Goal: Information Seeking & Learning: Compare options

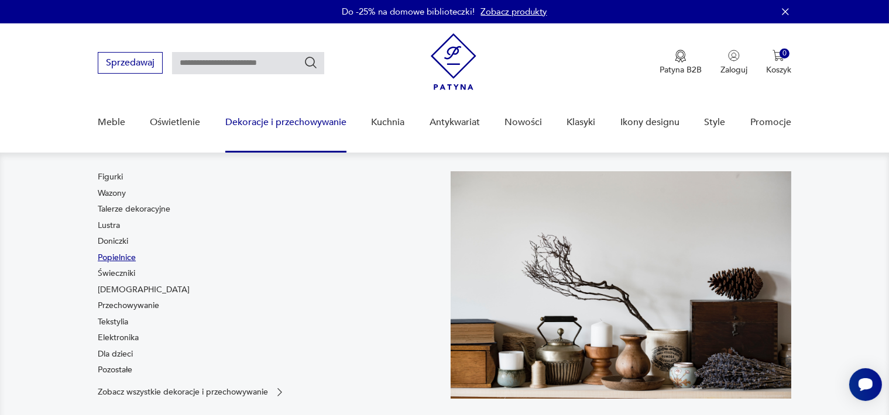
click at [123, 257] on link "Popielnice" at bounding box center [117, 258] width 38 height 12
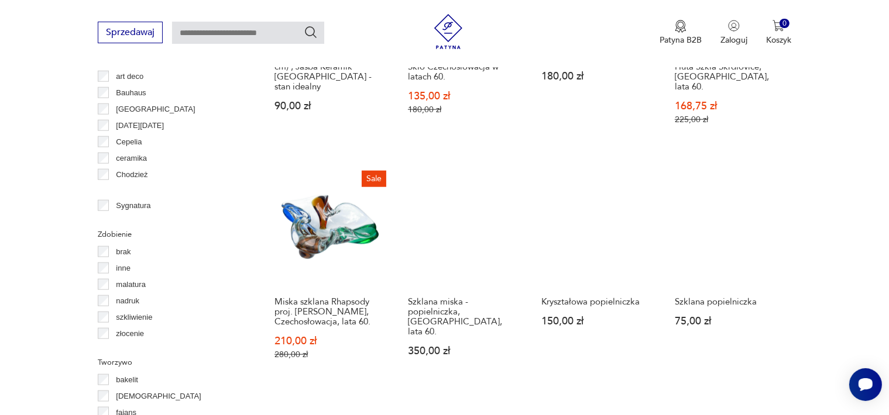
scroll to position [1187, 0]
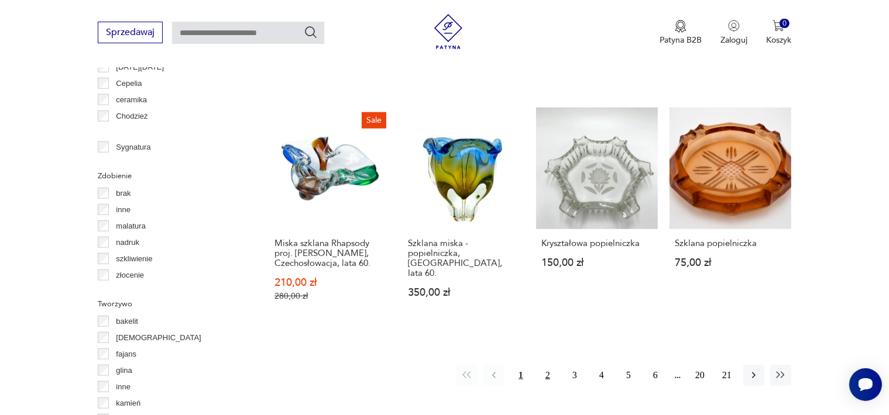
click at [545, 365] on button "2" at bounding box center [547, 375] width 21 height 21
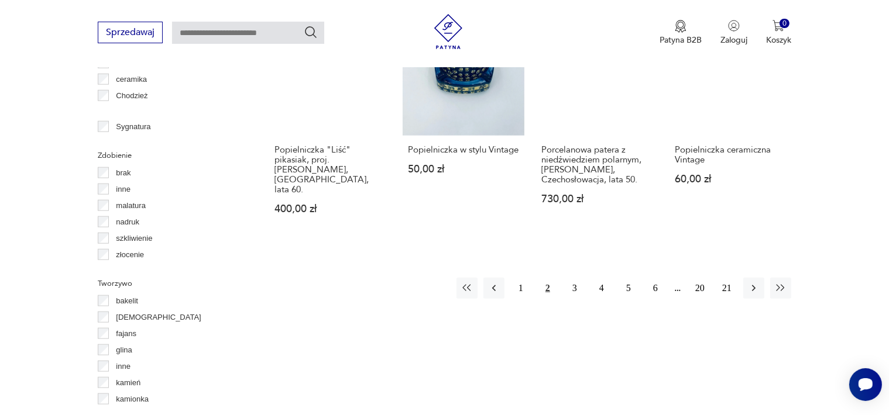
scroll to position [1305, 0]
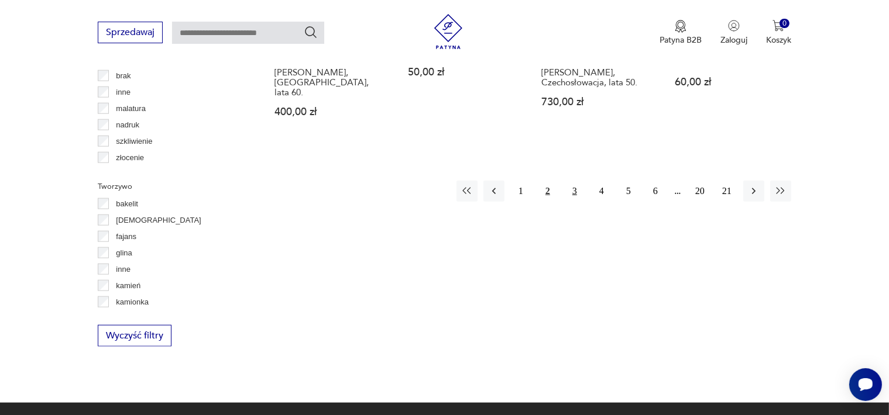
click at [576, 181] on button "3" at bounding box center [574, 191] width 21 height 21
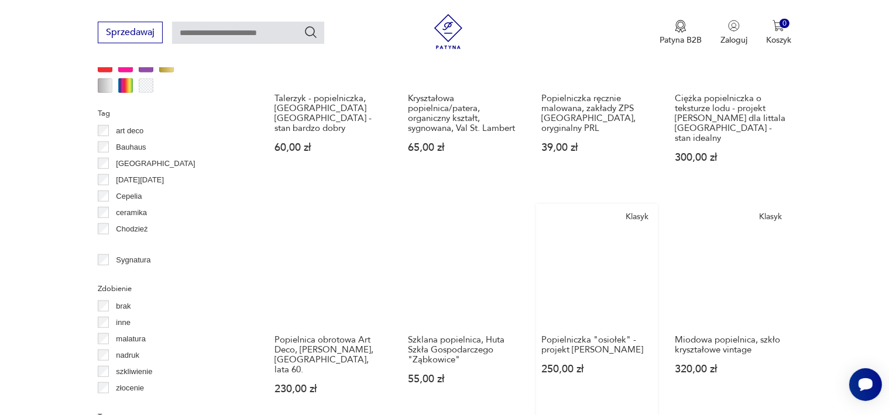
scroll to position [1305, 0]
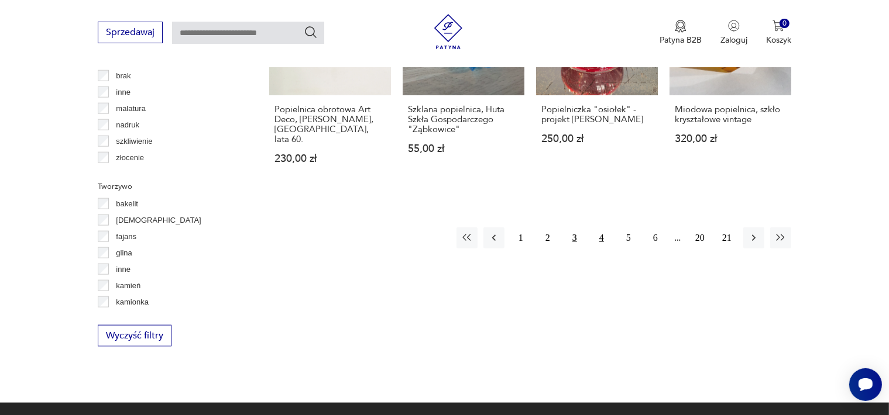
click at [600, 228] on button "4" at bounding box center [601, 238] width 21 height 21
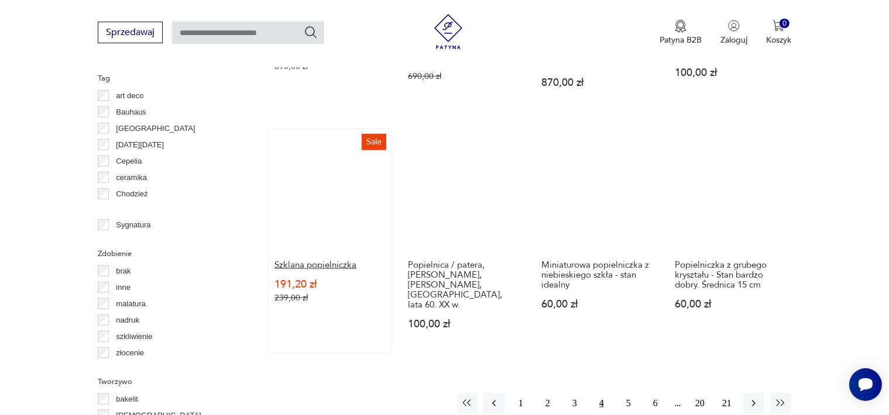
scroll to position [1129, 0]
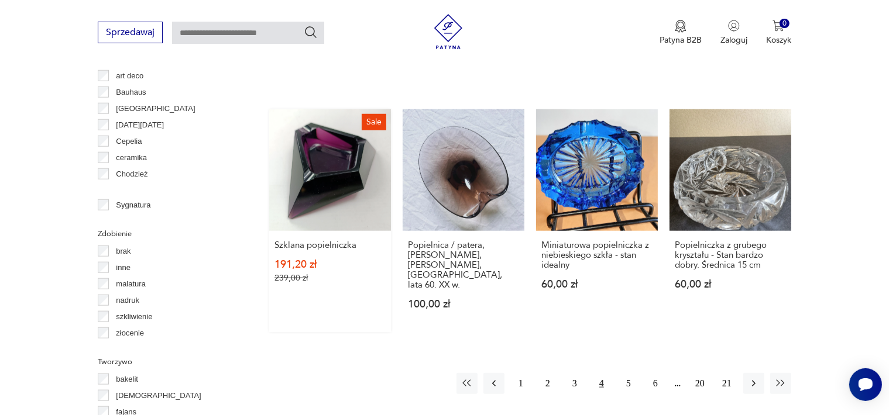
click at [315, 187] on link "Sale Szklana popielniczka 191,20 zł 239,00 zł" at bounding box center [330, 220] width 122 height 223
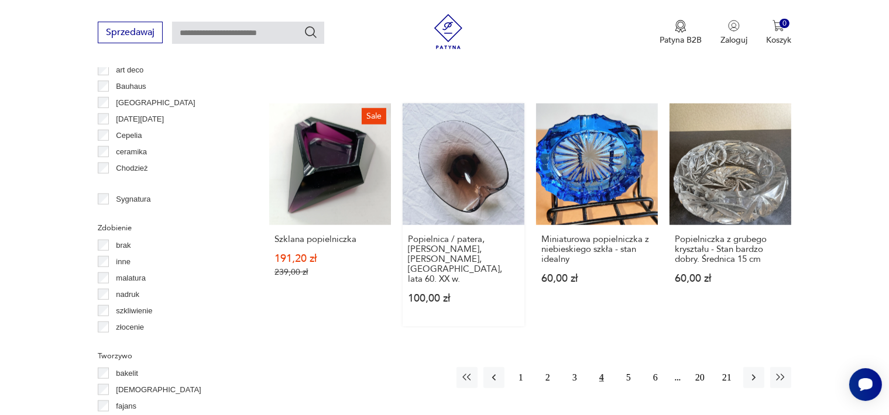
scroll to position [1116, 0]
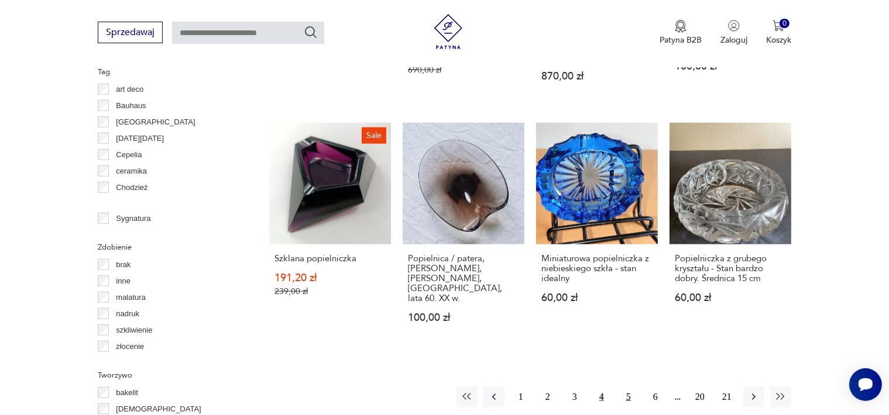
click at [629, 387] on button "5" at bounding box center [628, 397] width 21 height 21
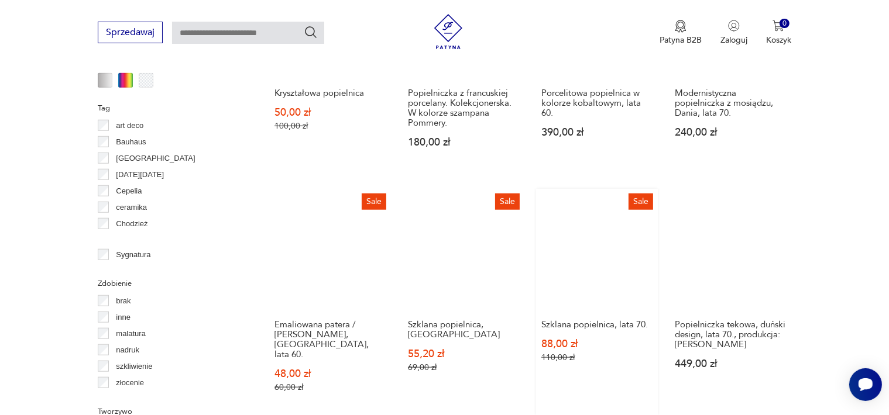
scroll to position [1188, 0]
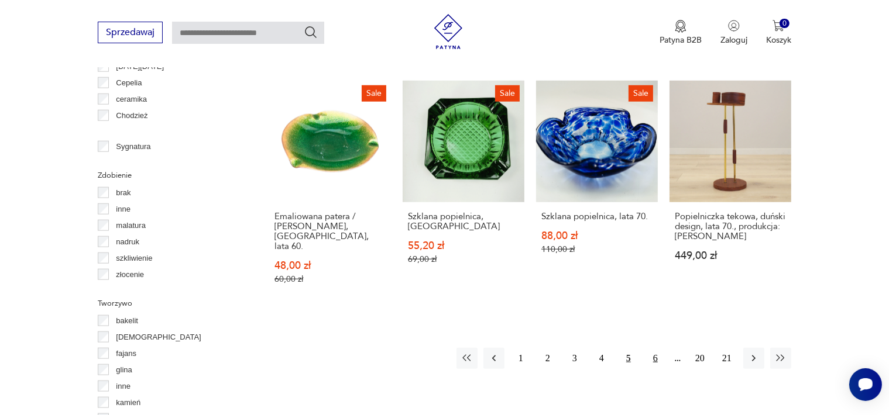
click at [654, 348] on button "6" at bounding box center [655, 358] width 21 height 21
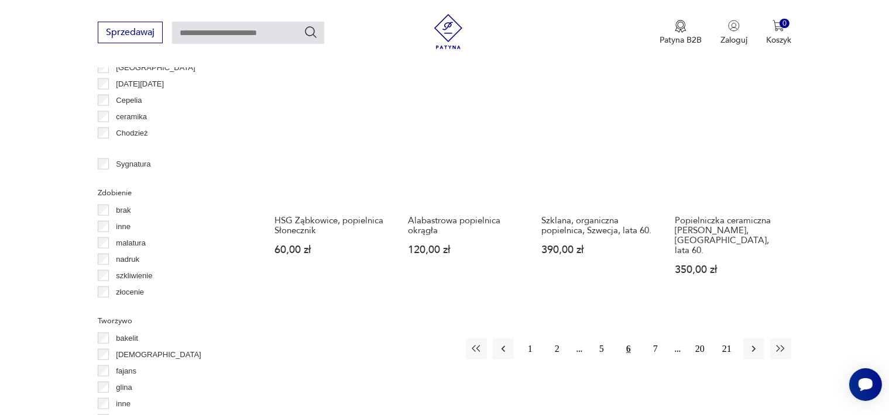
scroll to position [1305, 0]
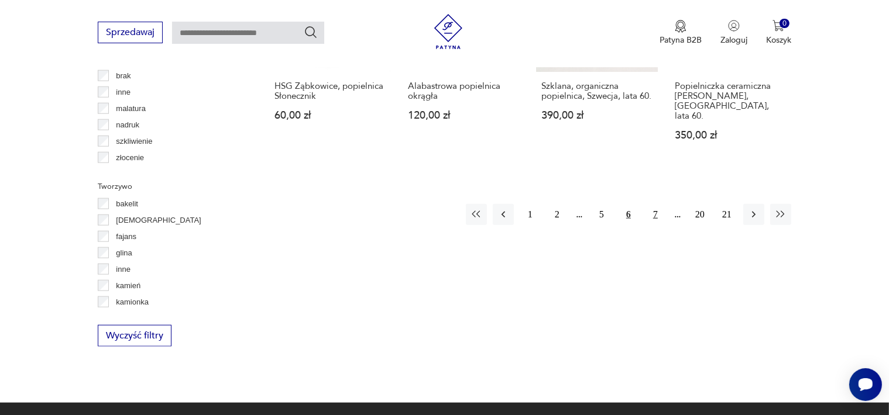
click at [655, 204] on button "7" at bounding box center [655, 214] width 21 height 21
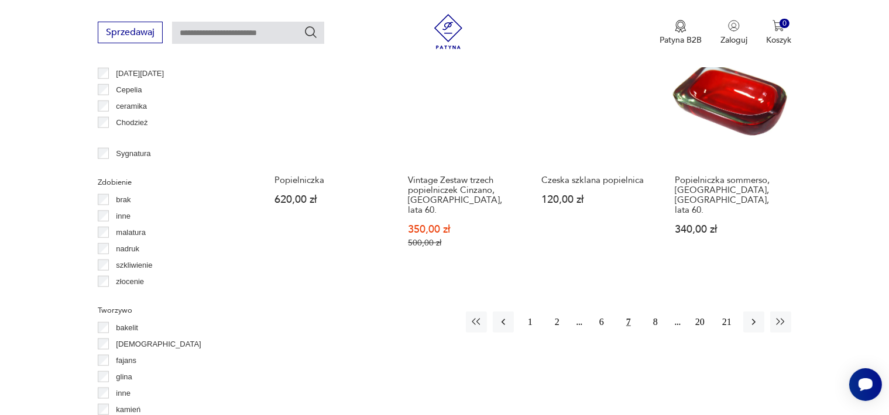
scroll to position [1246, 0]
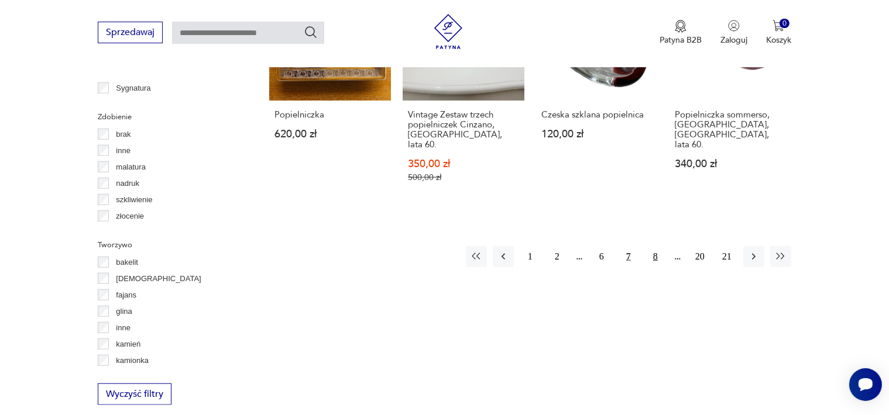
click at [654, 246] on button "8" at bounding box center [655, 256] width 21 height 21
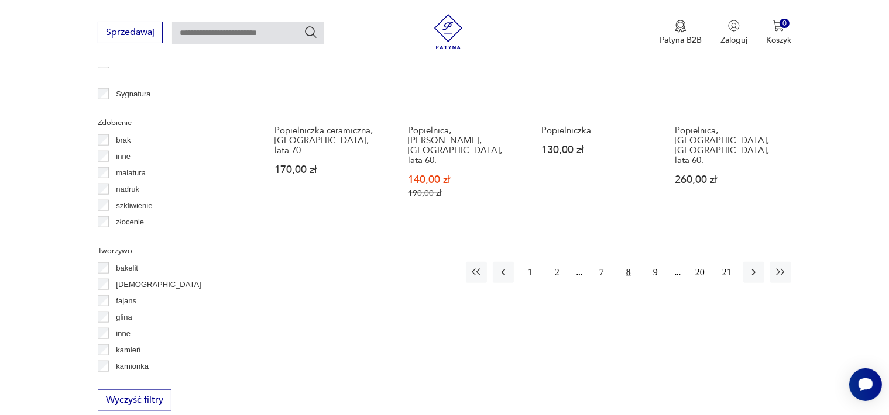
scroll to position [1246, 0]
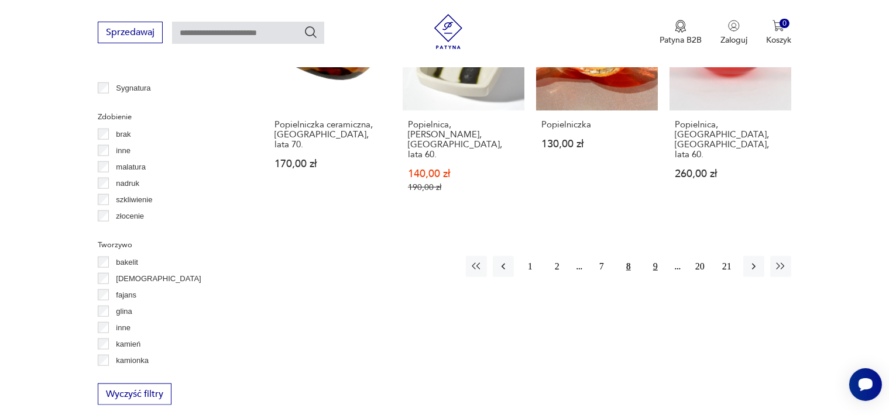
click at [658, 256] on button "9" at bounding box center [655, 266] width 21 height 21
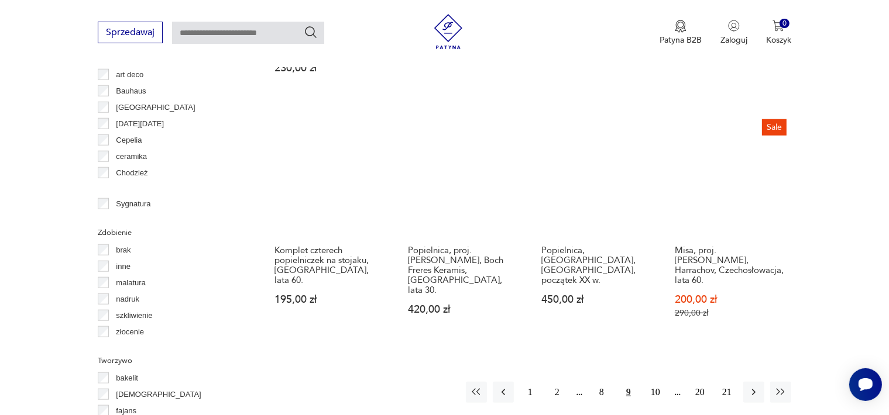
scroll to position [1246, 0]
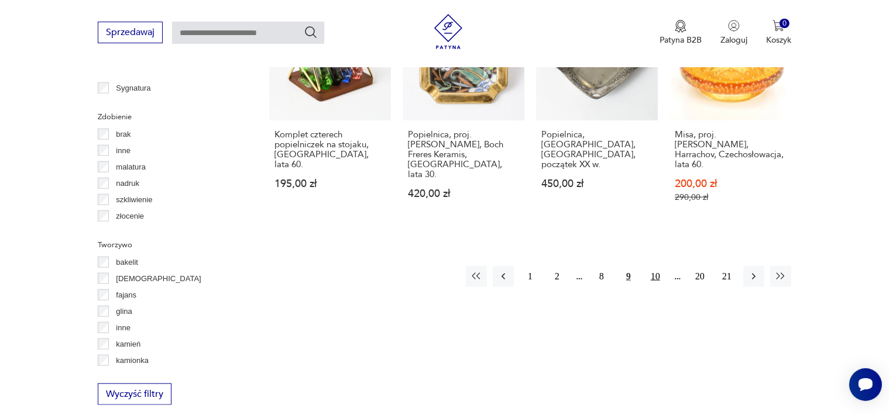
click at [657, 266] on button "10" at bounding box center [655, 276] width 21 height 21
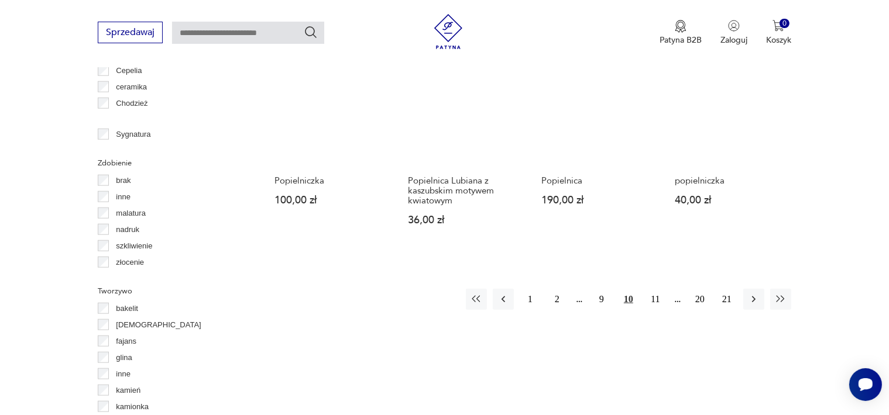
scroll to position [1305, 0]
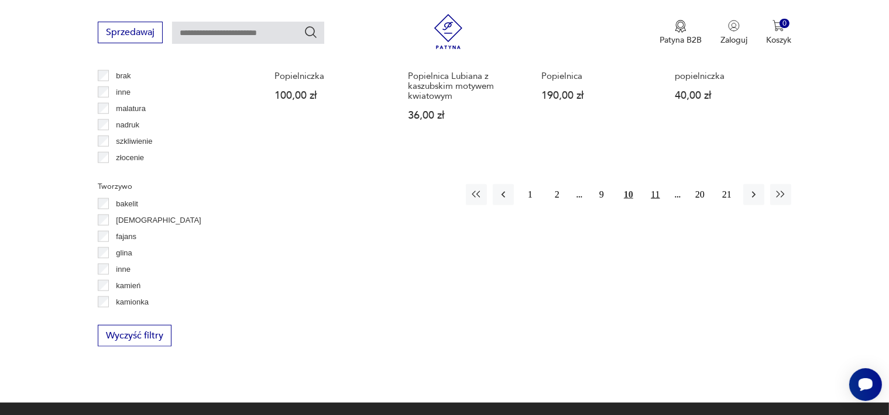
click at [654, 184] on button "11" at bounding box center [655, 194] width 21 height 21
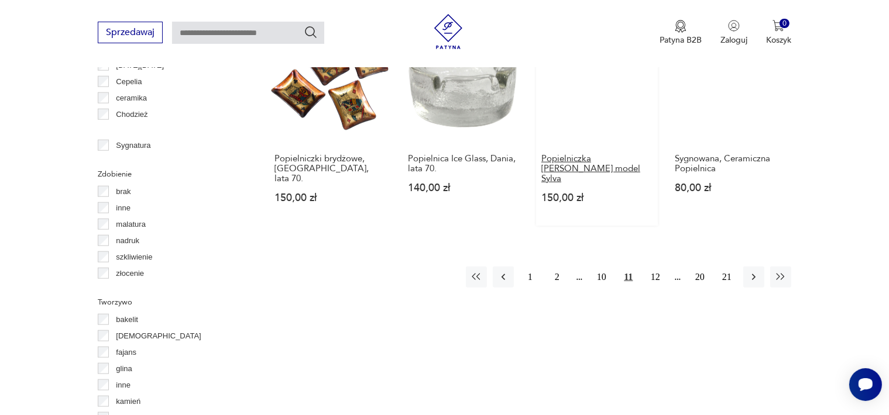
scroll to position [1246, 0]
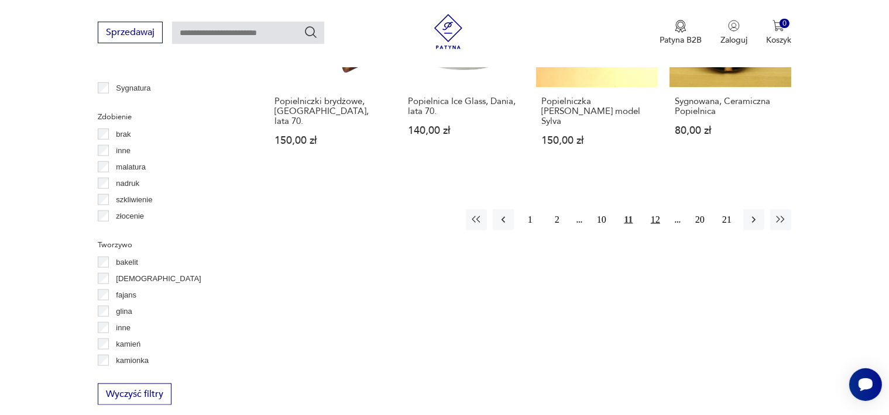
click at [658, 209] on button "12" at bounding box center [655, 219] width 21 height 21
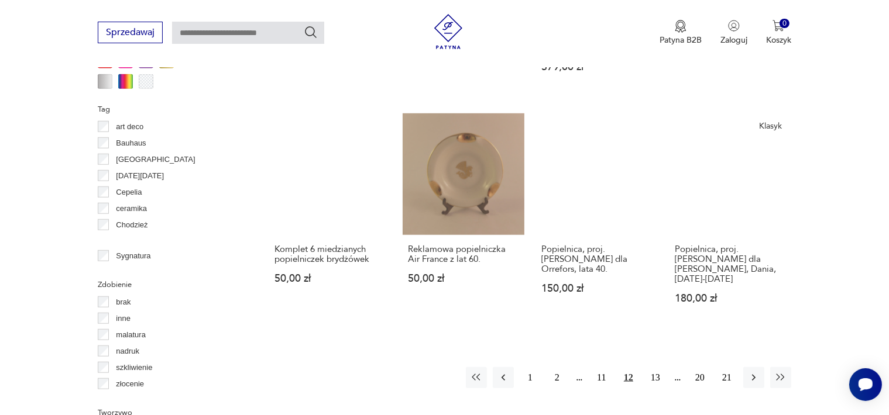
scroll to position [1305, 0]
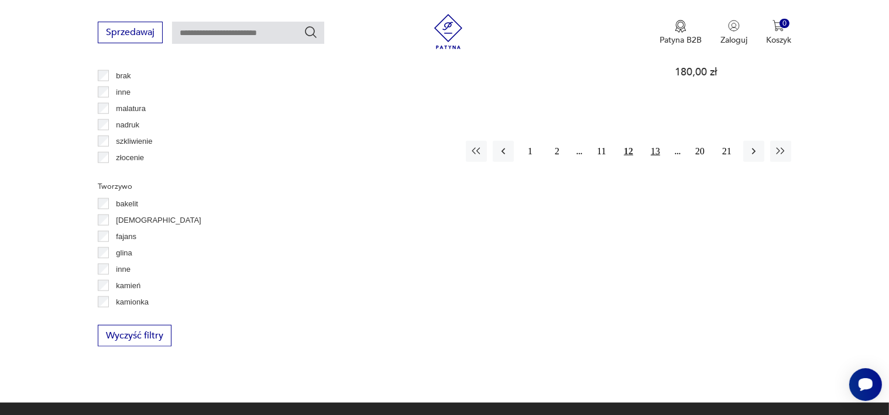
click at [653, 141] on button "13" at bounding box center [655, 151] width 21 height 21
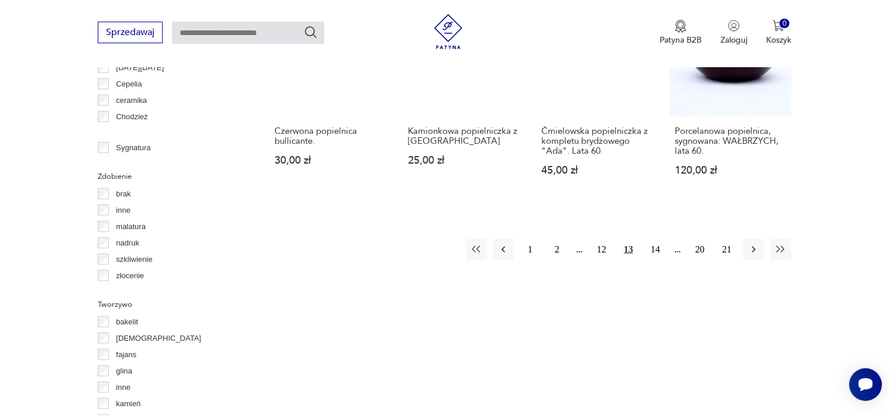
scroll to position [1188, 0]
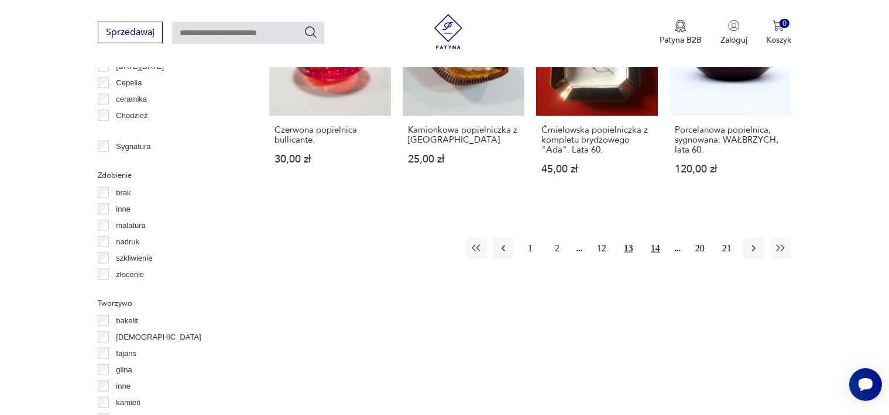
click at [656, 247] on button "14" at bounding box center [655, 248] width 21 height 21
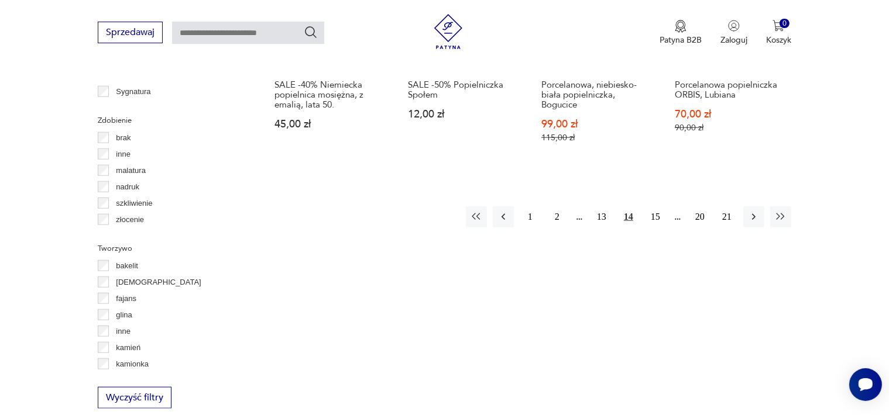
scroll to position [1246, 0]
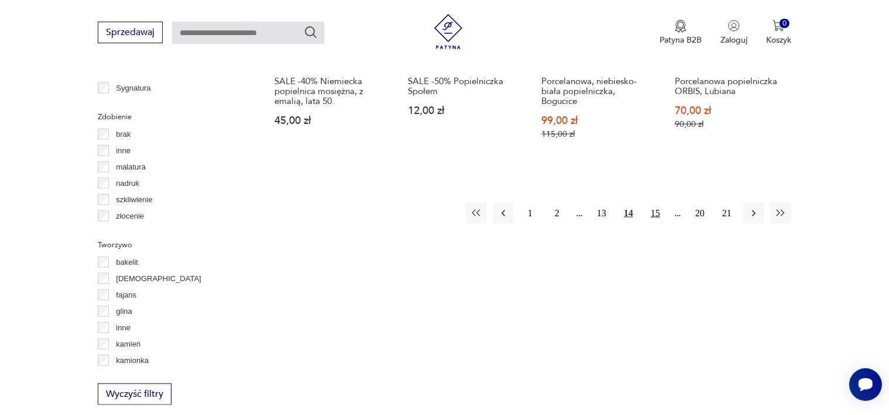
click at [658, 214] on button "15" at bounding box center [655, 213] width 21 height 21
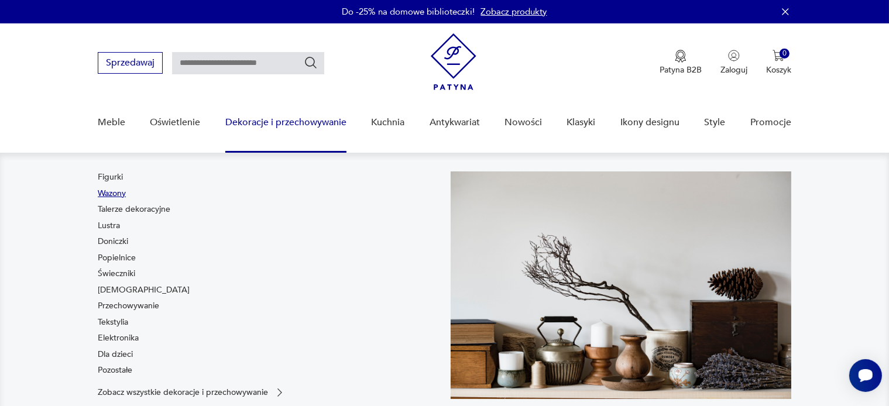
click at [122, 194] on link "Wazony" at bounding box center [112, 194] width 28 height 12
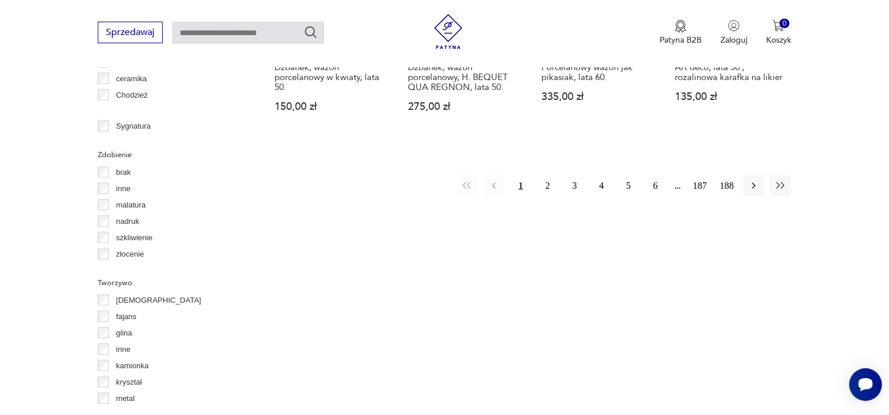
scroll to position [1305, 0]
click at [547, 174] on button "2" at bounding box center [547, 184] width 21 height 21
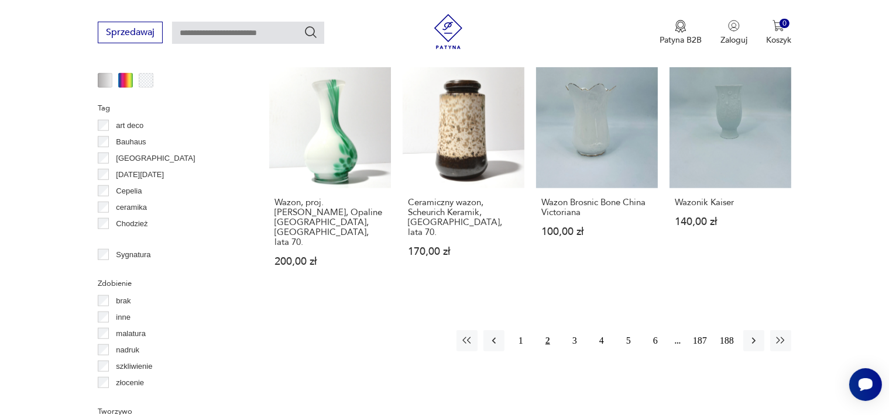
scroll to position [1188, 0]
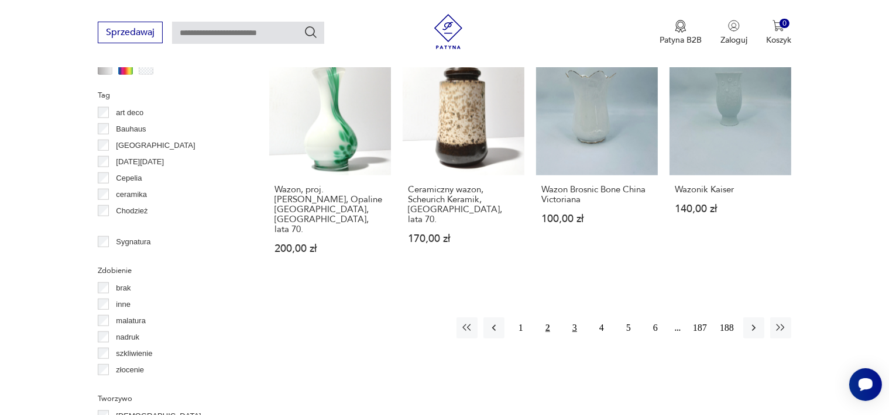
click at [578, 318] on button "3" at bounding box center [574, 328] width 21 height 21
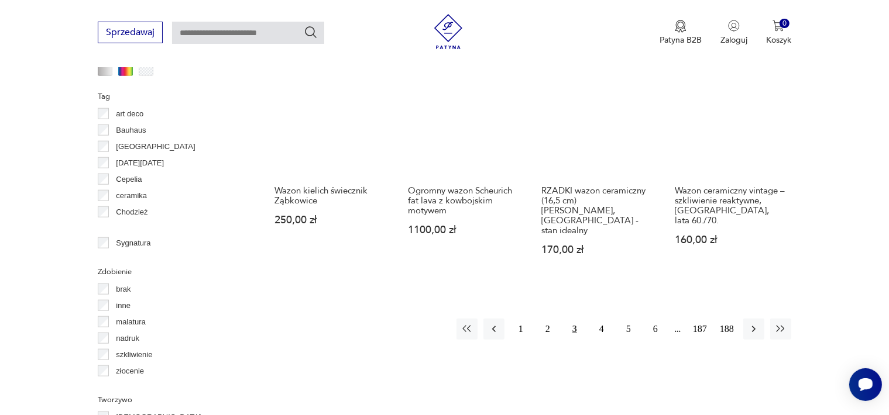
scroll to position [1188, 0]
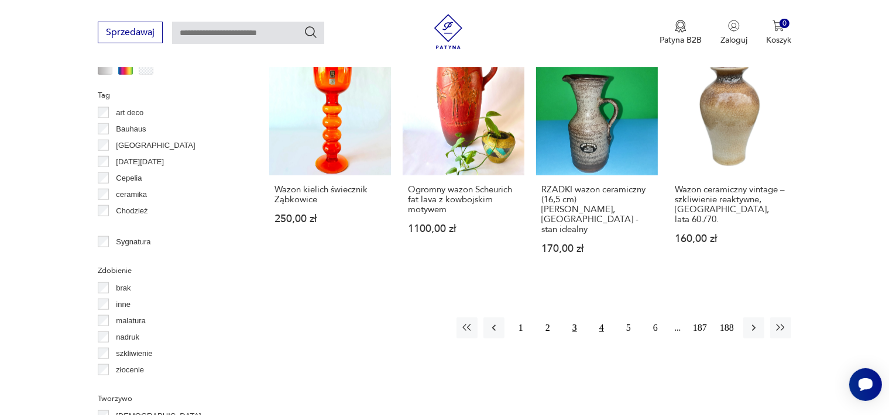
click at [597, 318] on button "4" at bounding box center [601, 328] width 21 height 21
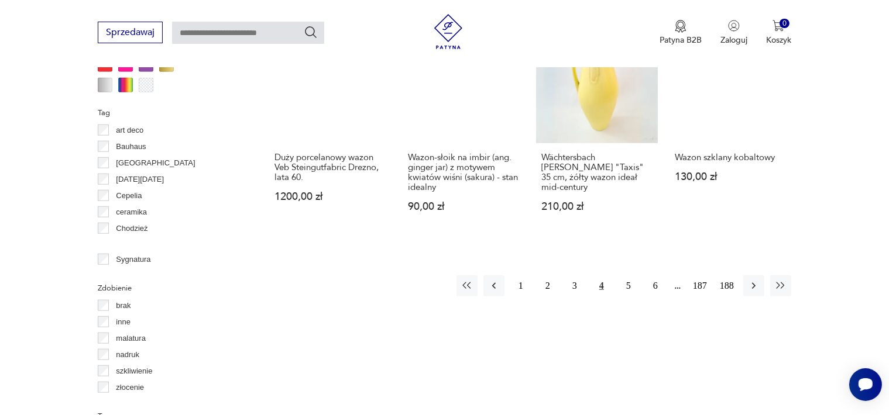
scroll to position [1188, 0]
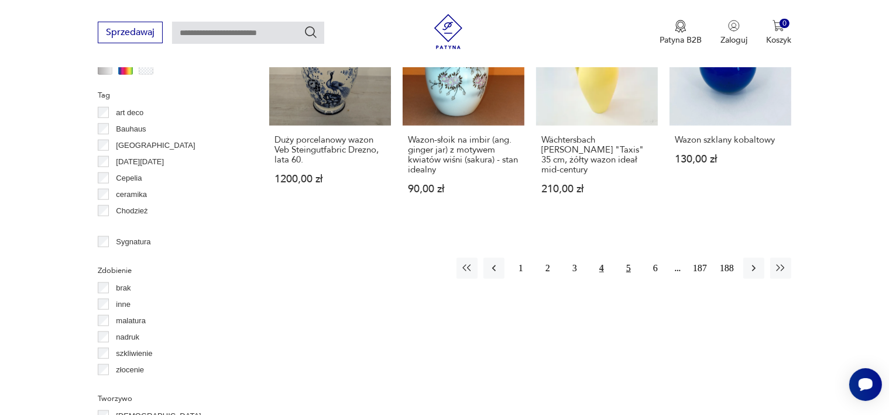
click at [628, 258] on button "5" at bounding box center [628, 268] width 21 height 21
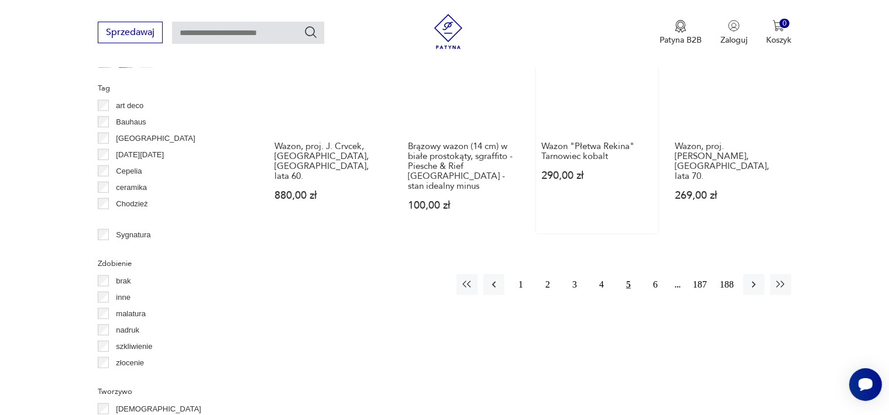
scroll to position [1305, 0]
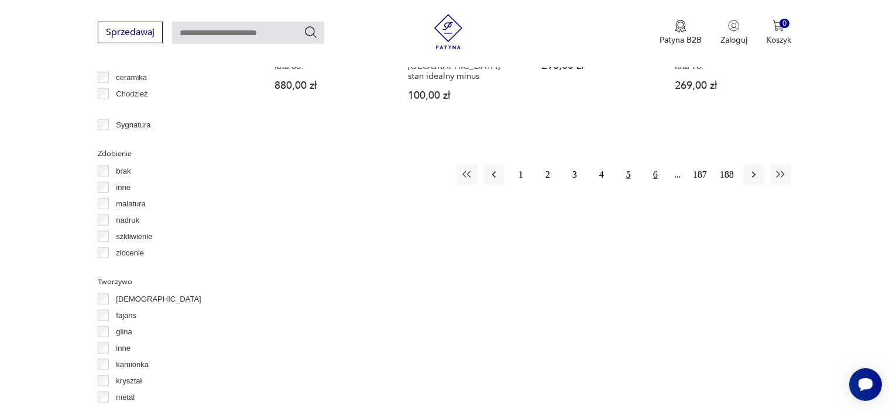
click at [655, 164] on button "6" at bounding box center [655, 174] width 21 height 21
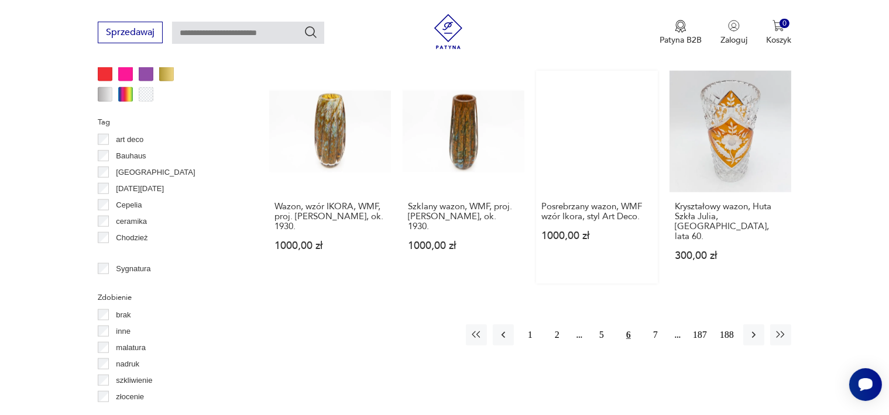
scroll to position [1305, 0]
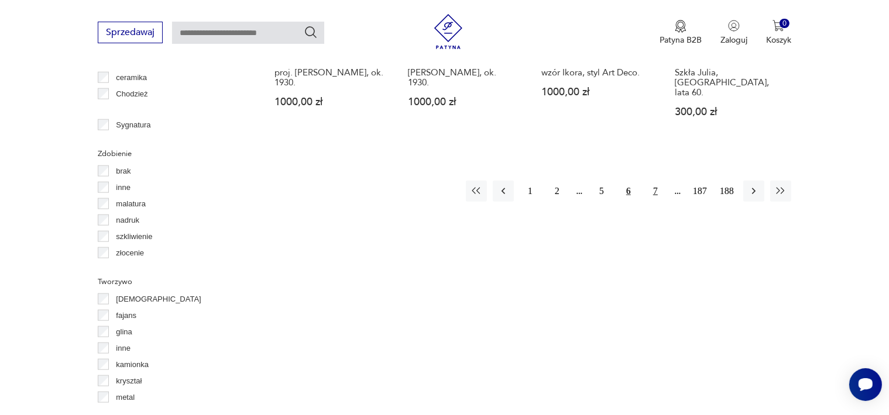
click at [656, 181] on button "7" at bounding box center [655, 191] width 21 height 21
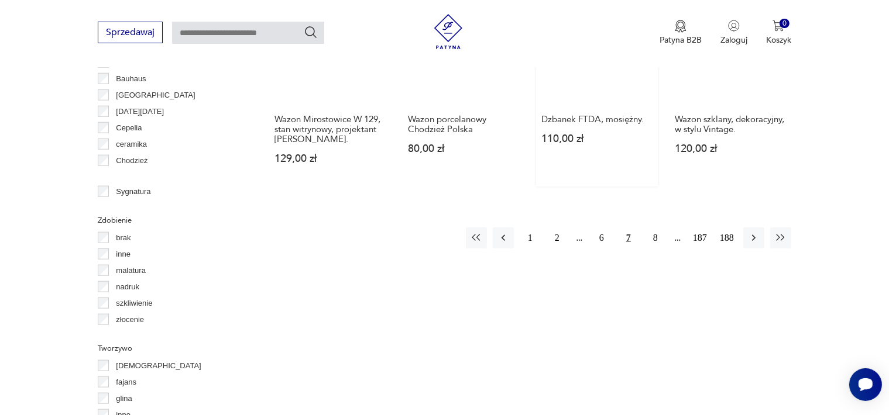
scroll to position [1246, 0]
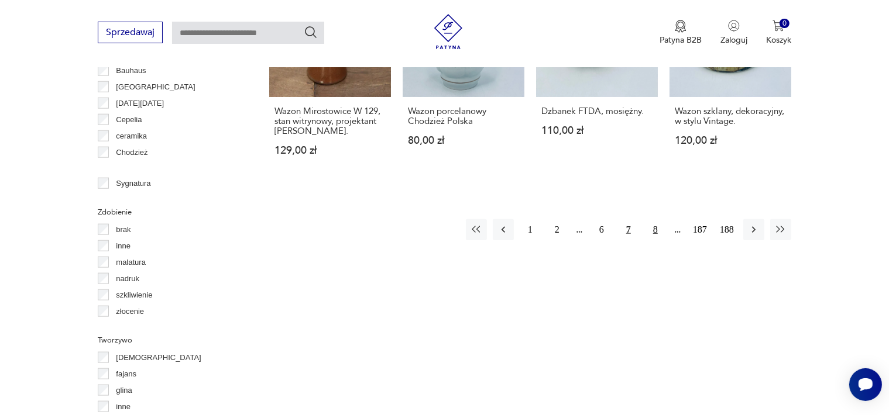
click at [653, 219] on button "8" at bounding box center [655, 229] width 21 height 21
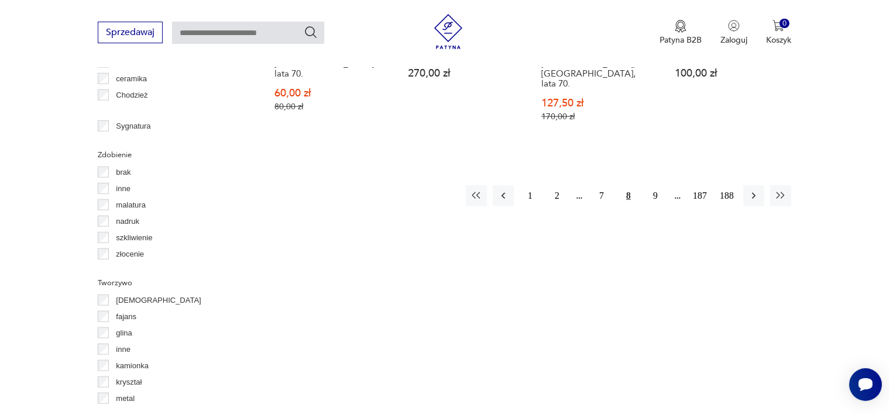
scroll to position [1305, 0]
click at [655, 184] on button "9" at bounding box center [655, 194] width 21 height 21
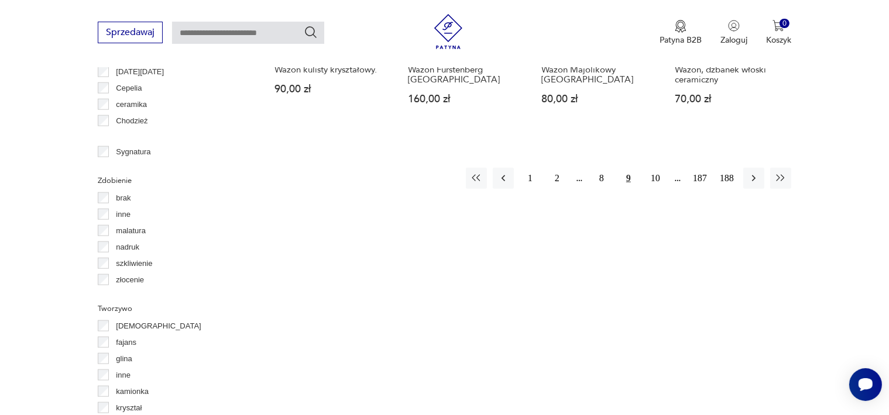
scroll to position [1305, 0]
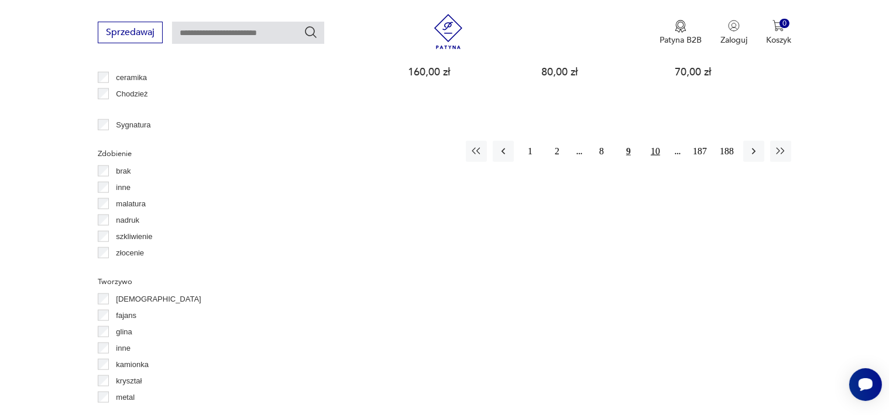
click at [653, 141] on button "10" at bounding box center [655, 151] width 21 height 21
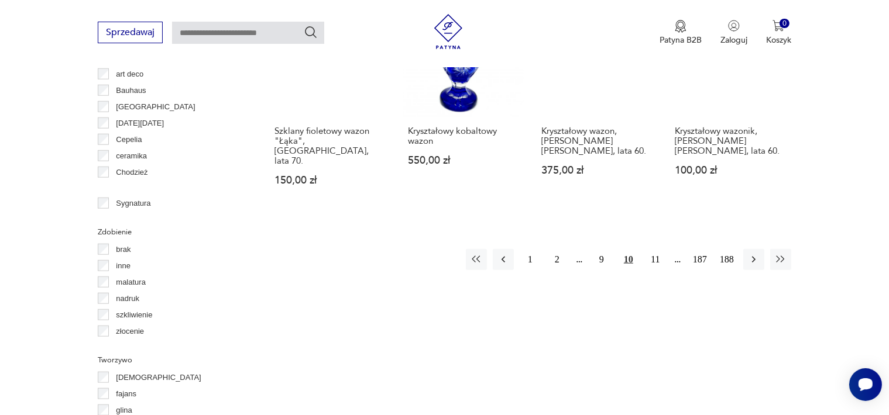
scroll to position [1246, 0]
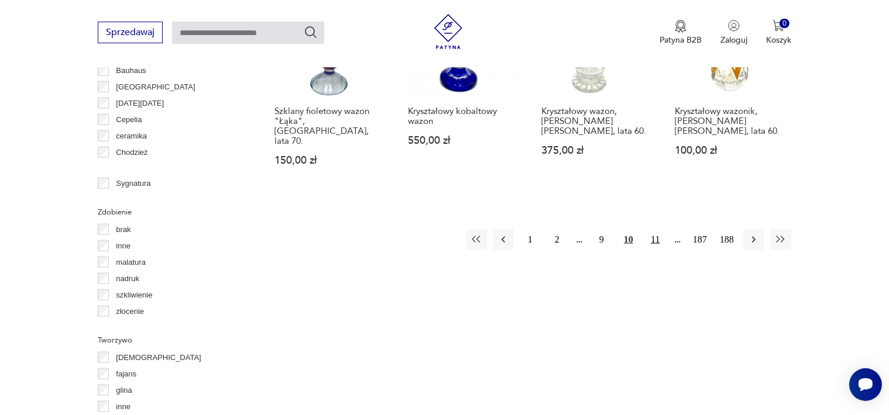
click at [654, 229] on button "11" at bounding box center [655, 239] width 21 height 21
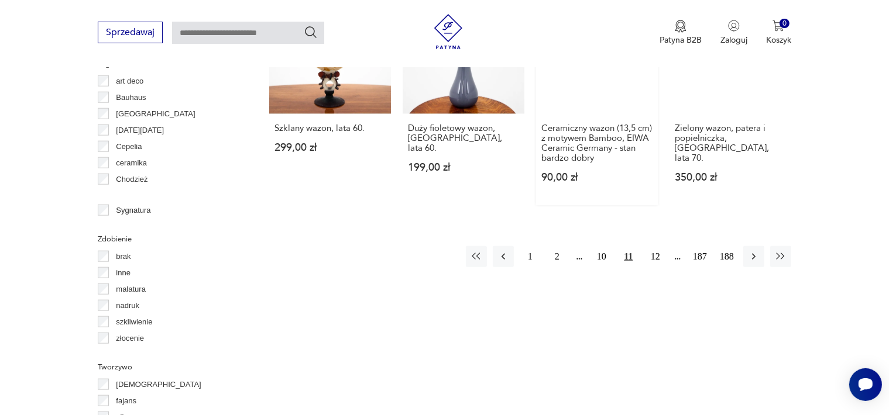
scroll to position [1246, 0]
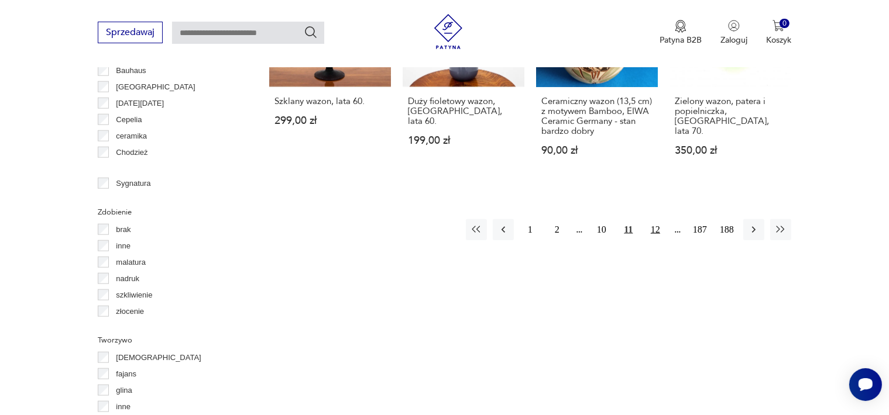
click at [658, 219] on button "12" at bounding box center [655, 229] width 21 height 21
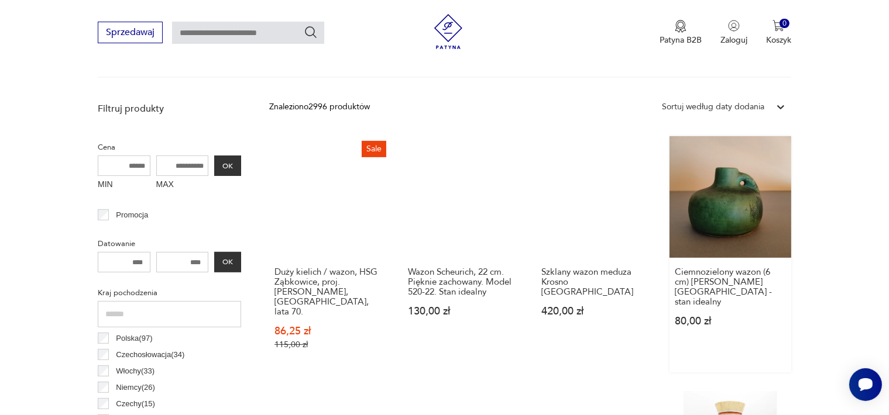
scroll to position [427, 0]
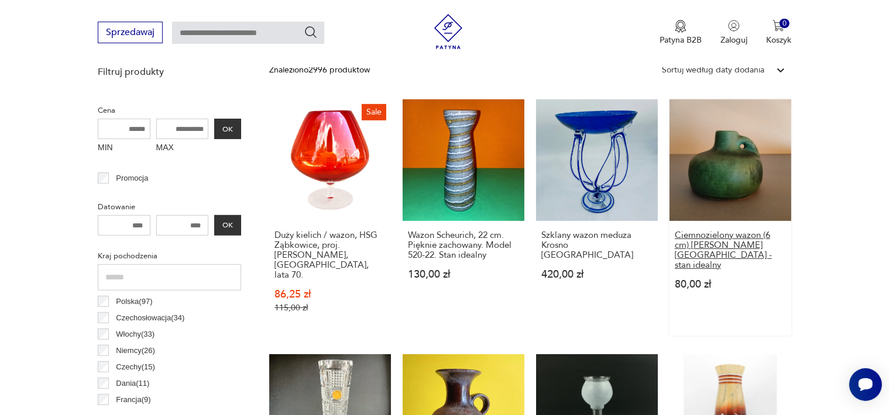
click at [719, 238] on h3 "Ciemnozielony wazon (6 cm) Otto Keramik Germany - stan idealny" at bounding box center [730, 251] width 111 height 40
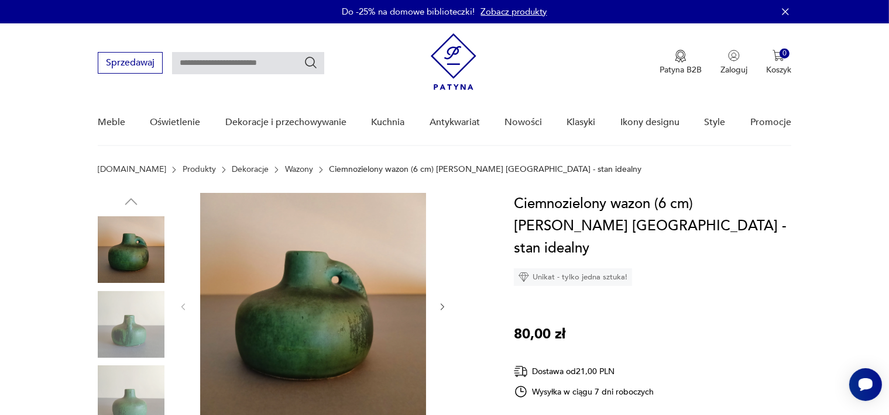
click at [311, 340] on img at bounding box center [313, 306] width 226 height 226
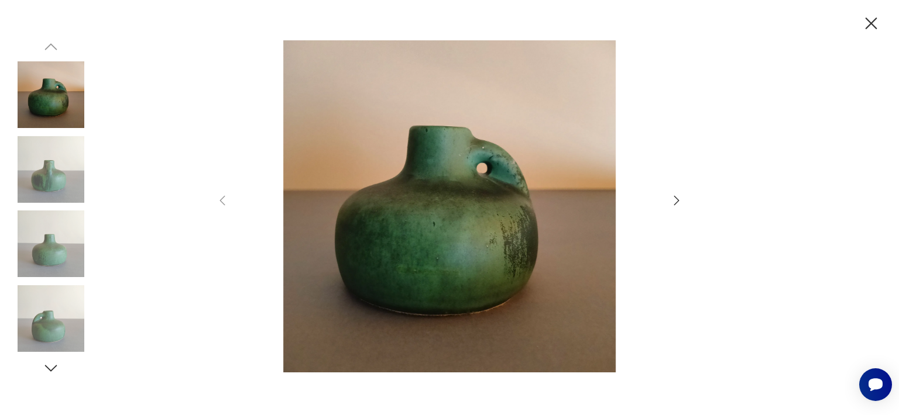
click at [677, 200] on icon "button" at bounding box center [676, 200] width 5 height 9
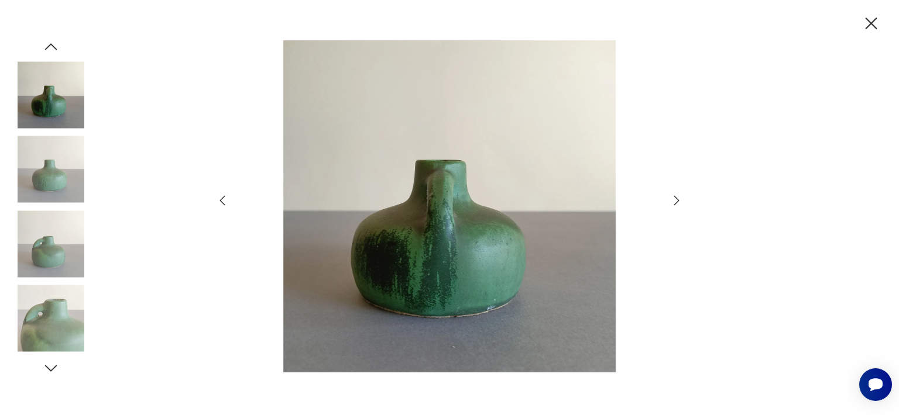
click at [681, 204] on icon "button" at bounding box center [676, 201] width 14 height 14
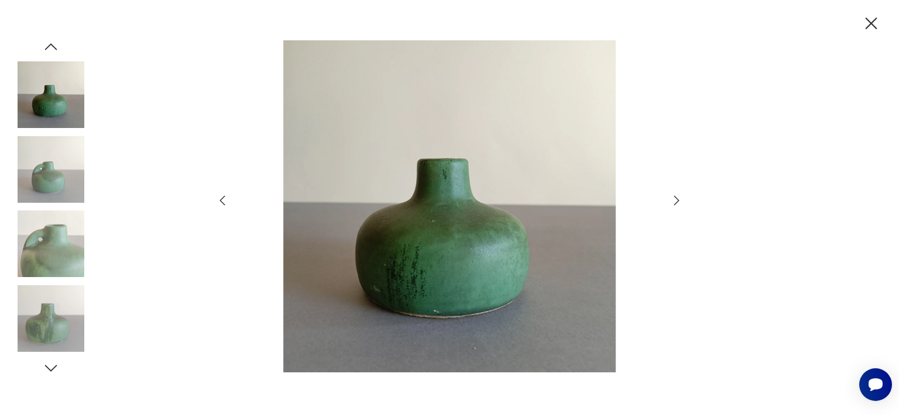
click at [681, 204] on icon "button" at bounding box center [676, 201] width 14 height 14
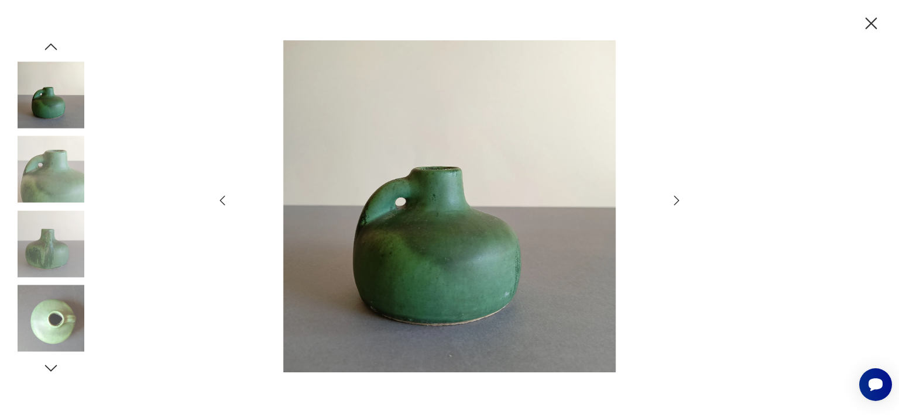
click at [679, 205] on icon "button" at bounding box center [676, 201] width 14 height 14
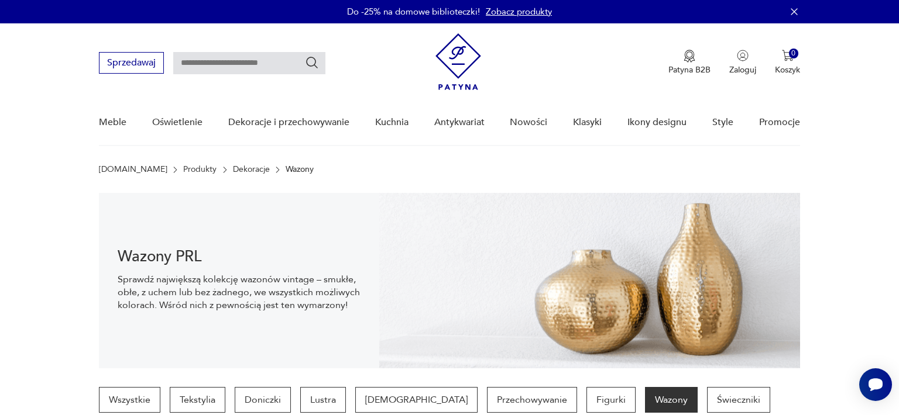
scroll to position [426, 0]
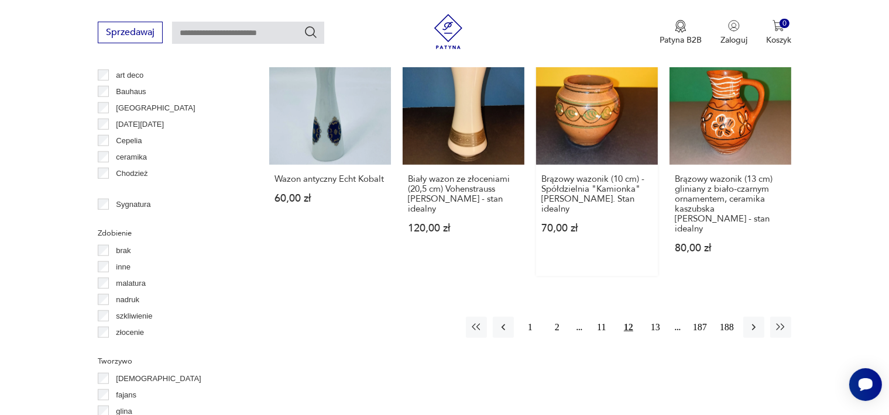
scroll to position [1357, 0]
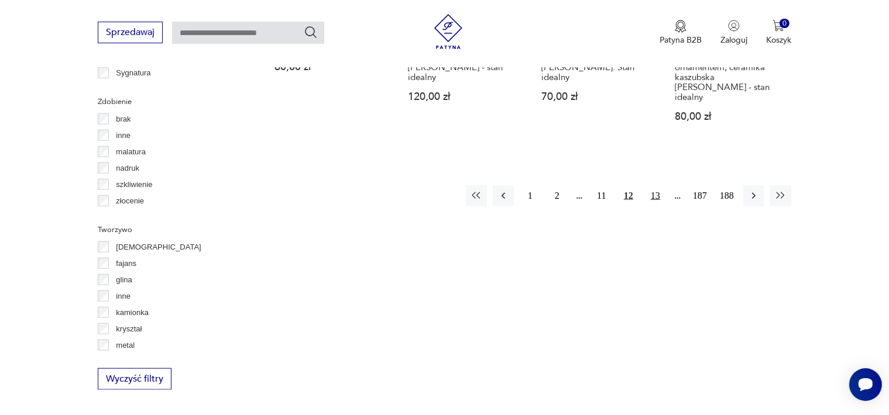
click at [651, 186] on button "13" at bounding box center [655, 196] width 21 height 21
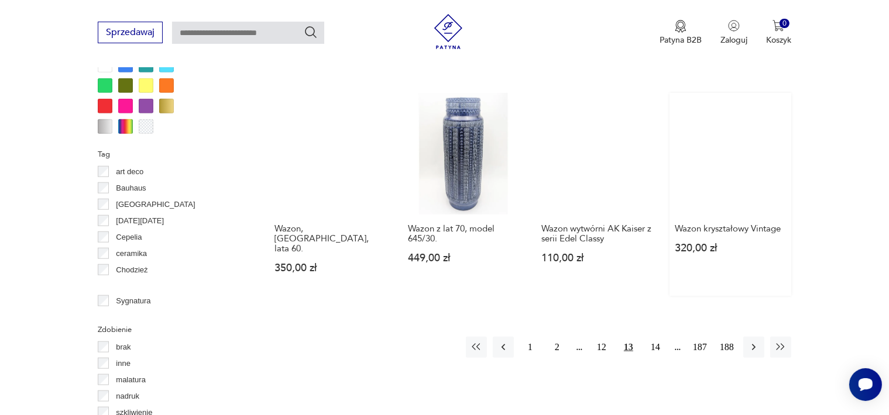
scroll to position [1129, 0]
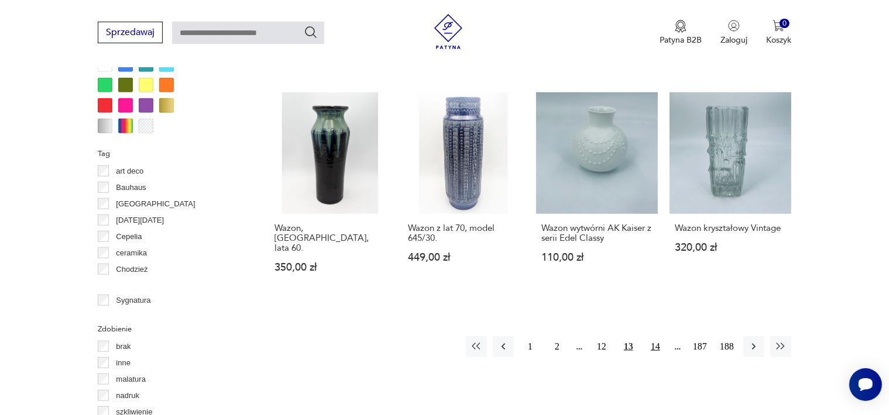
click at [651, 336] on button "14" at bounding box center [655, 346] width 21 height 21
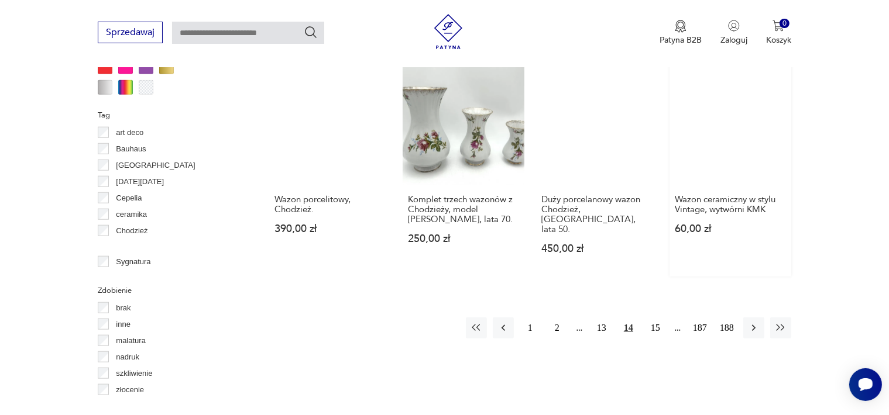
scroll to position [1246, 0]
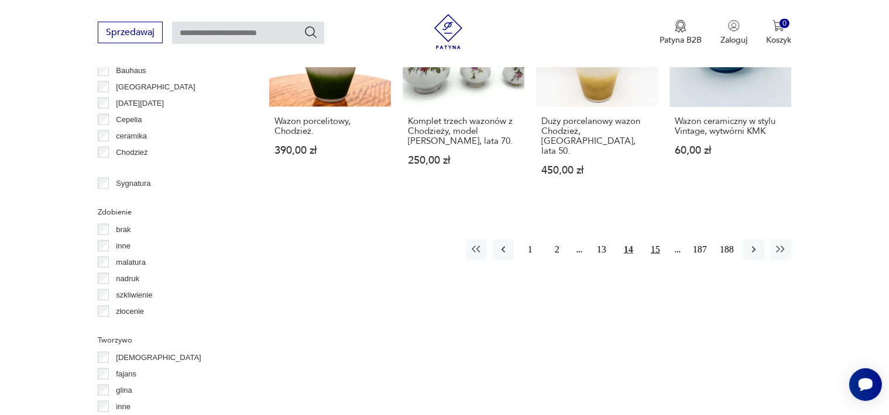
click at [654, 239] on button "15" at bounding box center [655, 249] width 21 height 21
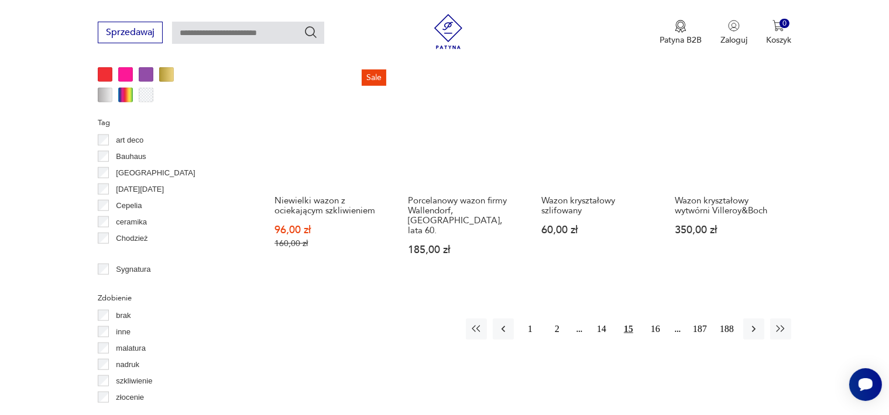
scroll to position [1188, 0]
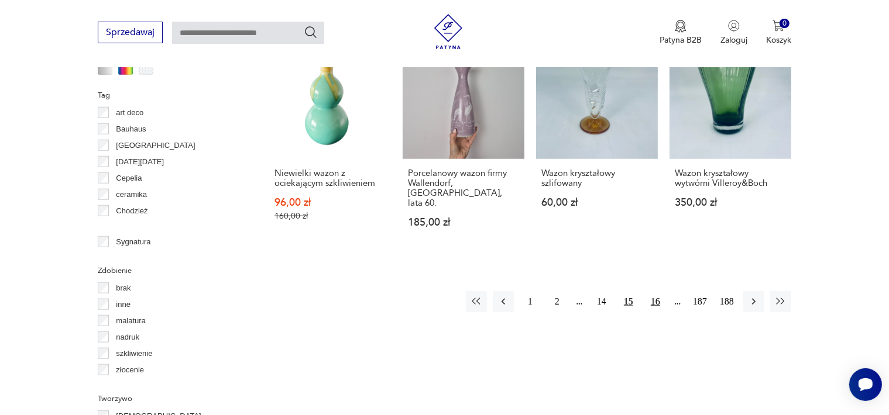
click at [657, 291] on button "16" at bounding box center [655, 301] width 21 height 21
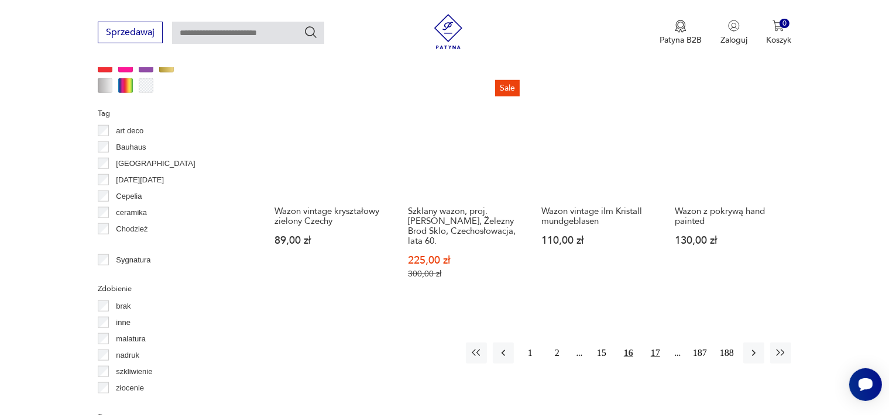
scroll to position [1188, 0]
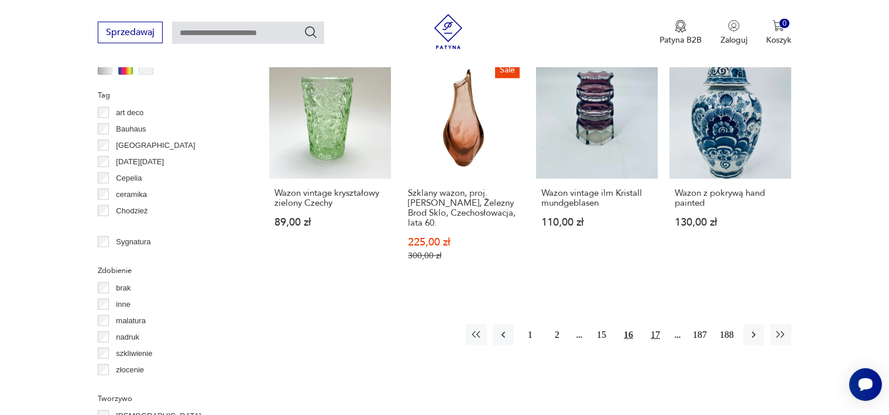
click at [655, 325] on button "17" at bounding box center [655, 335] width 21 height 21
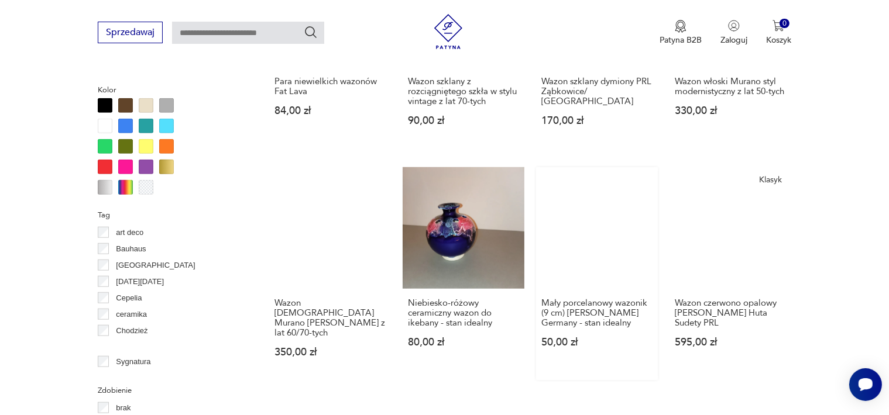
scroll to position [1071, 0]
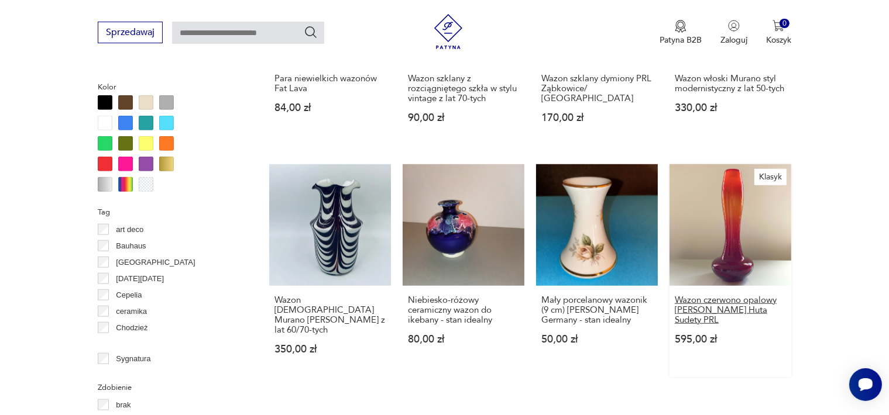
click at [722, 296] on h3 "Wazon czerwono opalowy Herkules Ewa Gerczuk-Moskaluk Huta Sudety PRL" at bounding box center [730, 311] width 111 height 30
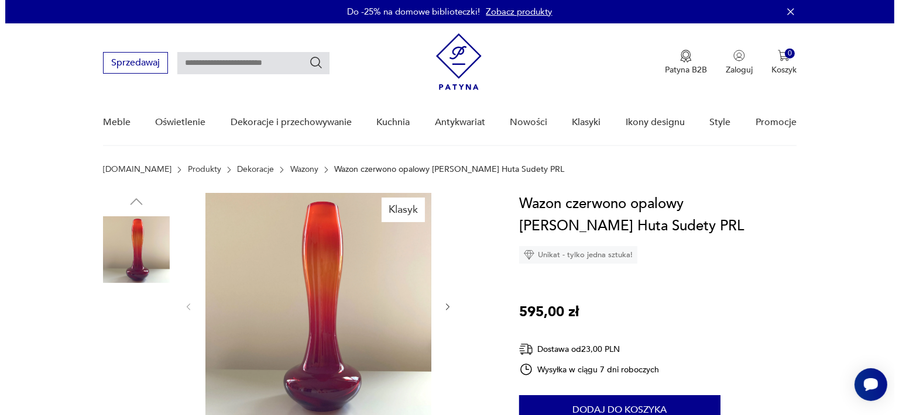
scroll to position [59, 0]
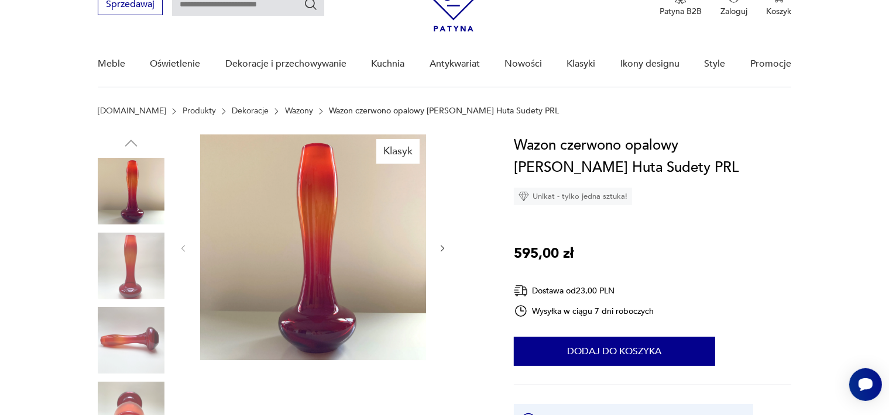
click at [311, 322] on img at bounding box center [313, 248] width 226 height 226
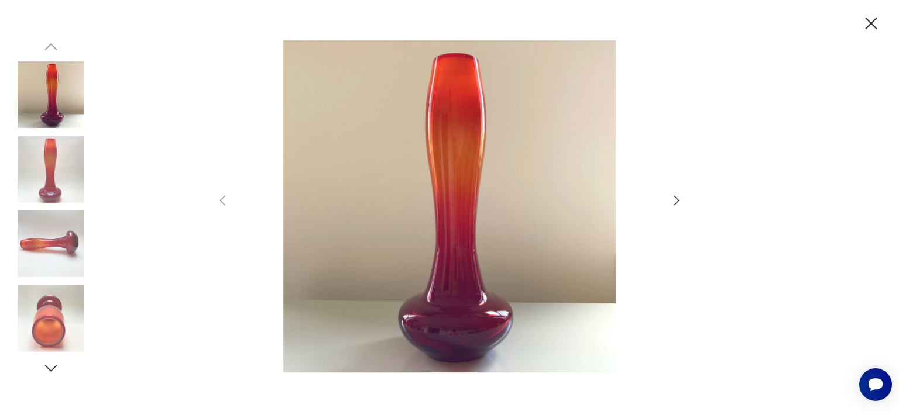
click at [676, 200] on icon "button" at bounding box center [676, 201] width 14 height 14
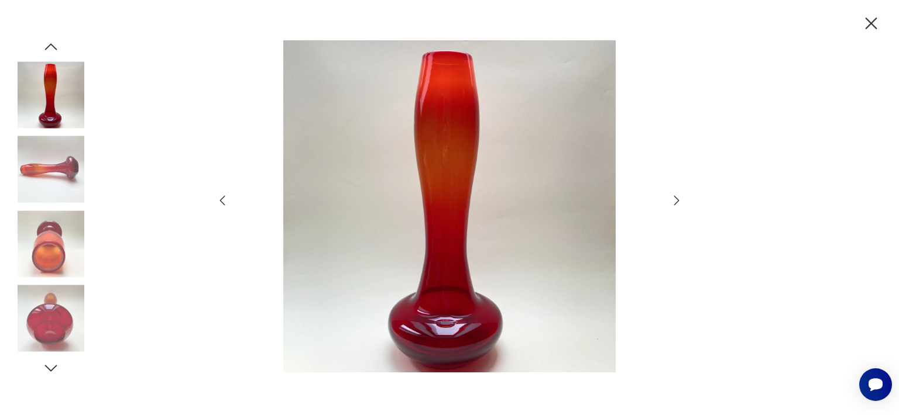
click at [676, 200] on icon "button" at bounding box center [676, 201] width 14 height 14
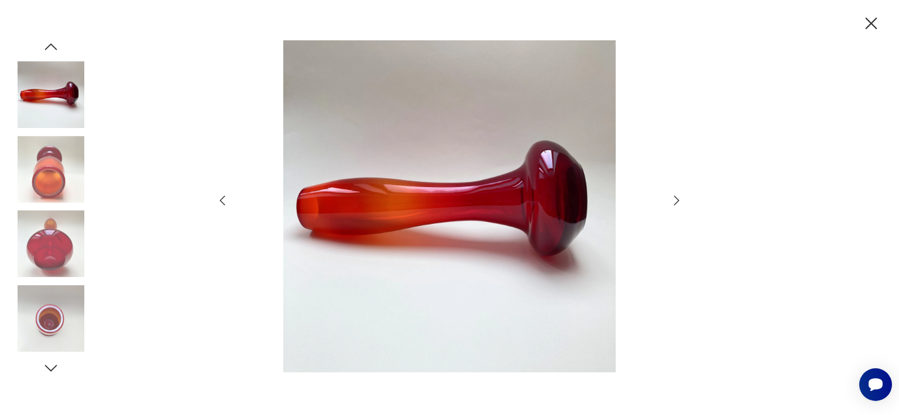
click at [676, 200] on icon "button" at bounding box center [676, 201] width 14 height 14
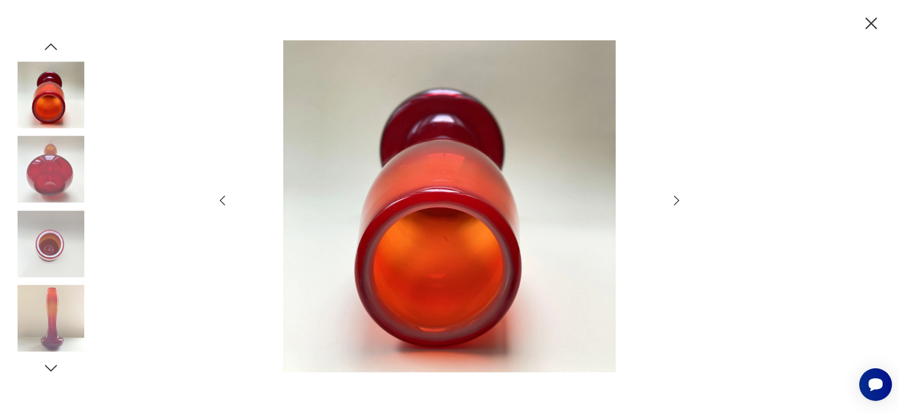
click at [678, 200] on icon "button" at bounding box center [676, 200] width 5 height 9
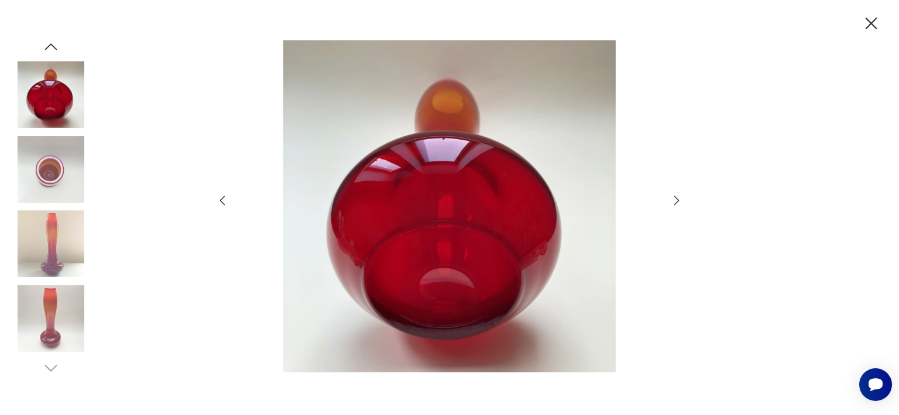
click at [678, 200] on icon "button" at bounding box center [676, 200] width 5 height 9
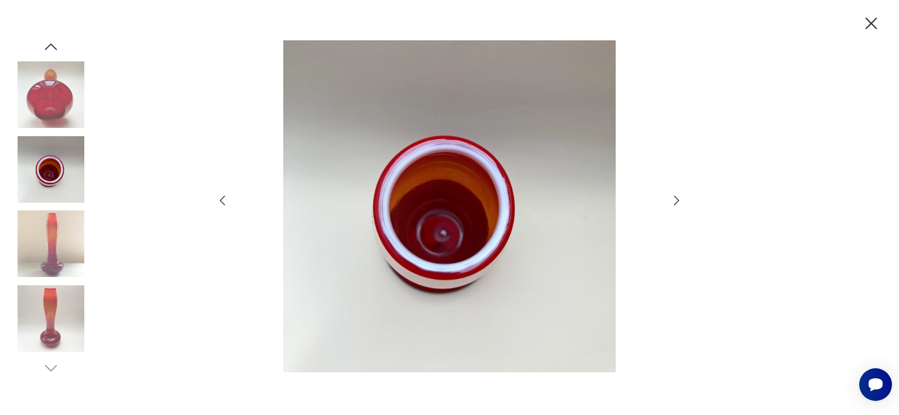
click at [678, 200] on icon "button" at bounding box center [676, 200] width 5 height 9
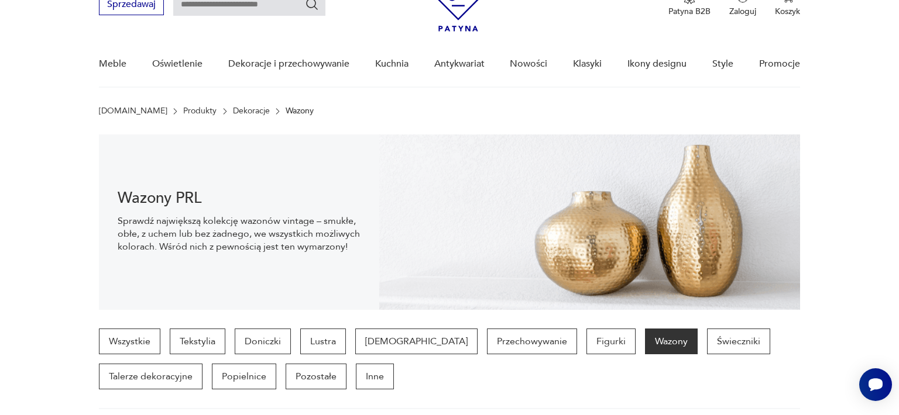
scroll to position [1174, 0]
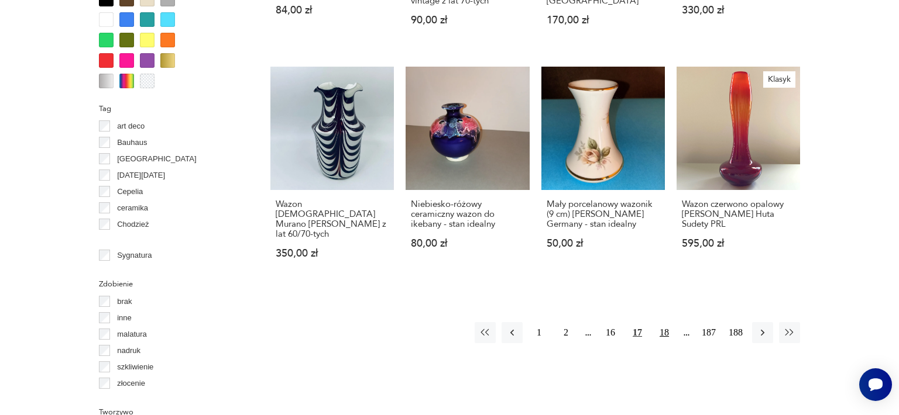
click at [665, 322] on button "18" at bounding box center [664, 332] width 21 height 21
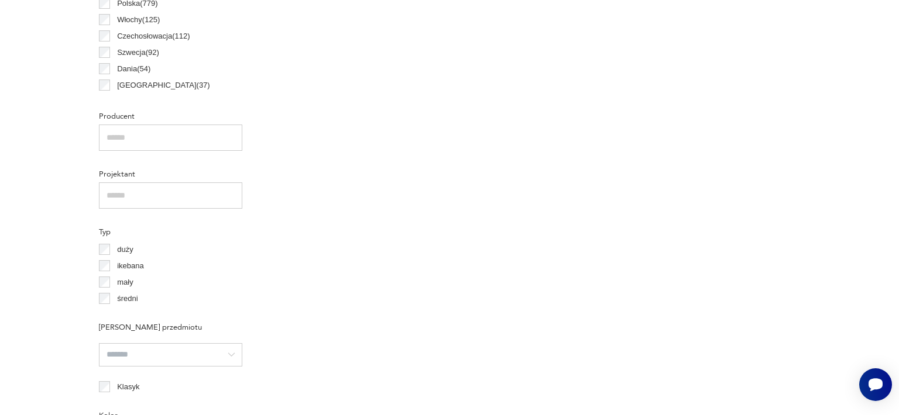
scroll to position [310, 0]
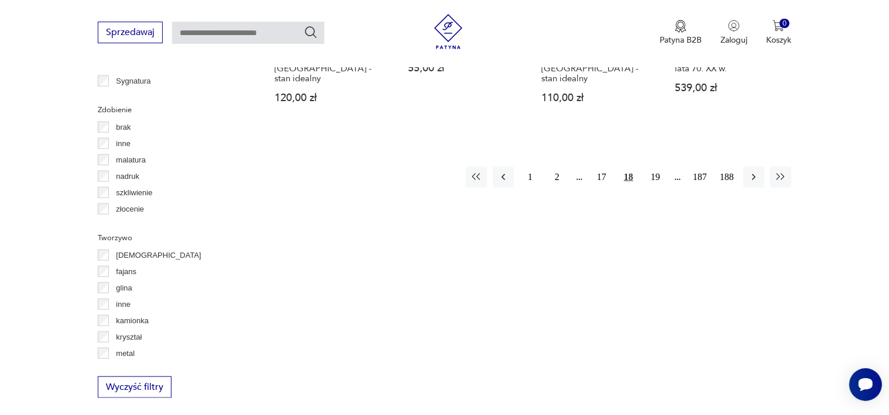
scroll to position [1352, 0]
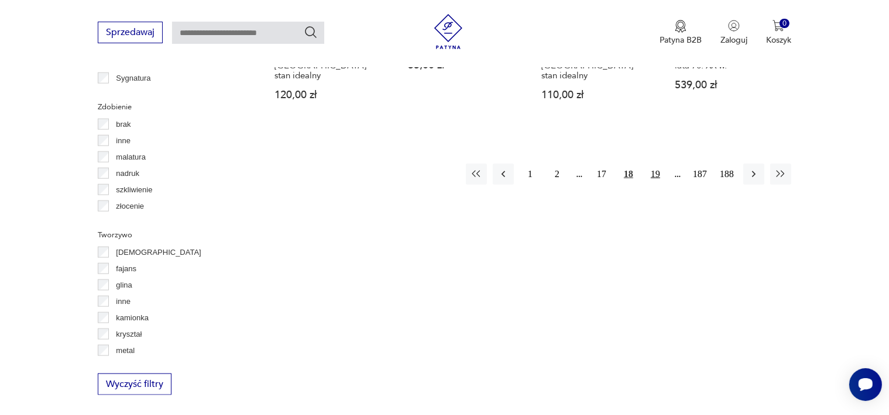
click at [656, 164] on button "19" at bounding box center [655, 174] width 21 height 21
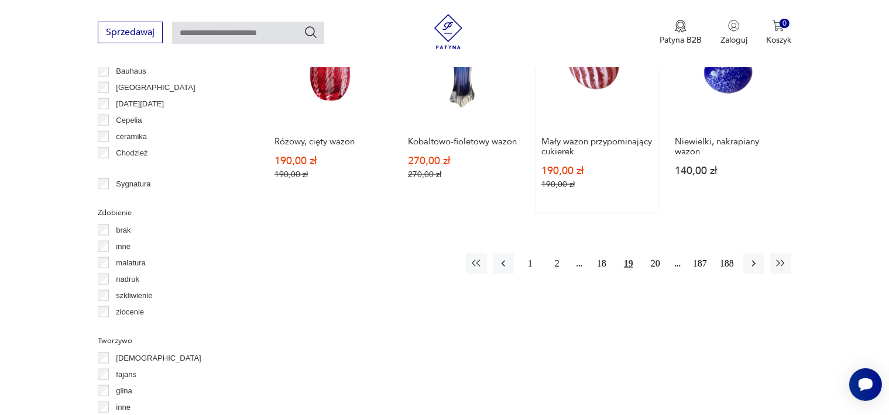
scroll to position [1246, 0]
click at [658, 253] on button "20" at bounding box center [655, 263] width 21 height 21
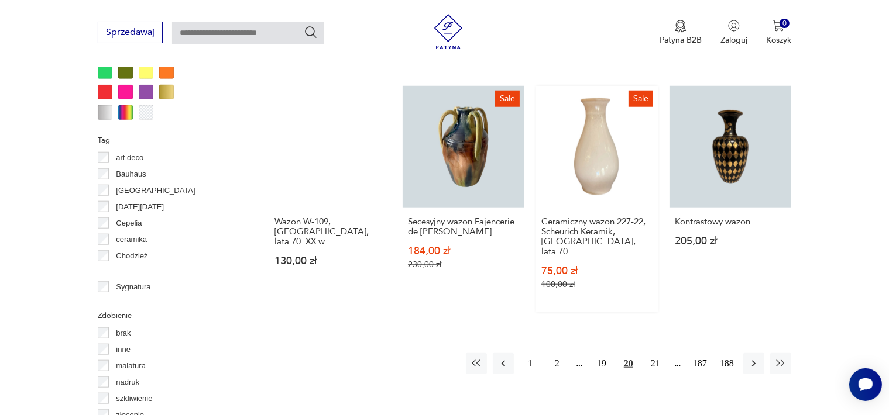
scroll to position [1305, 0]
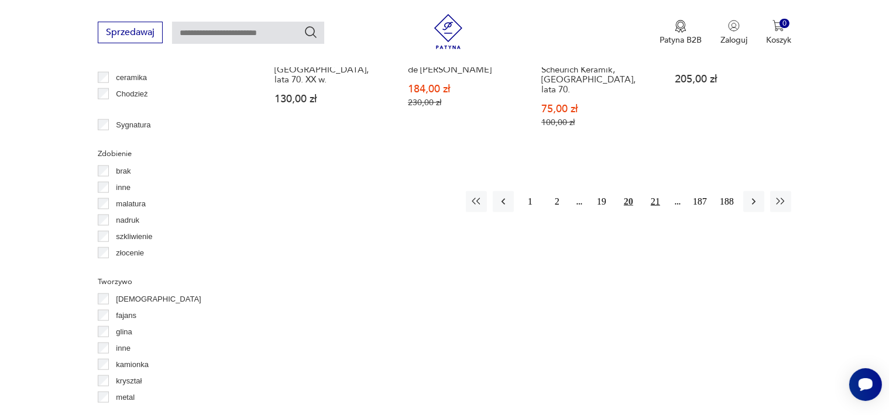
click at [654, 191] on button "21" at bounding box center [655, 201] width 21 height 21
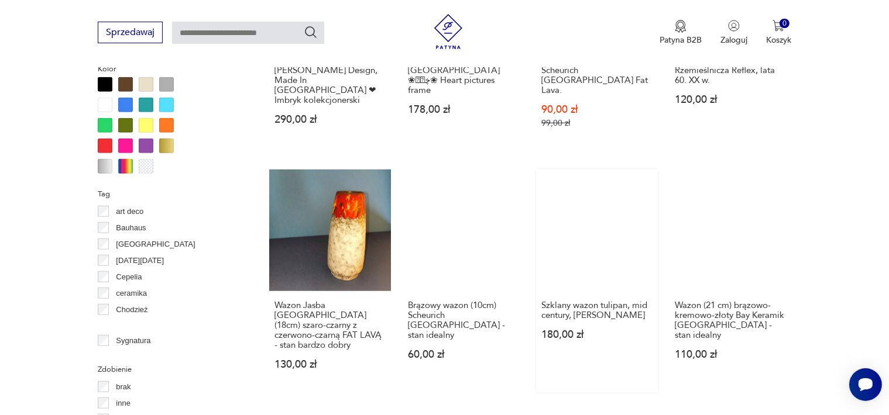
scroll to position [1188, 0]
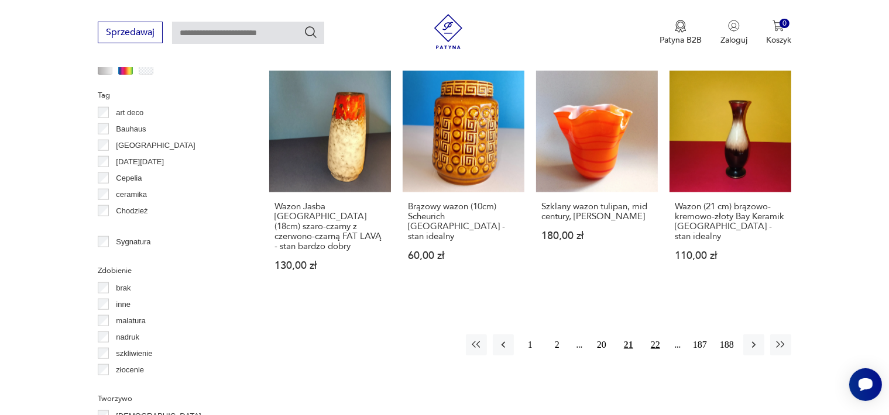
click at [656, 335] on button "22" at bounding box center [655, 345] width 21 height 21
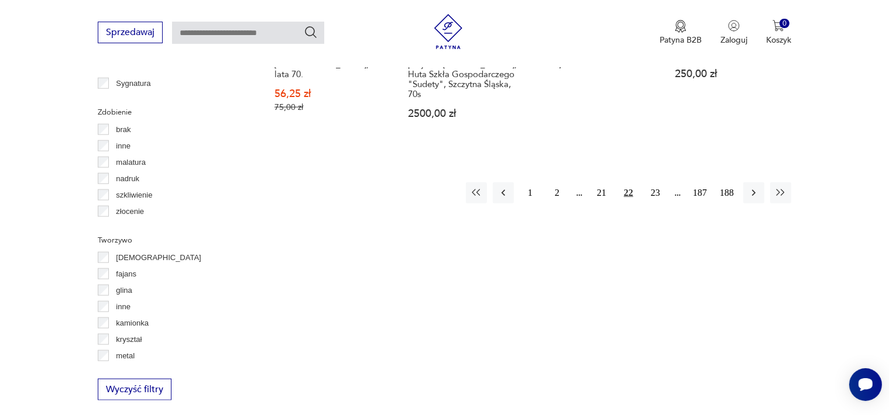
scroll to position [1246, 0]
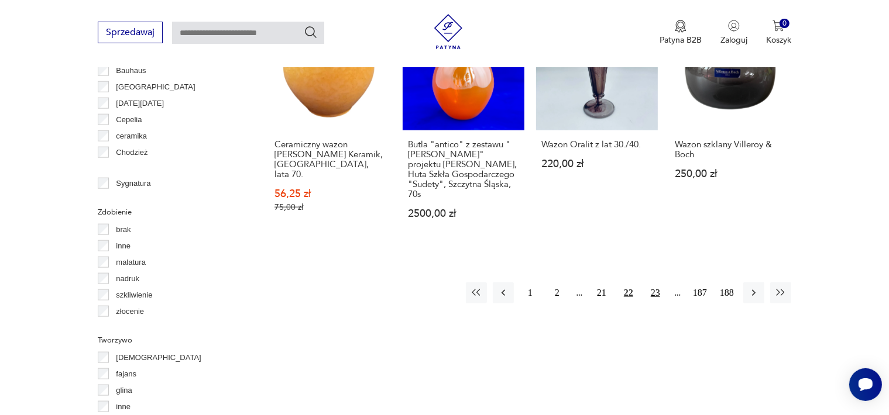
click at [654, 283] on button "23" at bounding box center [655, 293] width 21 height 21
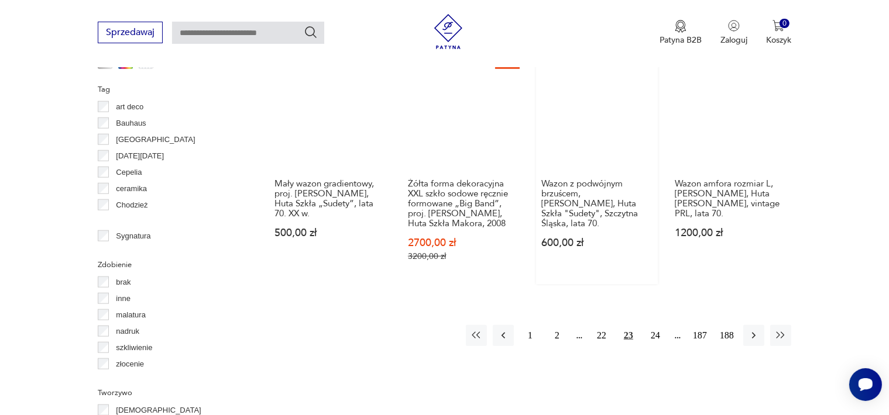
scroll to position [1305, 0]
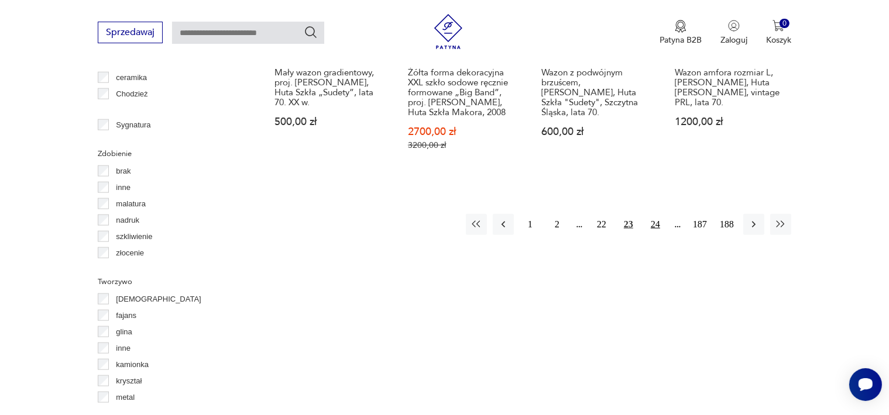
click at [658, 214] on button "24" at bounding box center [655, 224] width 21 height 21
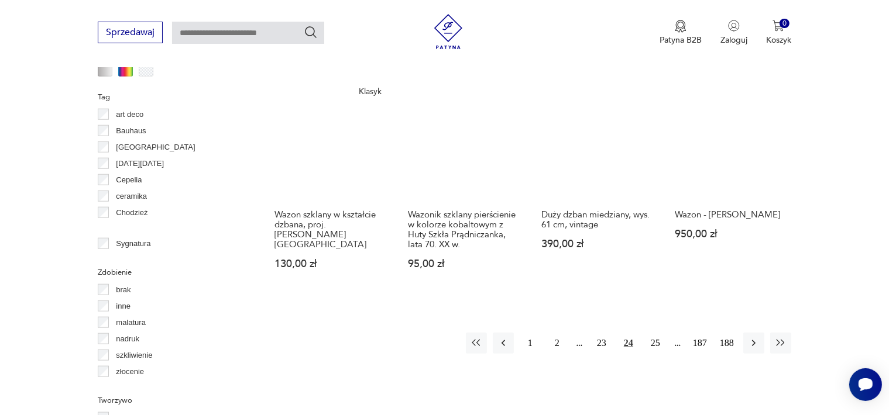
scroll to position [1305, 0]
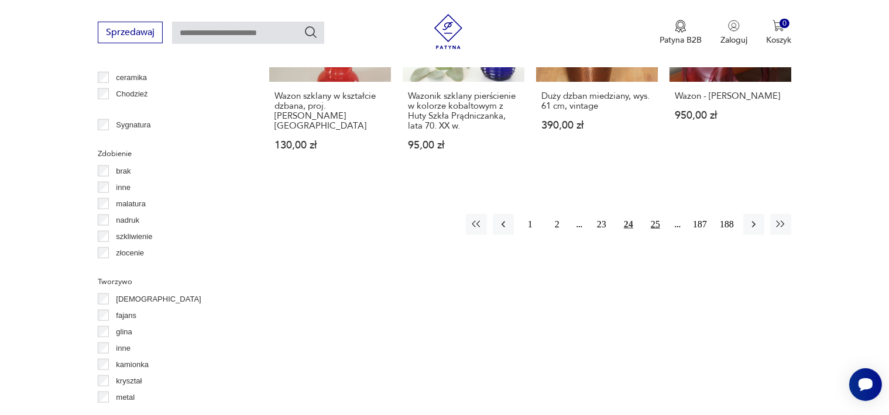
click at [653, 214] on button "25" at bounding box center [655, 224] width 21 height 21
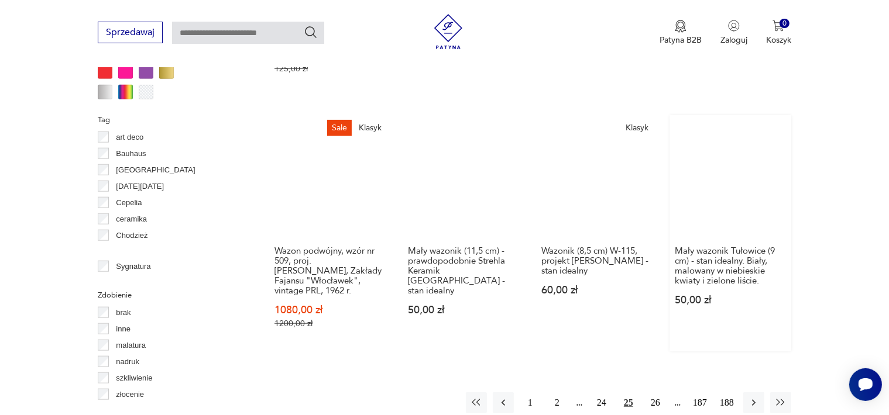
scroll to position [1305, 0]
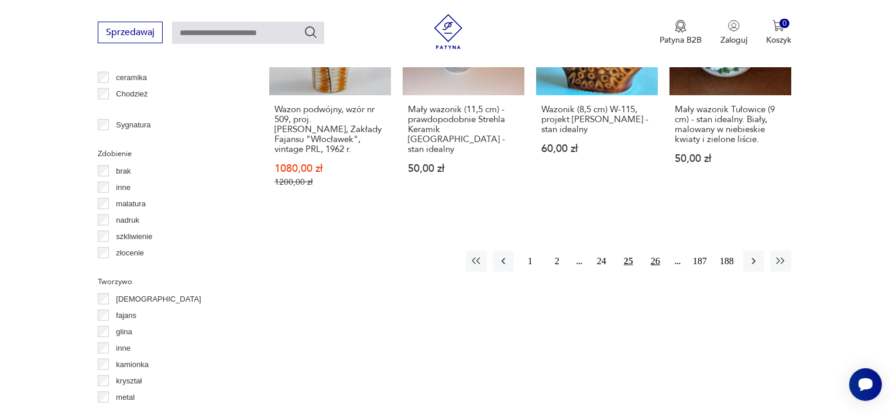
click at [655, 251] on button "26" at bounding box center [655, 261] width 21 height 21
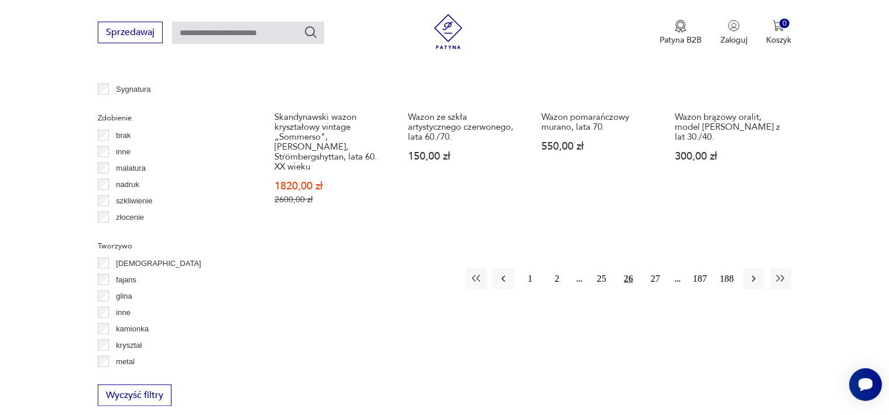
scroll to position [1363, 0]
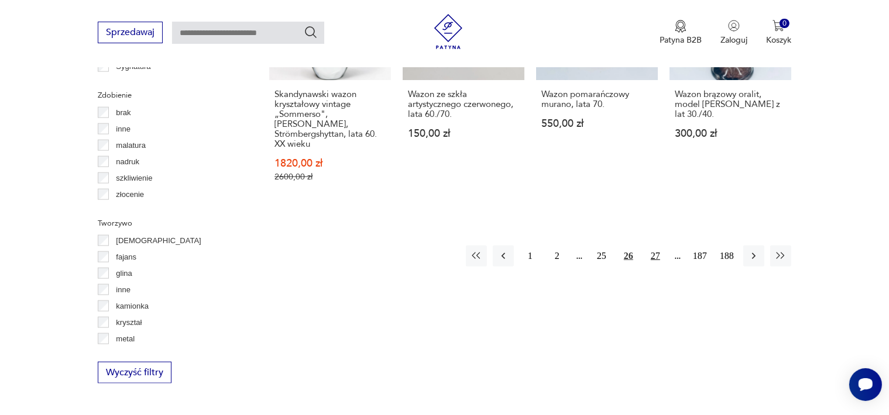
click at [655, 246] on button "27" at bounding box center [655, 256] width 21 height 21
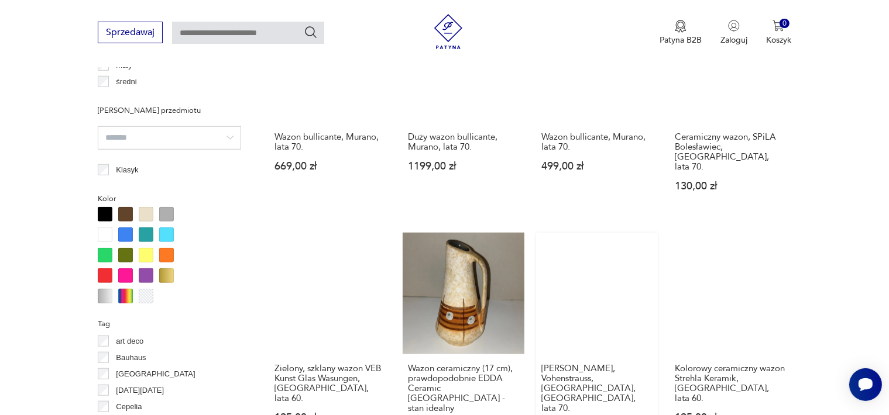
scroll to position [1188, 0]
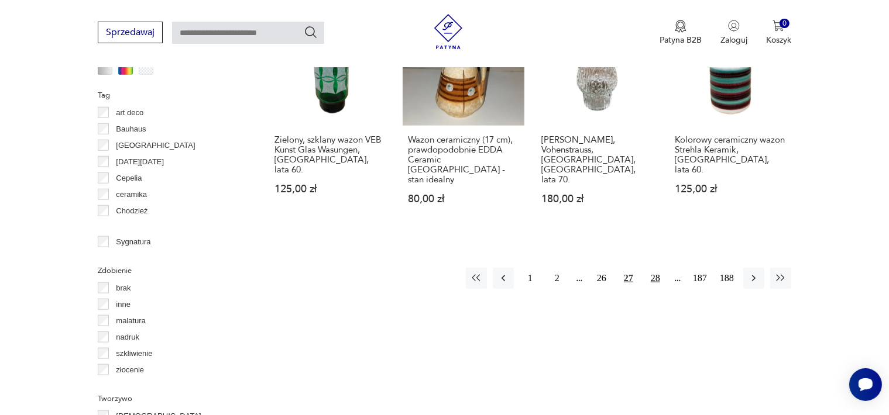
click at [655, 268] on button "28" at bounding box center [655, 278] width 21 height 21
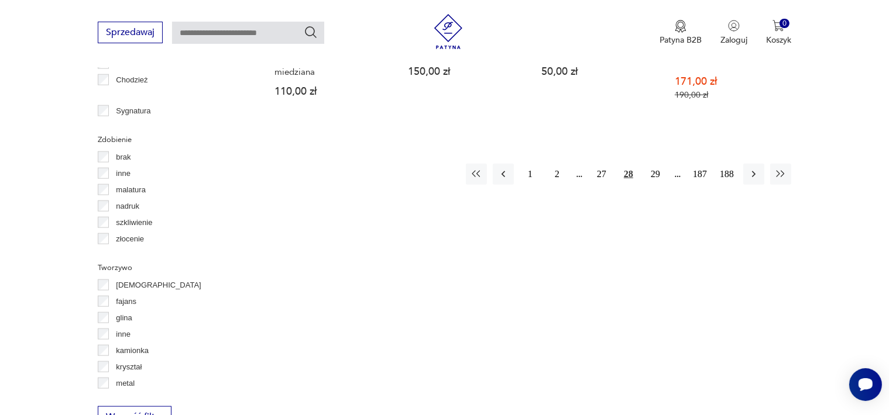
scroll to position [1188, 0]
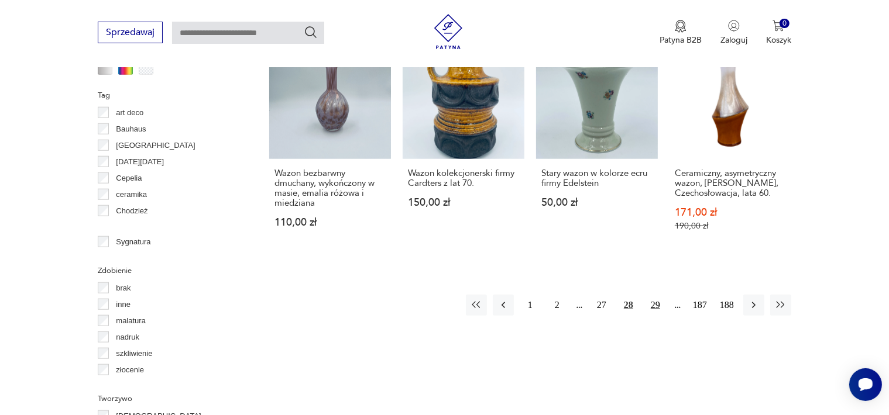
click at [655, 295] on button "29" at bounding box center [655, 305] width 21 height 21
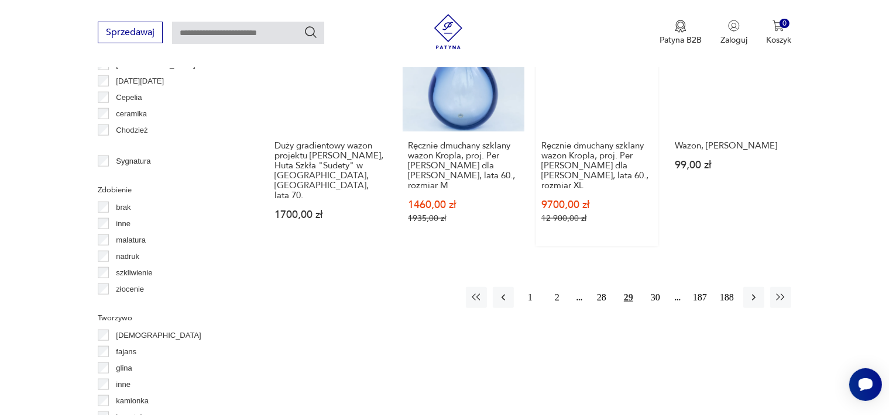
scroll to position [1305, 0]
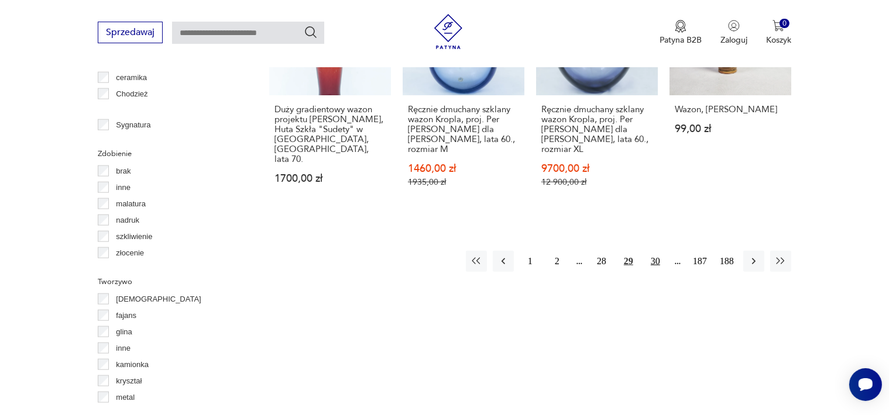
click at [656, 251] on button "30" at bounding box center [655, 261] width 21 height 21
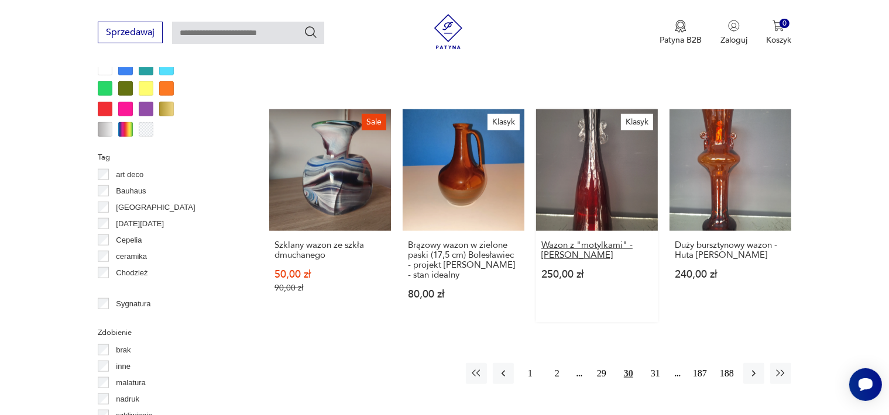
scroll to position [1246, 0]
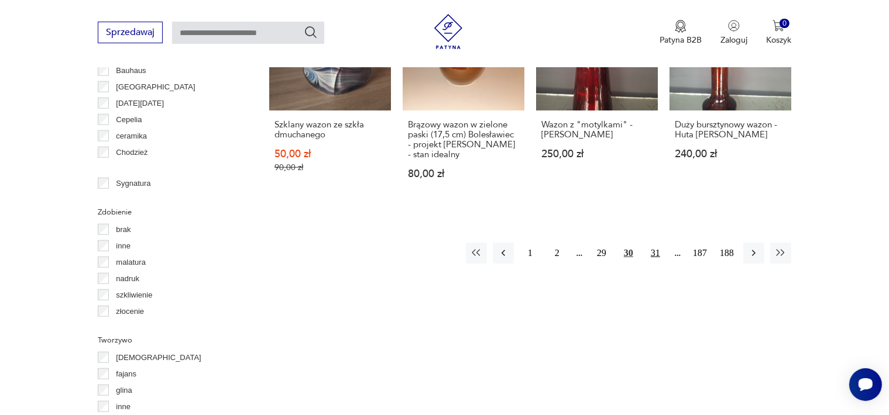
click at [655, 243] on button "31" at bounding box center [655, 253] width 21 height 21
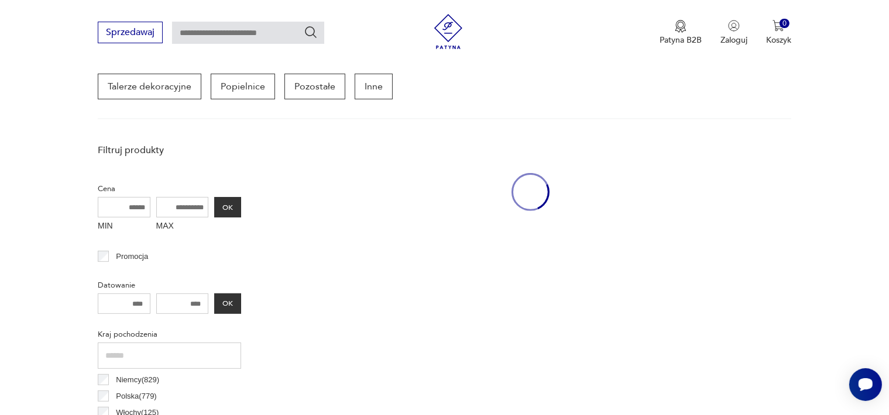
scroll to position [310, 0]
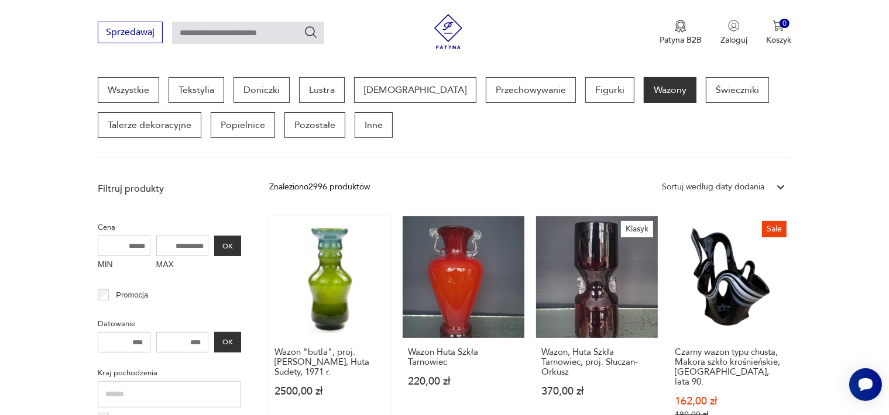
click at [325, 304] on link "Wazon "butla", proj. Stefan Sadowski, Huta Sudety, 1971 r. 2500,00 zł" at bounding box center [330, 330] width 122 height 226
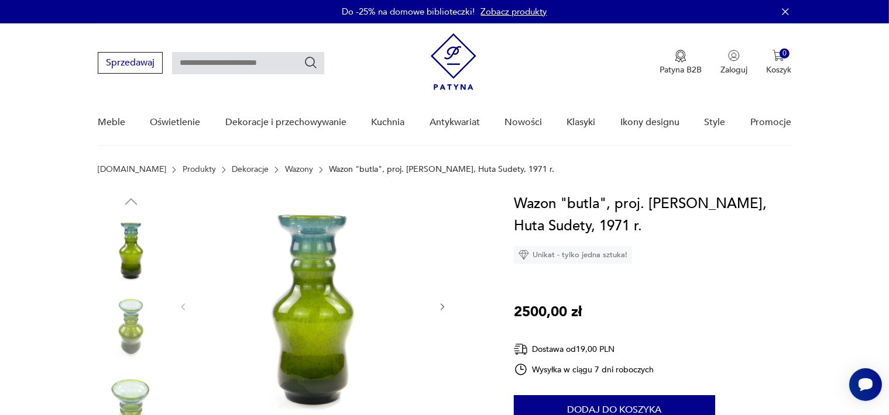
click at [314, 324] on img at bounding box center [313, 306] width 226 height 226
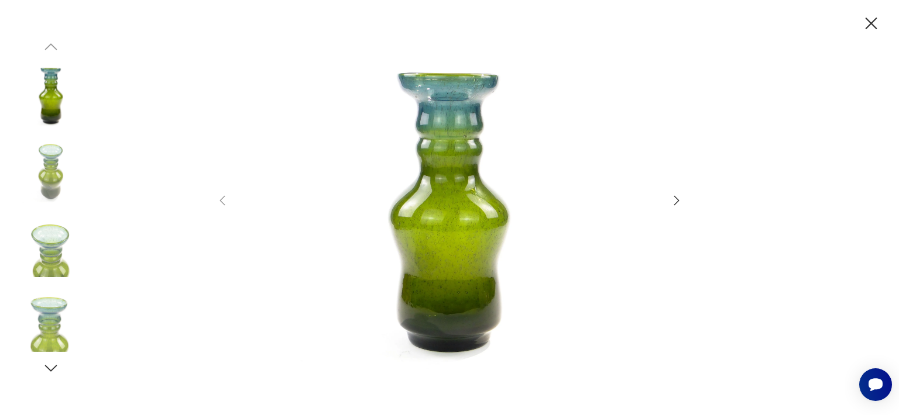
click at [871, 24] on icon "button" at bounding box center [871, 24] width 12 height 12
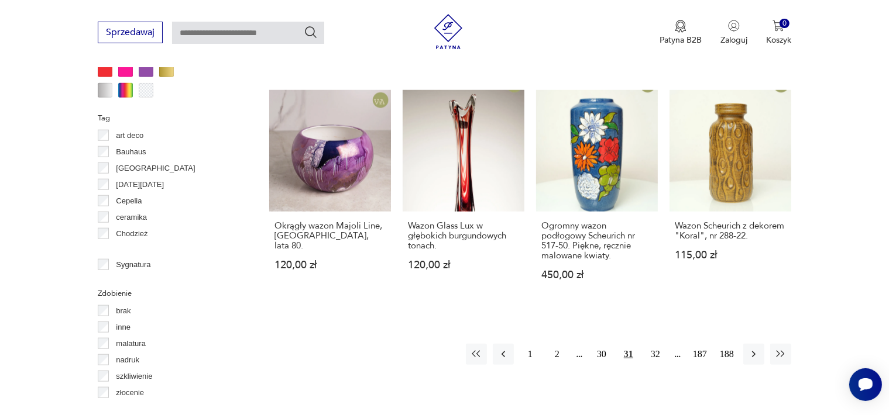
scroll to position [1362, 0]
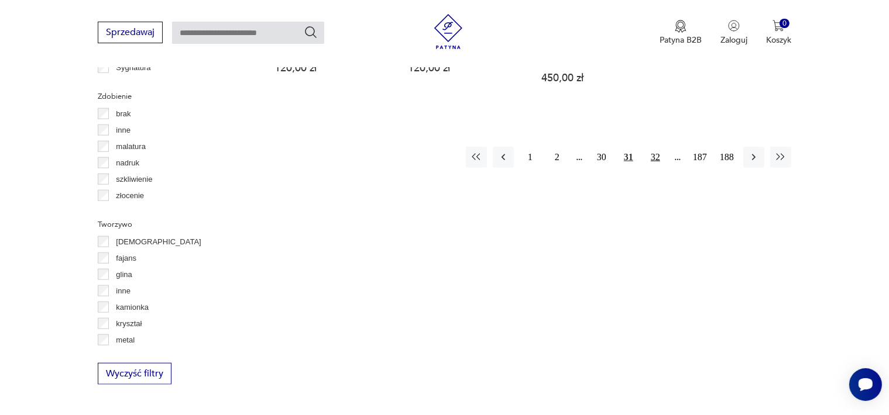
click at [655, 147] on button "32" at bounding box center [655, 157] width 21 height 21
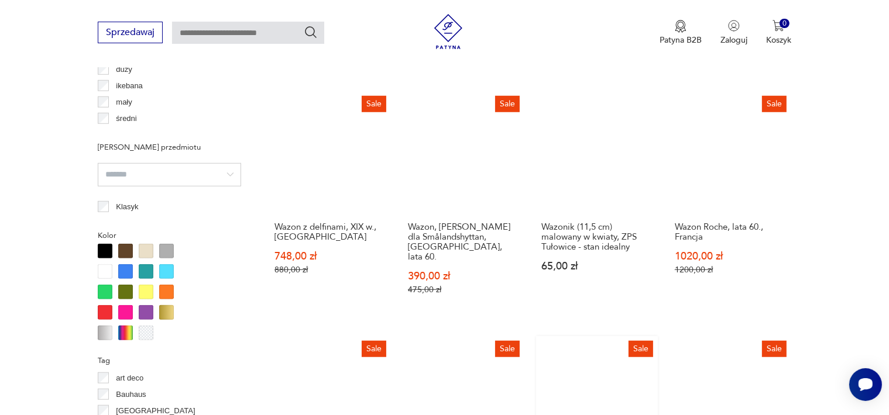
scroll to position [1071, 0]
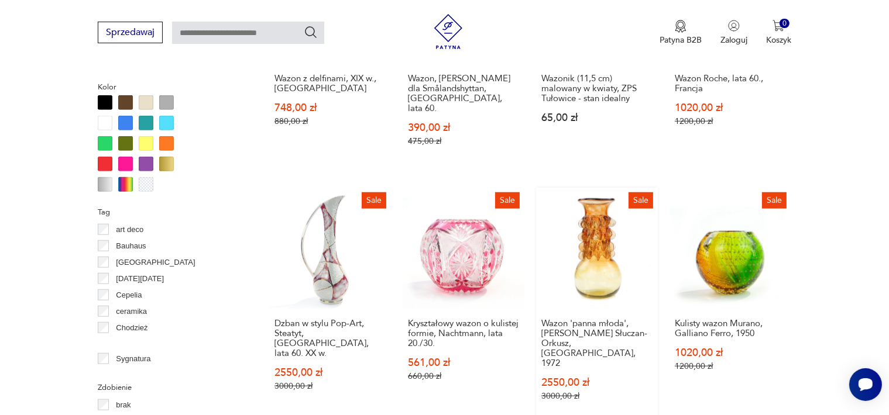
click at [592, 260] on link "Sale Wazon 'panna młoda', J. Słuczan-Orkusz, Kraków, 1972 2550,00 zł 3000,00 zł" at bounding box center [597, 306] width 122 height 236
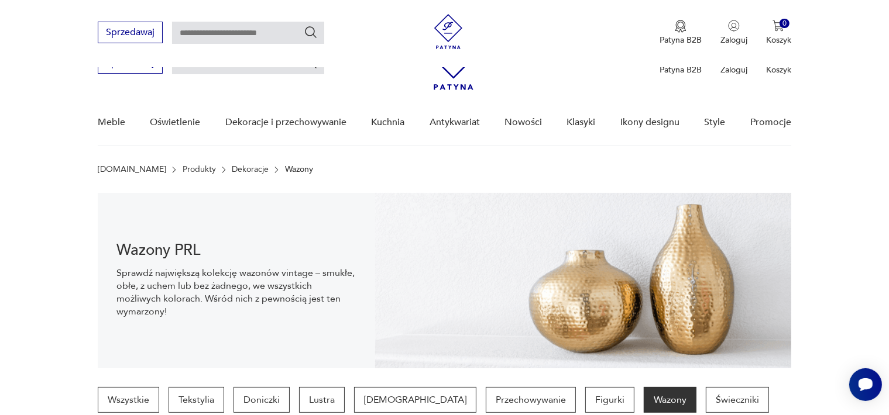
scroll to position [1178, 0]
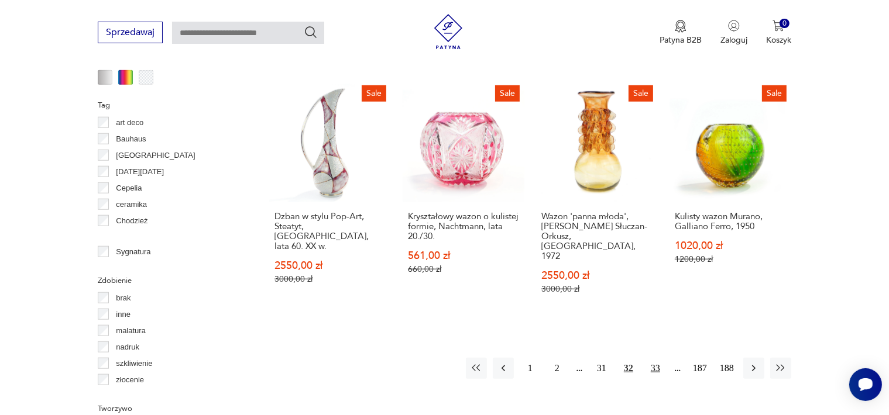
click at [651, 358] on button "33" at bounding box center [655, 368] width 21 height 21
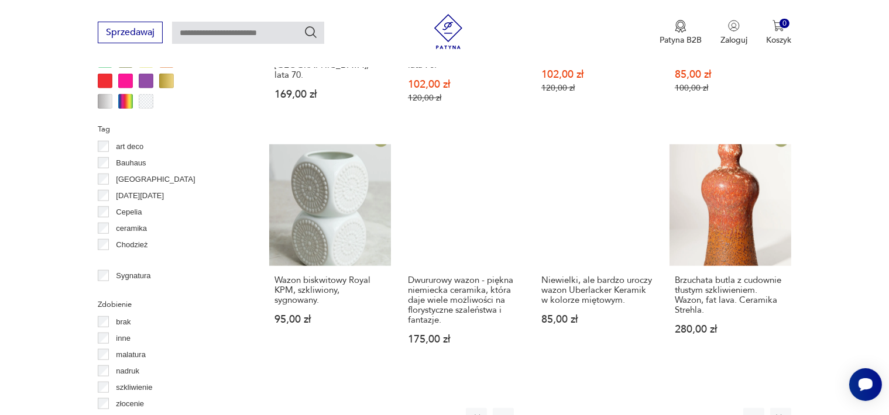
scroll to position [1305, 0]
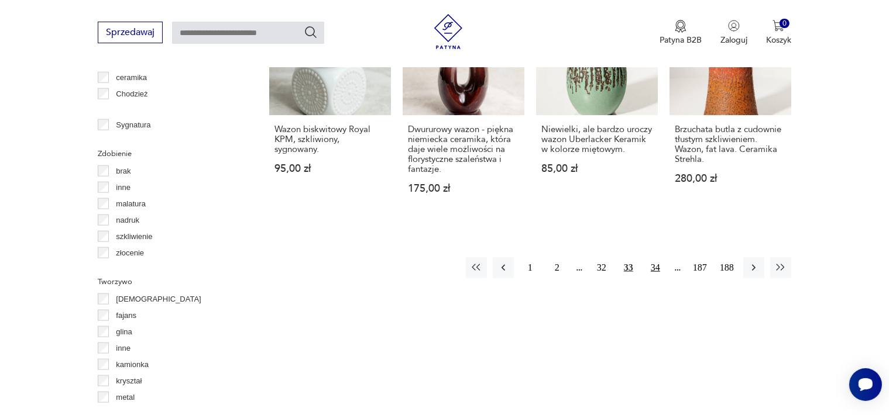
click at [657, 257] on button "34" at bounding box center [655, 267] width 21 height 21
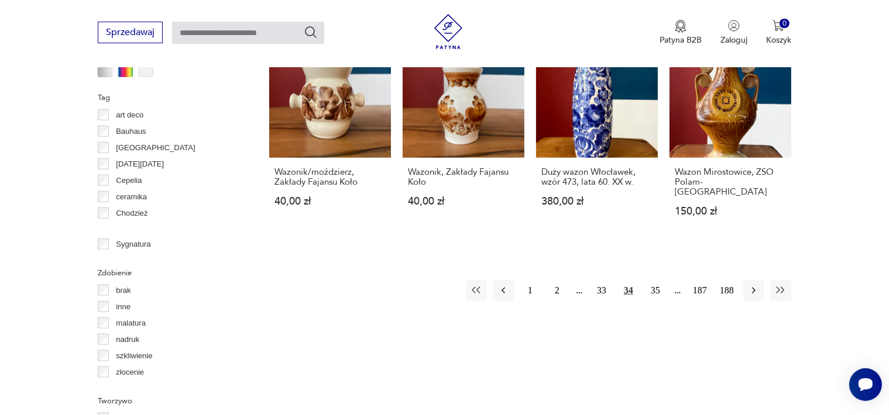
scroll to position [1188, 0]
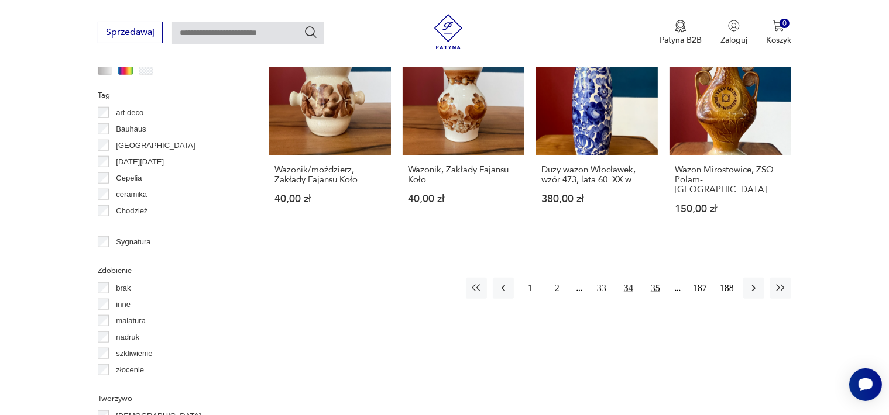
click at [652, 278] on button "35" at bounding box center [655, 288] width 21 height 21
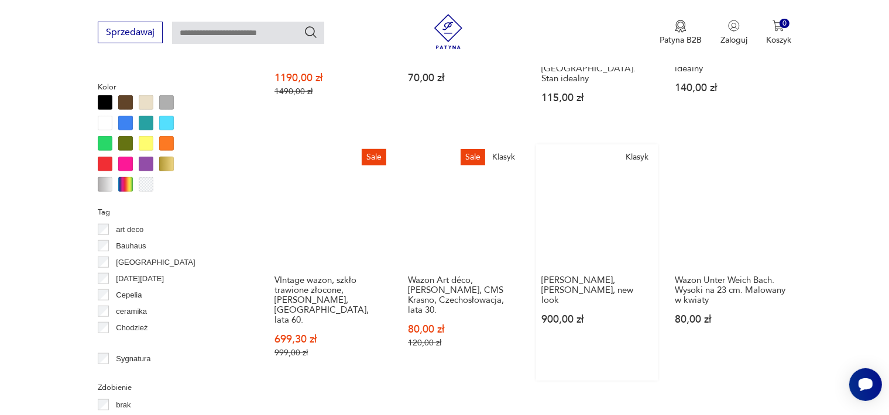
scroll to position [1305, 0]
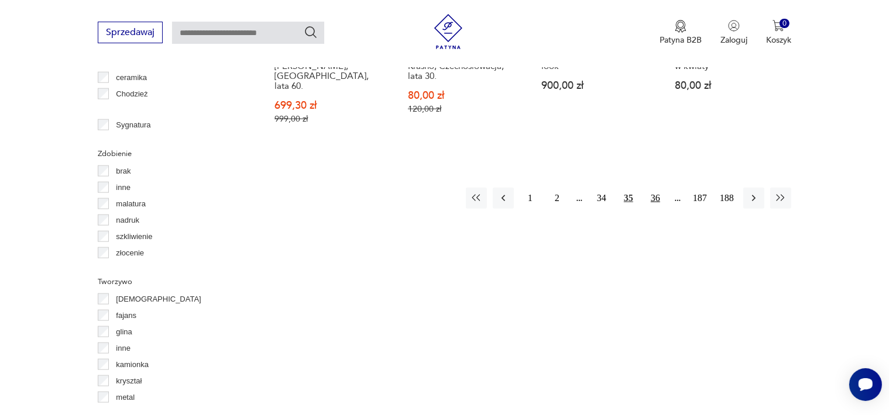
click at [658, 188] on button "36" at bounding box center [655, 198] width 21 height 21
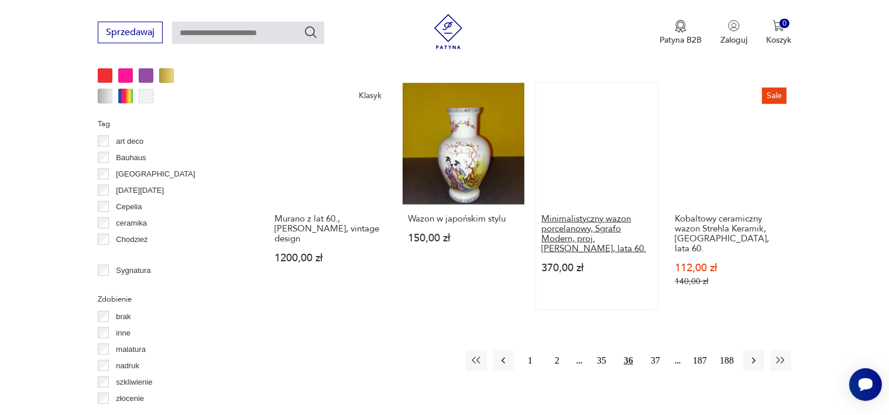
scroll to position [1305, 0]
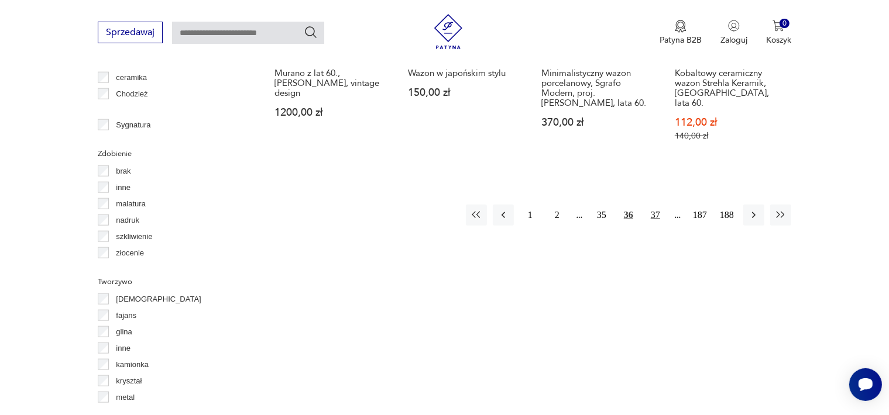
click at [659, 205] on button "37" at bounding box center [655, 215] width 21 height 21
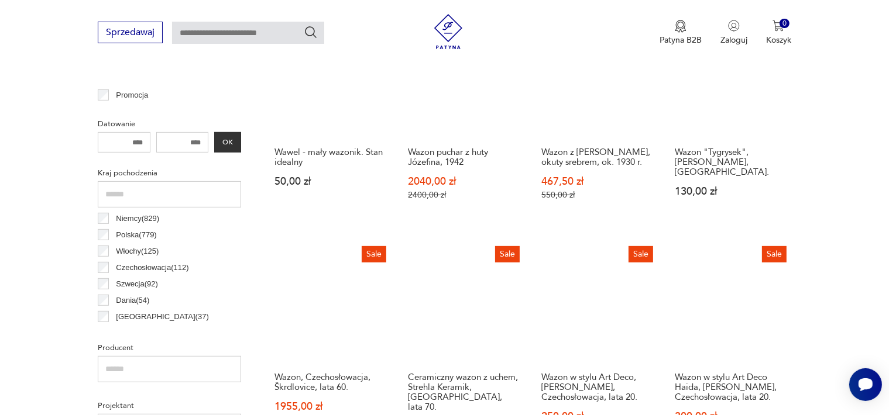
scroll to position [603, 0]
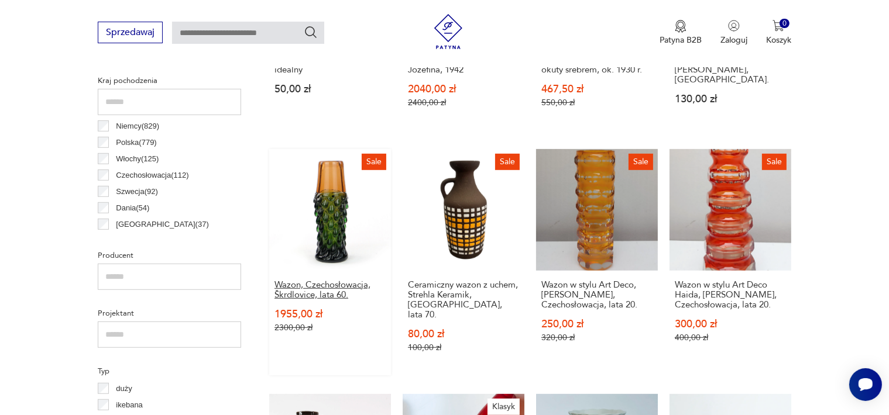
click at [324, 284] on h3 "Wazon, Czechosłowacja, Škrdlovice, lata 60." at bounding box center [329, 290] width 111 height 20
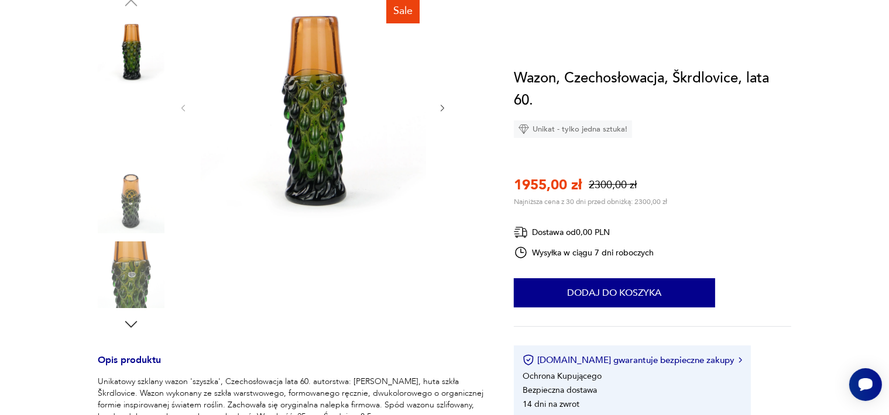
click at [328, 220] on img at bounding box center [313, 107] width 226 height 226
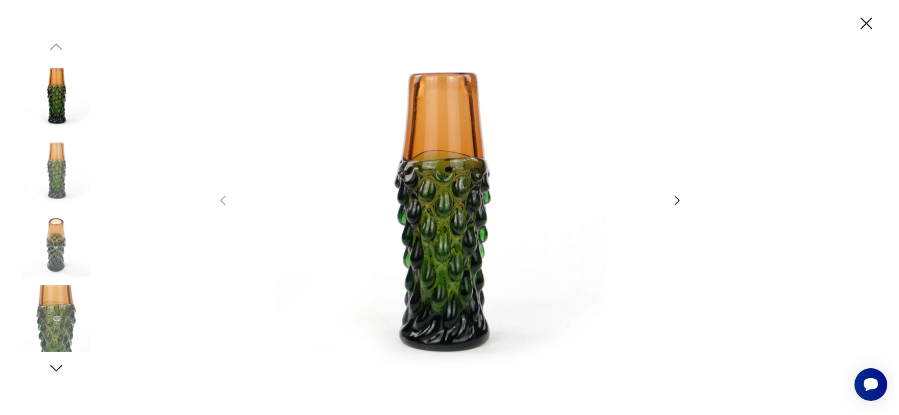
scroll to position [0, 0]
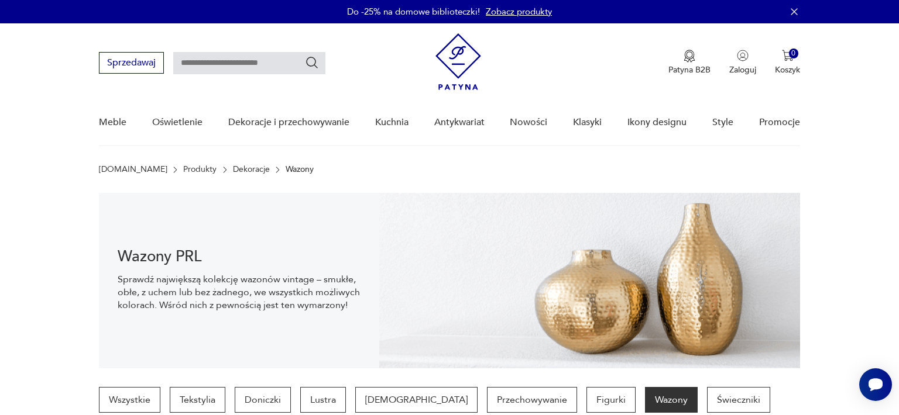
scroll to position [602, 0]
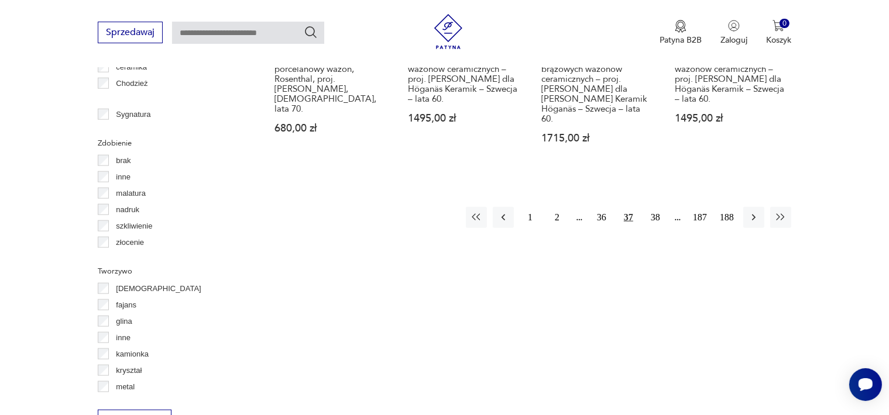
scroll to position [1363, 0]
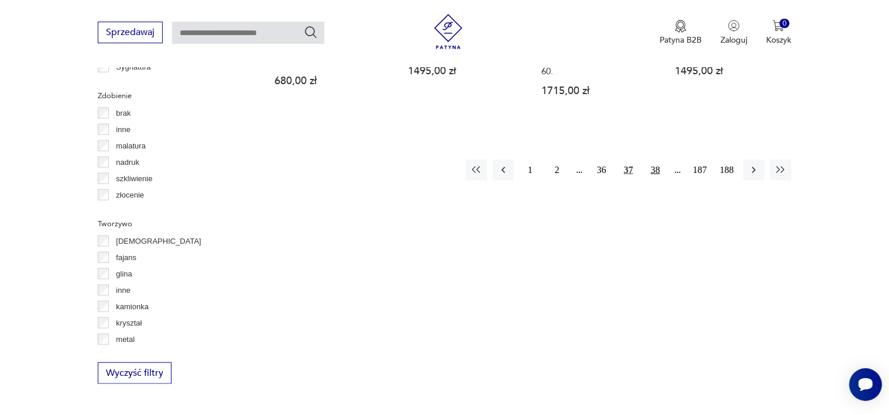
click at [657, 160] on button "38" at bounding box center [655, 170] width 21 height 21
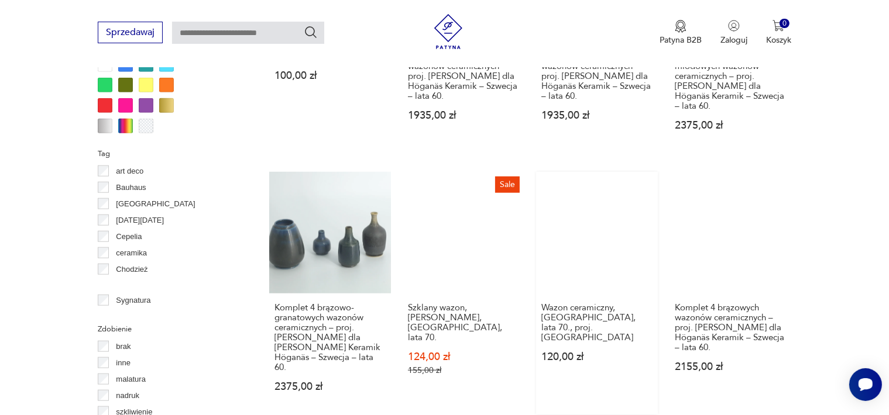
scroll to position [1363, 0]
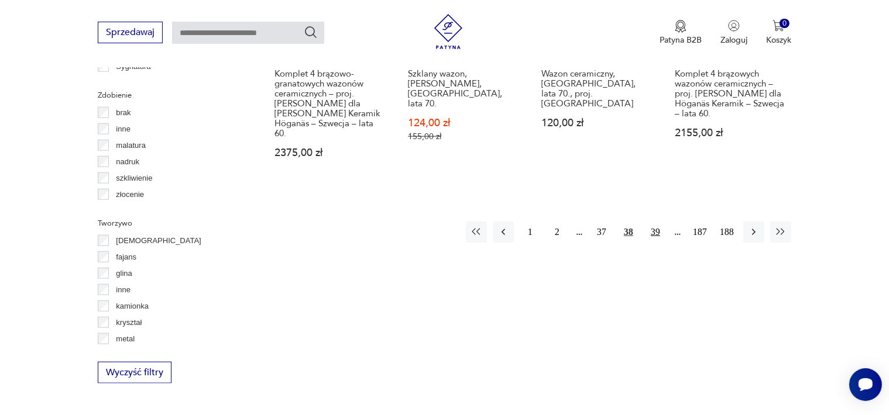
click at [660, 222] on button "39" at bounding box center [655, 232] width 21 height 21
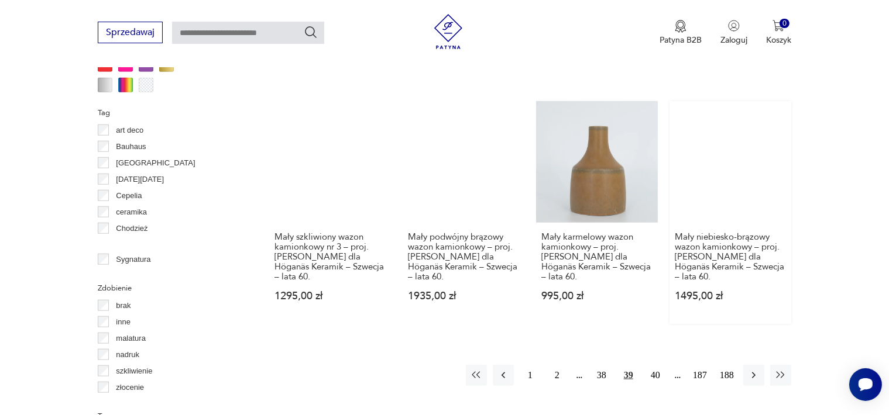
scroll to position [1305, 0]
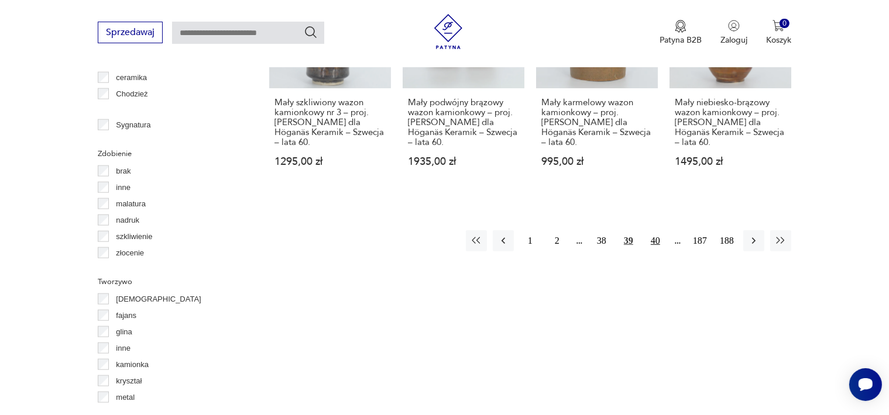
click at [653, 231] on button "40" at bounding box center [655, 241] width 21 height 21
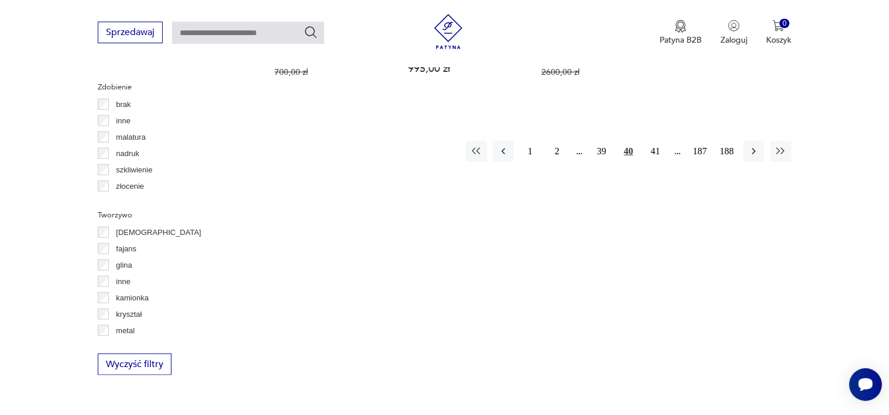
scroll to position [1422, 0]
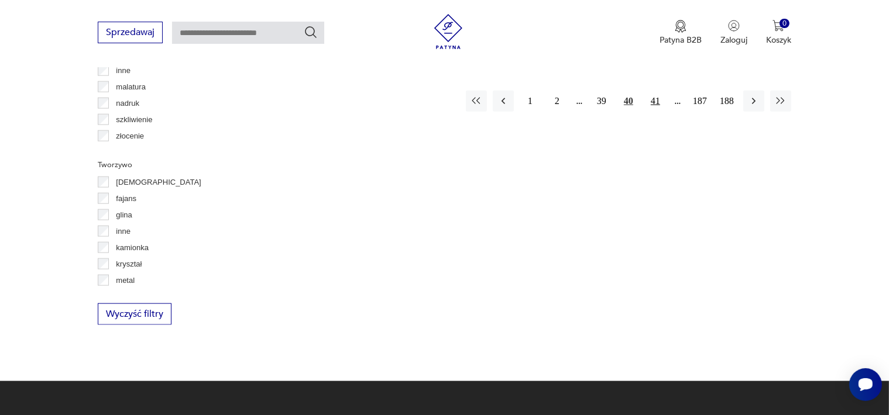
click at [652, 91] on button "41" at bounding box center [655, 101] width 21 height 21
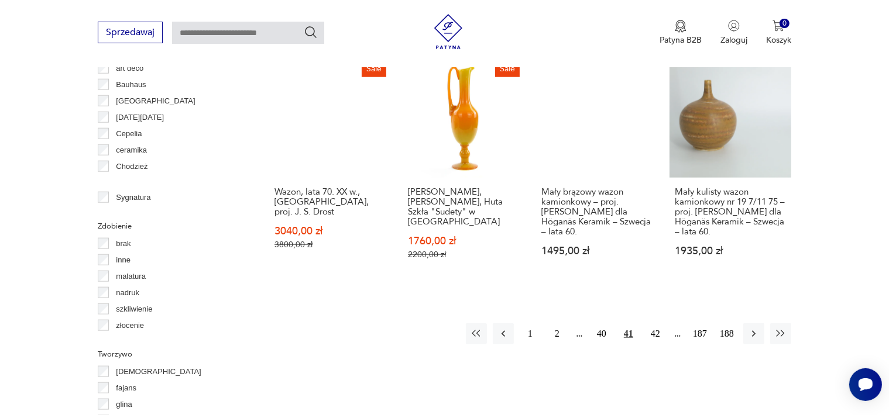
scroll to position [1305, 0]
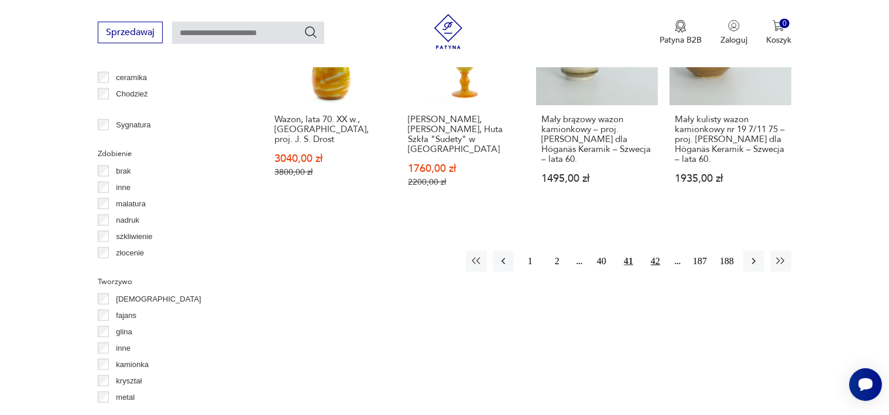
click at [658, 251] on button "42" at bounding box center [655, 261] width 21 height 21
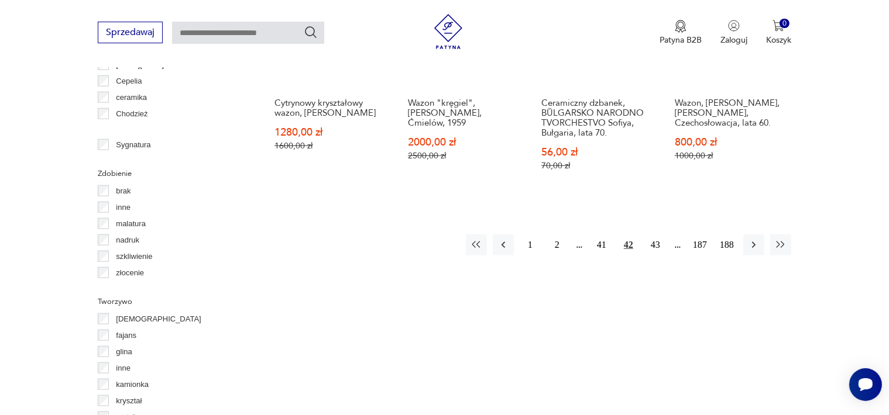
scroll to position [1305, 0]
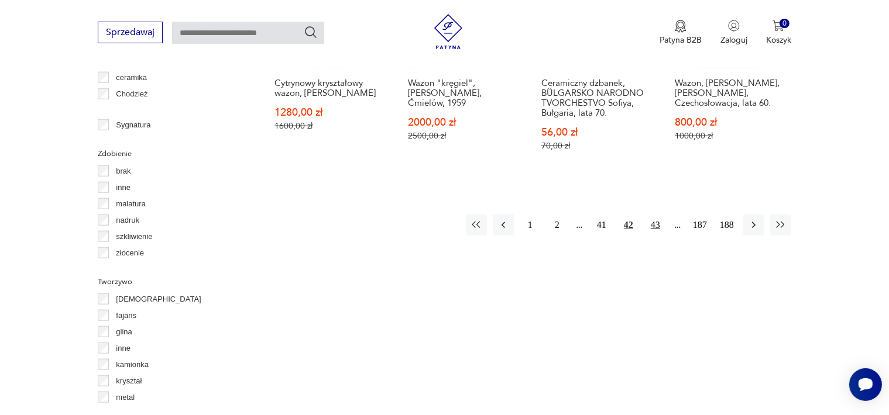
click at [653, 215] on button "43" at bounding box center [655, 225] width 21 height 21
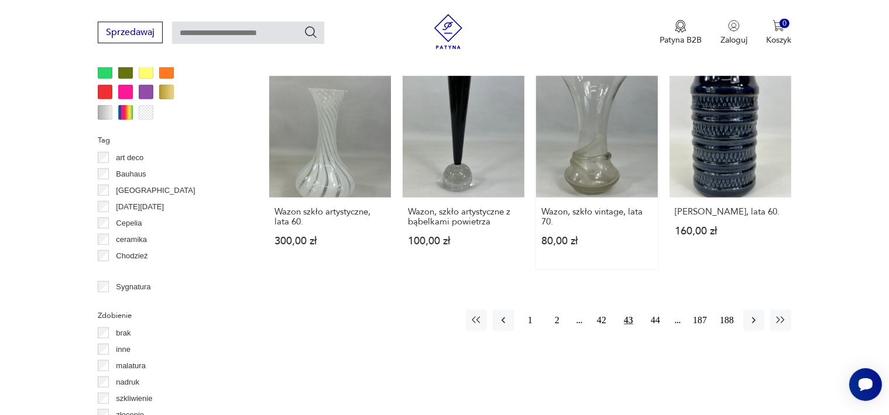
scroll to position [1246, 0]
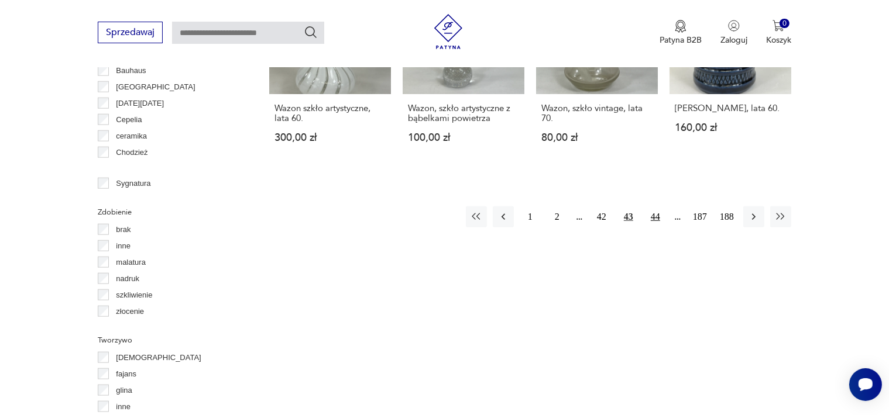
click at [656, 208] on button "44" at bounding box center [655, 217] width 21 height 21
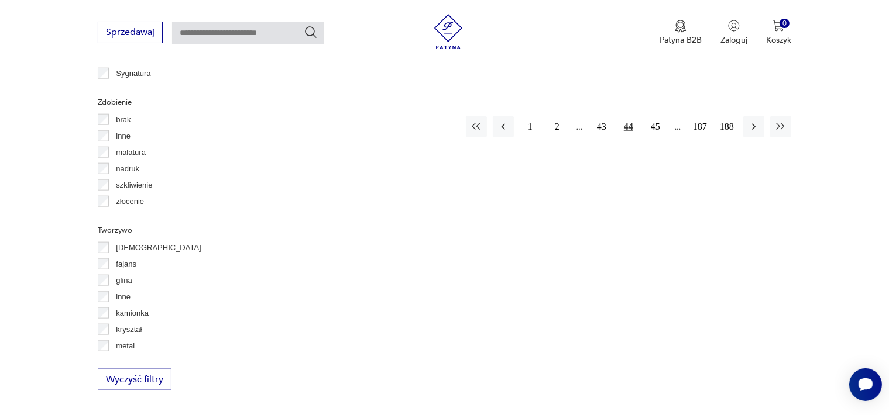
scroll to position [1363, 0]
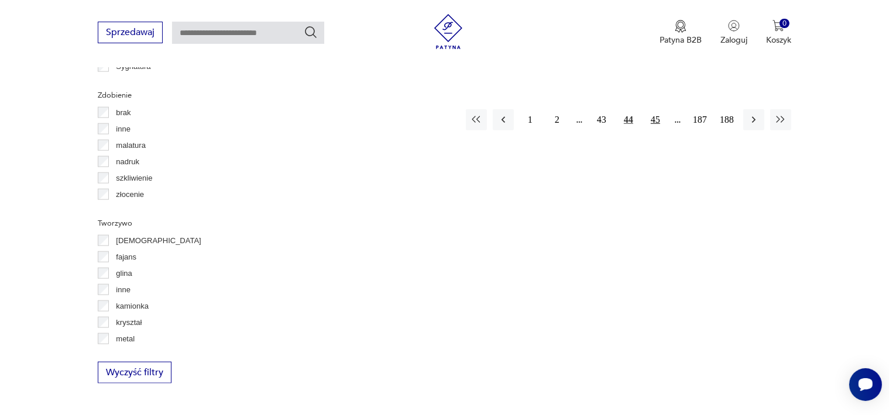
click at [653, 109] on button "45" at bounding box center [655, 119] width 21 height 21
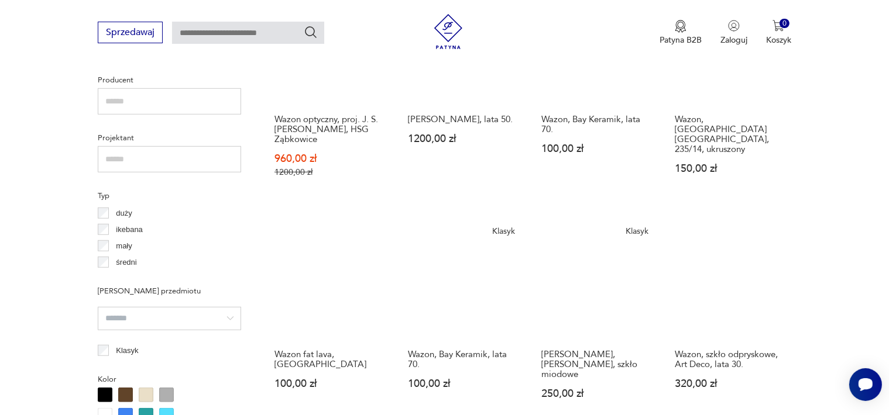
scroll to position [1129, 0]
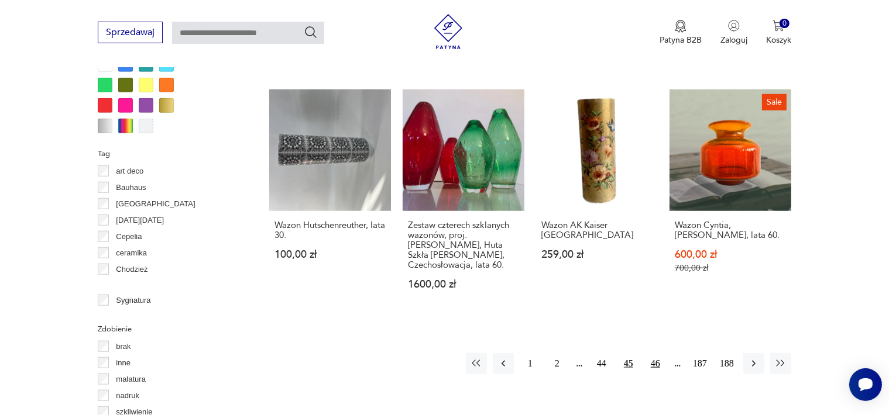
click at [655, 353] on button "46" at bounding box center [655, 363] width 21 height 21
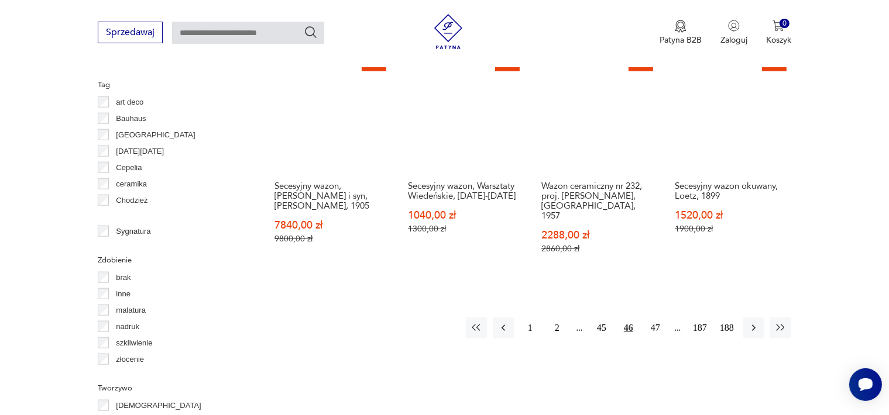
scroll to position [1188, 0]
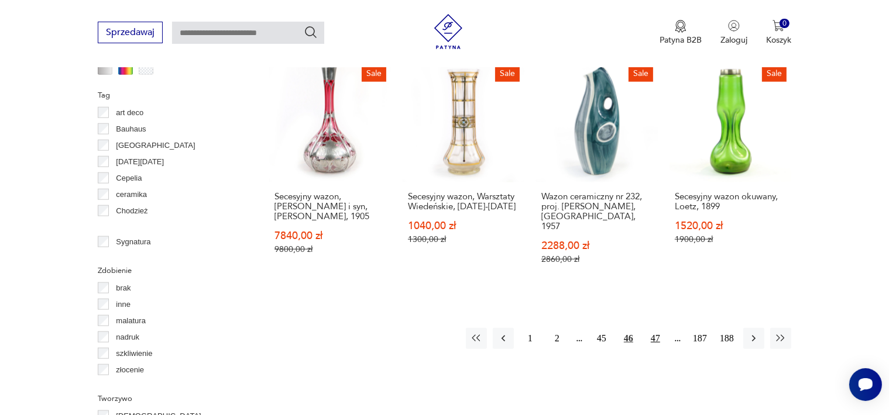
click at [655, 328] on button "47" at bounding box center [655, 338] width 21 height 21
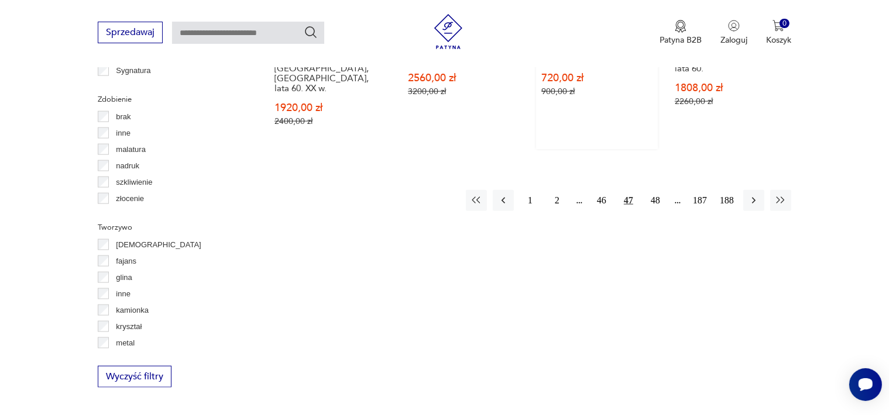
scroll to position [1363, 0]
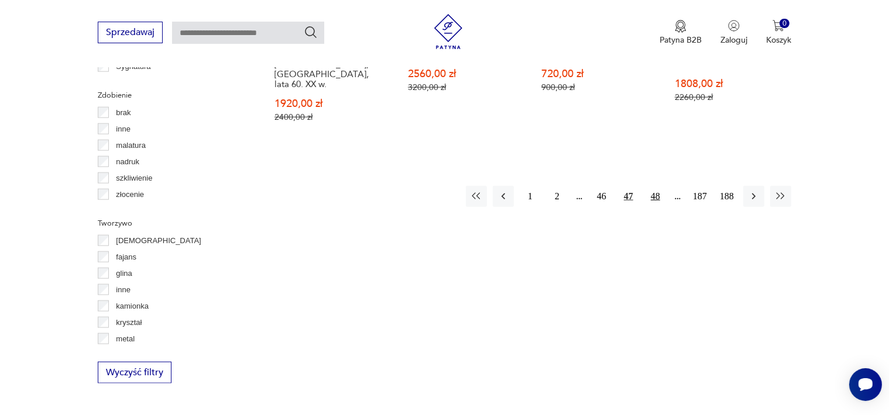
click at [655, 186] on button "48" at bounding box center [655, 196] width 21 height 21
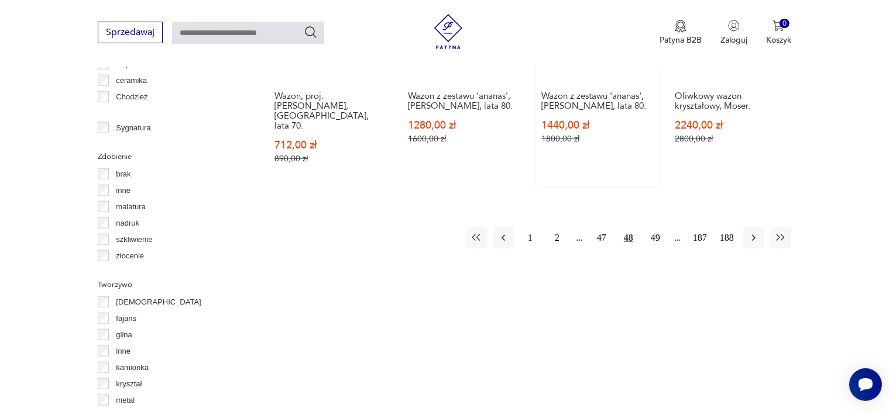
scroll to position [1305, 0]
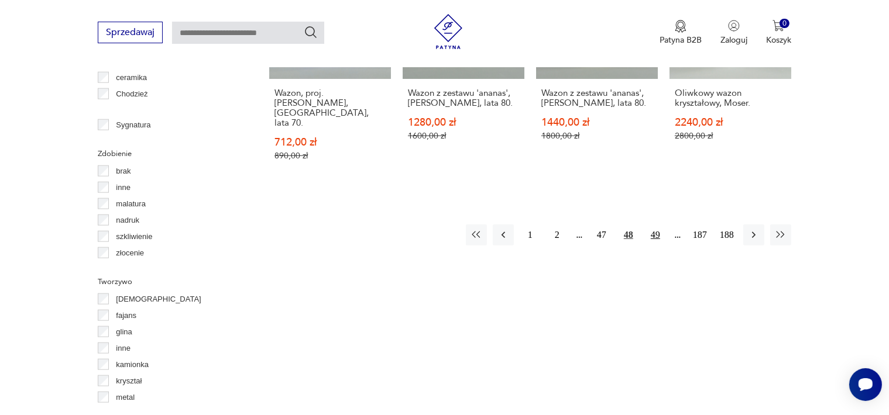
click at [657, 225] on button "49" at bounding box center [655, 235] width 21 height 21
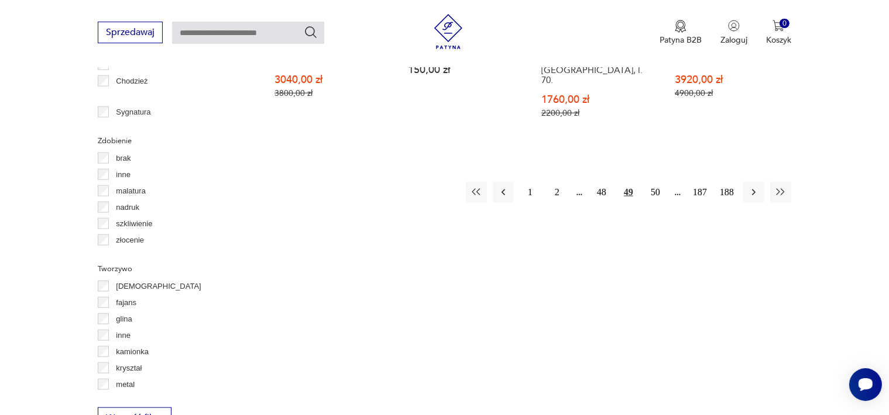
scroll to position [1363, 0]
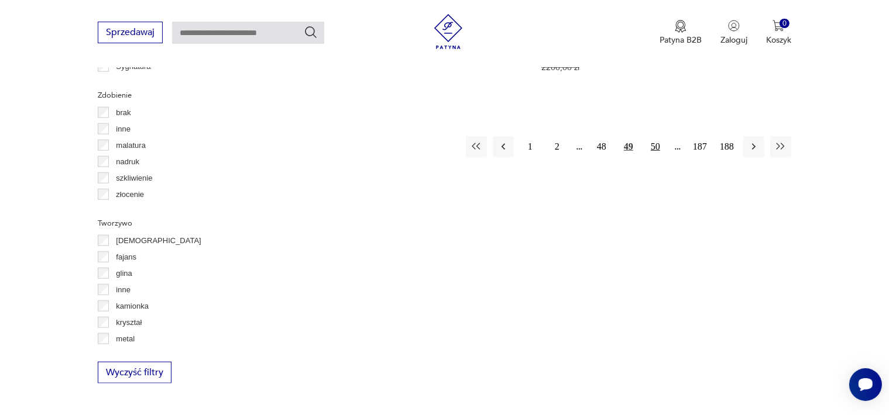
click at [656, 136] on button "50" at bounding box center [655, 146] width 21 height 21
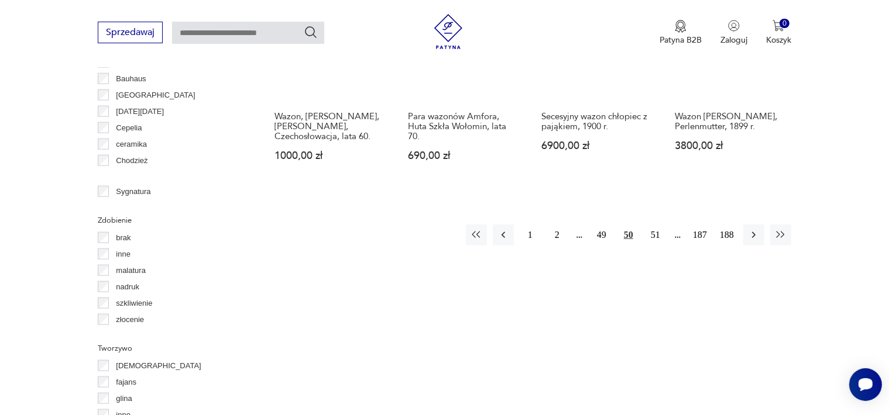
scroll to position [1246, 0]
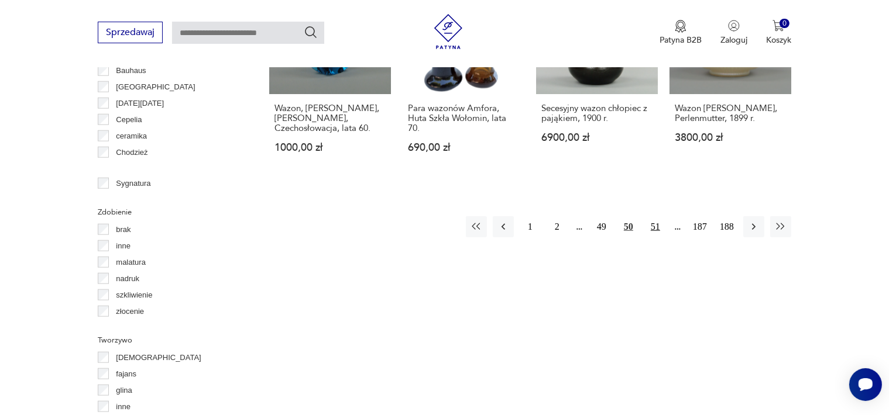
click at [659, 217] on button "51" at bounding box center [655, 227] width 21 height 21
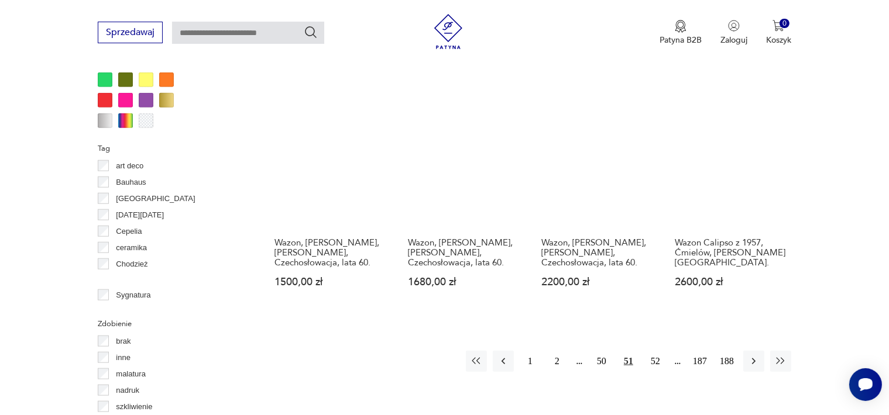
scroll to position [1129, 0]
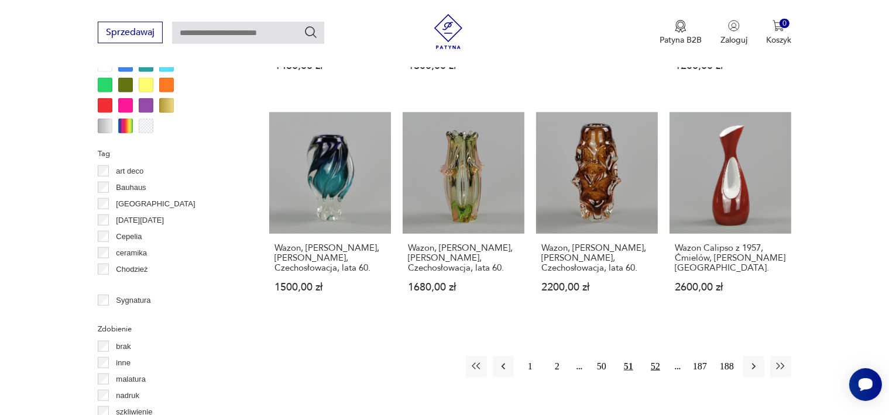
click at [657, 356] on button "52" at bounding box center [655, 366] width 21 height 21
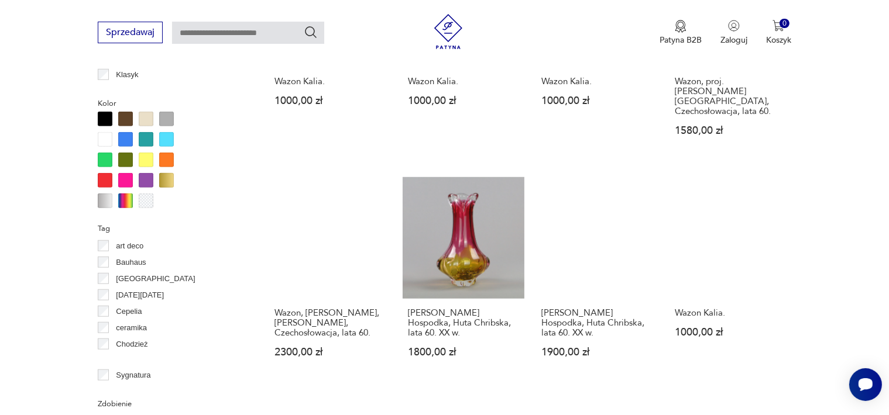
scroll to position [1305, 0]
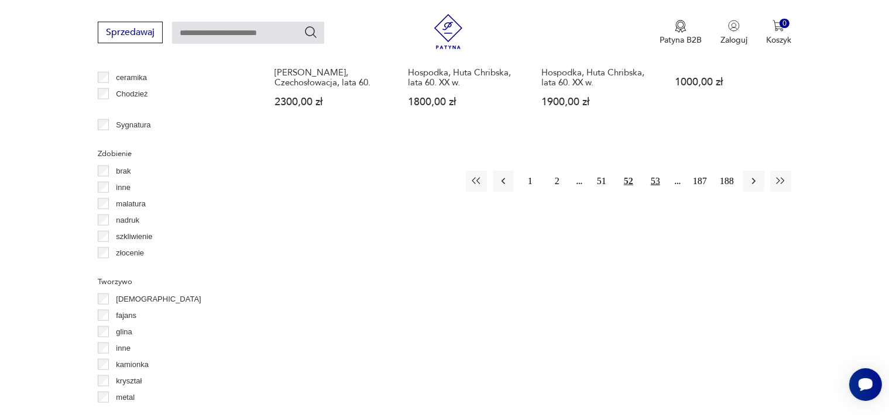
click at [655, 171] on button "53" at bounding box center [655, 181] width 21 height 21
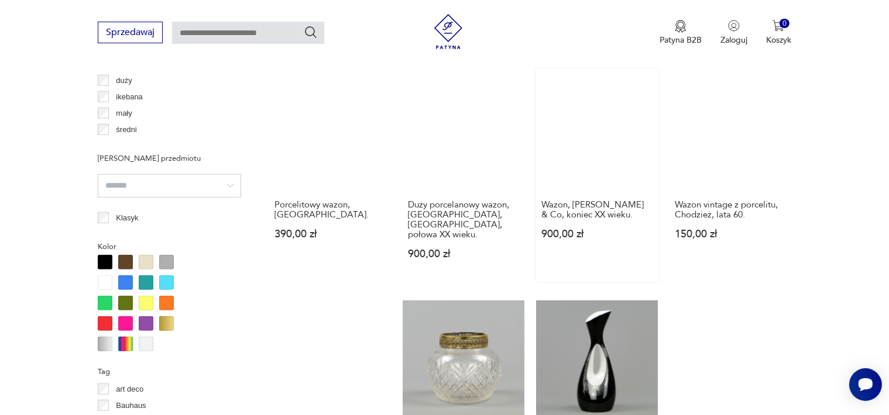
scroll to position [1129, 0]
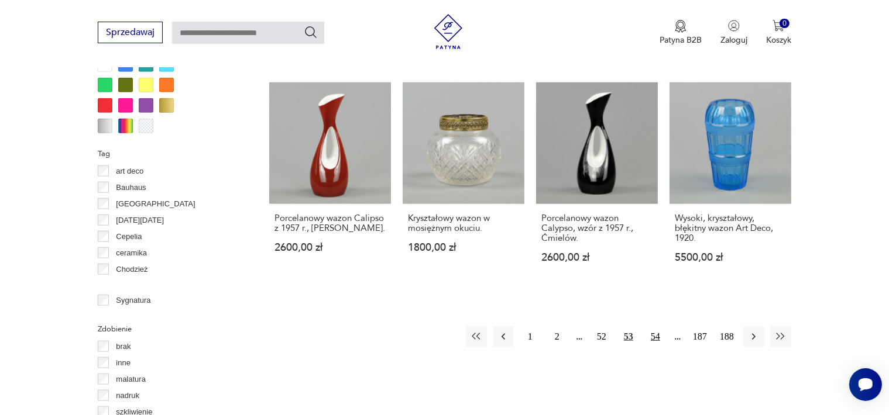
click at [658, 327] on button "54" at bounding box center [655, 337] width 21 height 21
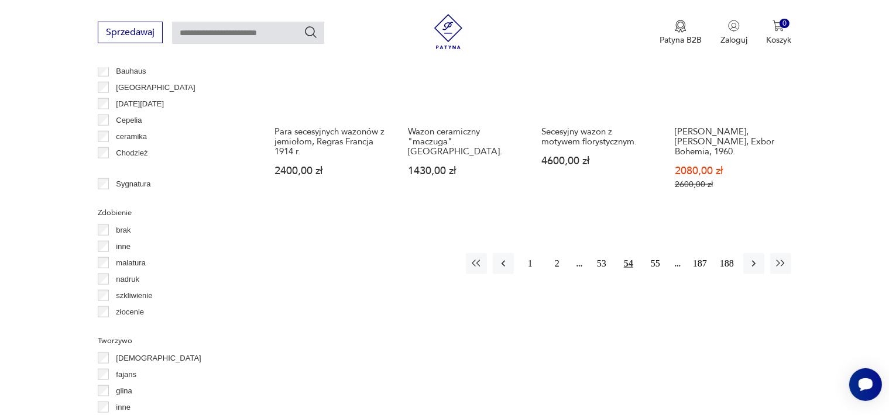
scroll to position [1246, 0]
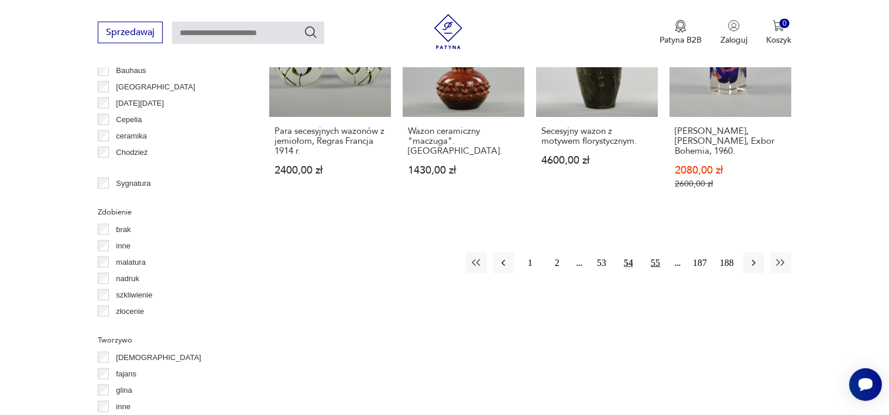
click at [655, 253] on button "55" at bounding box center [655, 263] width 21 height 21
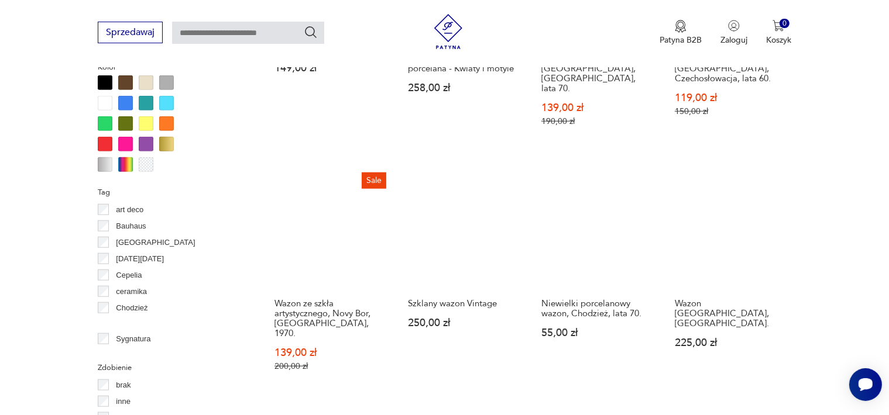
scroll to position [1363, 0]
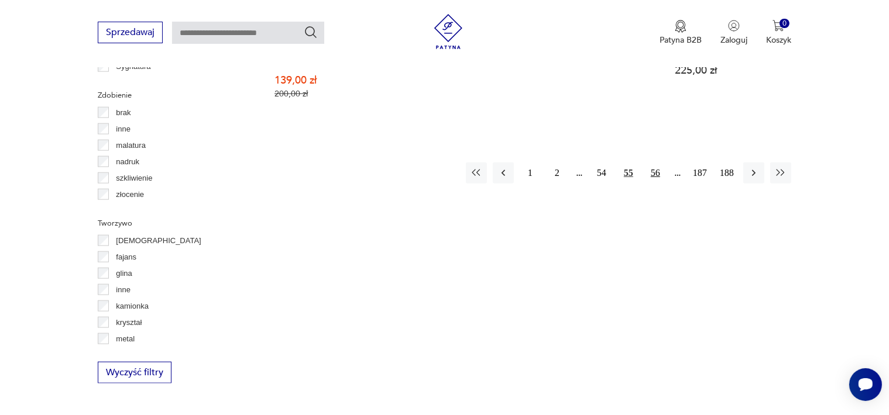
click at [652, 163] on button "56" at bounding box center [655, 173] width 21 height 21
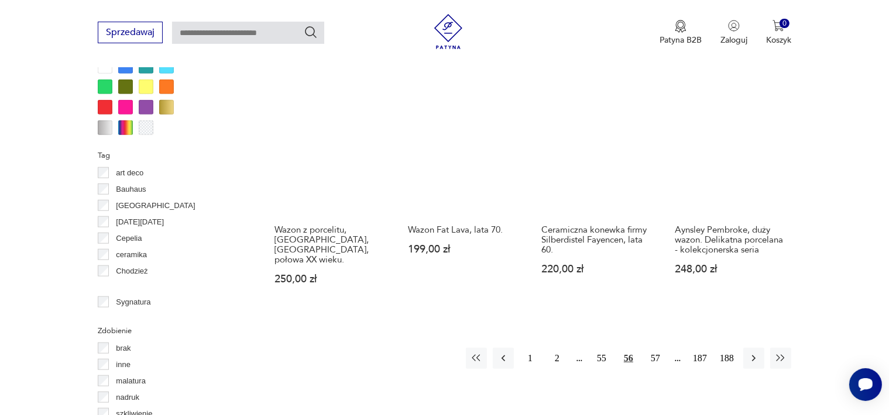
scroll to position [1246, 0]
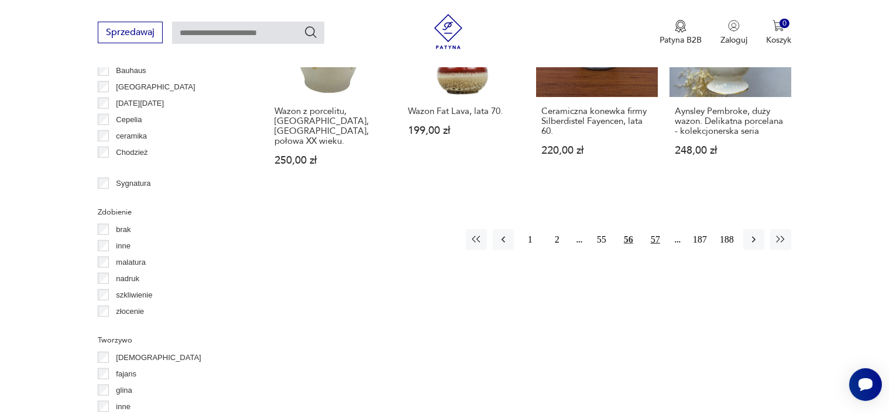
click at [654, 229] on button "57" at bounding box center [655, 239] width 21 height 21
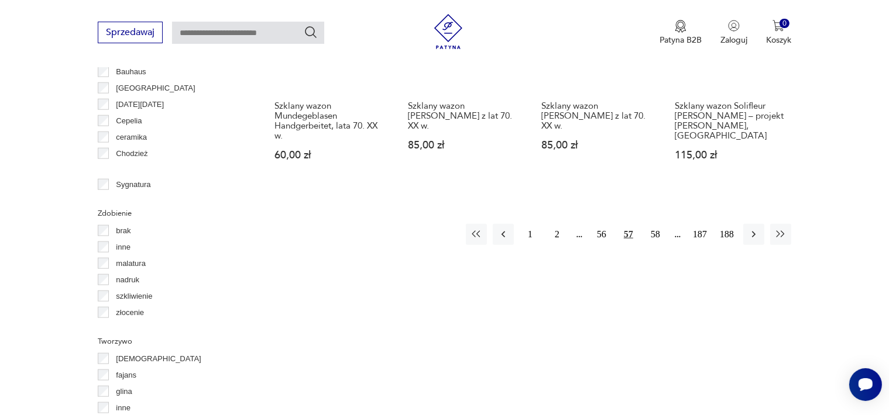
scroll to position [1246, 0]
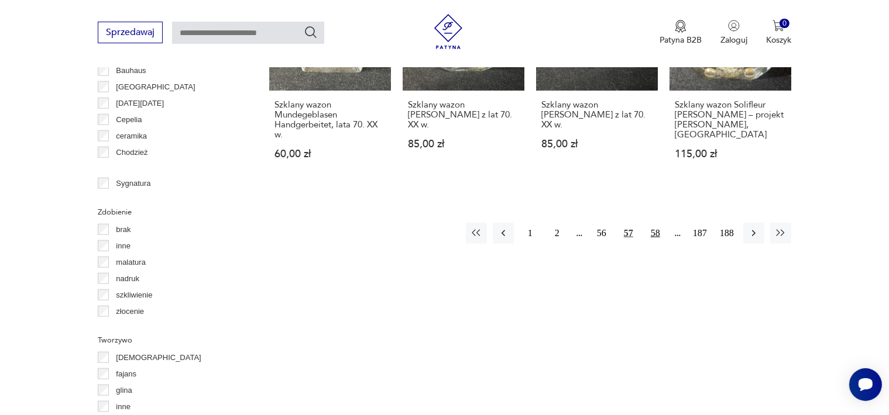
click at [653, 223] on button "58" at bounding box center [655, 233] width 21 height 21
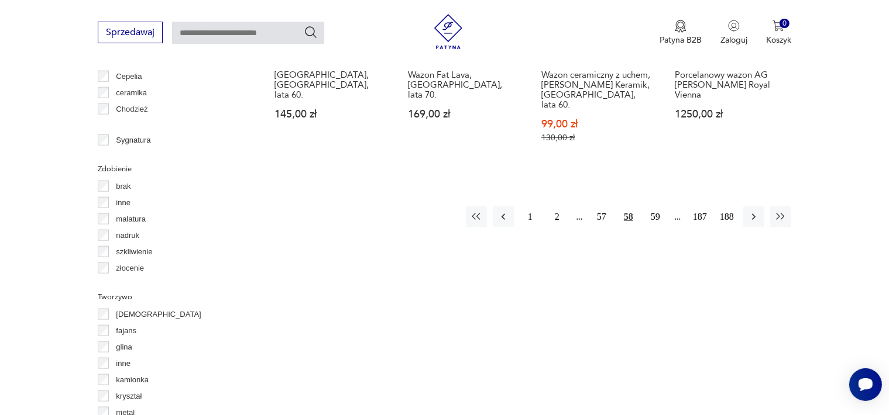
scroll to position [1305, 0]
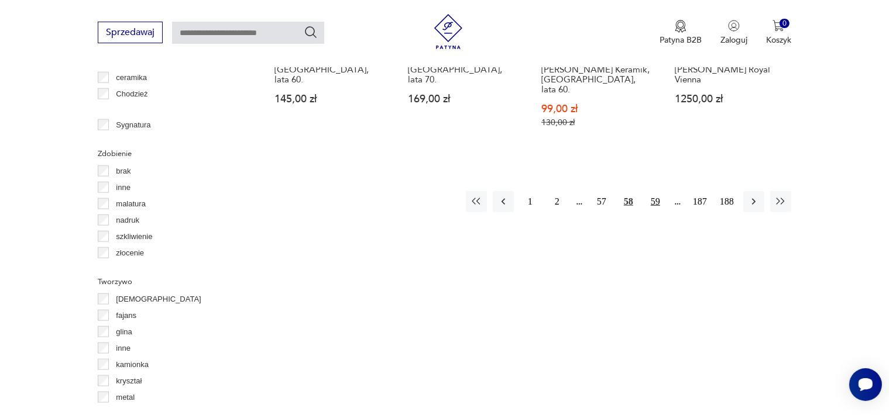
click at [655, 191] on button "59" at bounding box center [655, 201] width 21 height 21
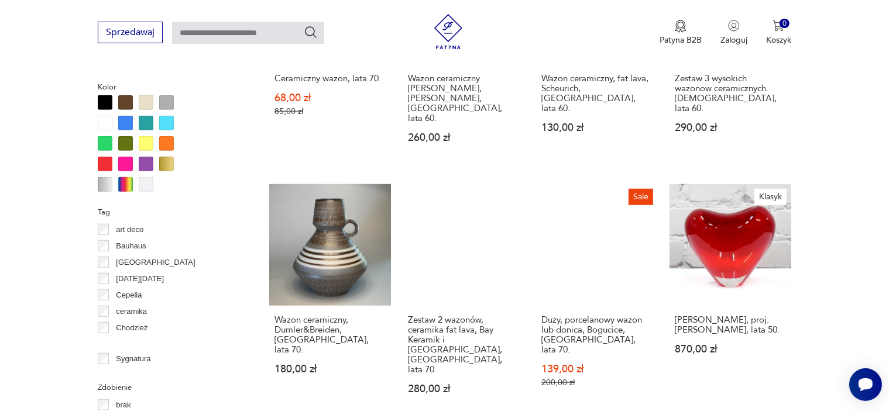
scroll to position [1422, 0]
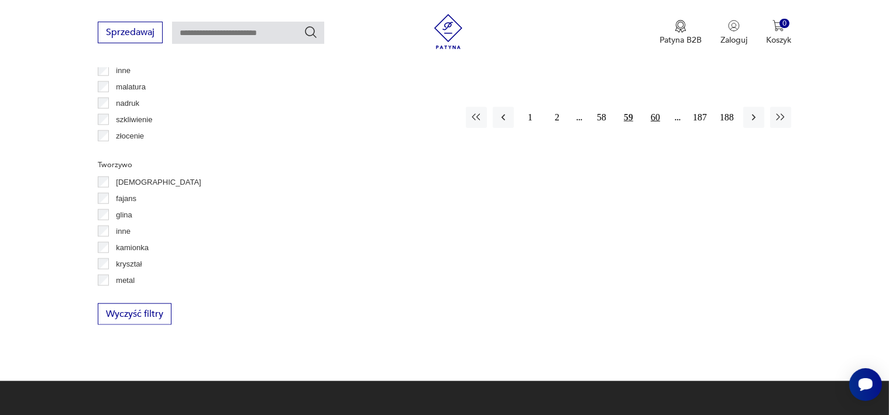
click at [654, 107] on button "60" at bounding box center [655, 117] width 21 height 21
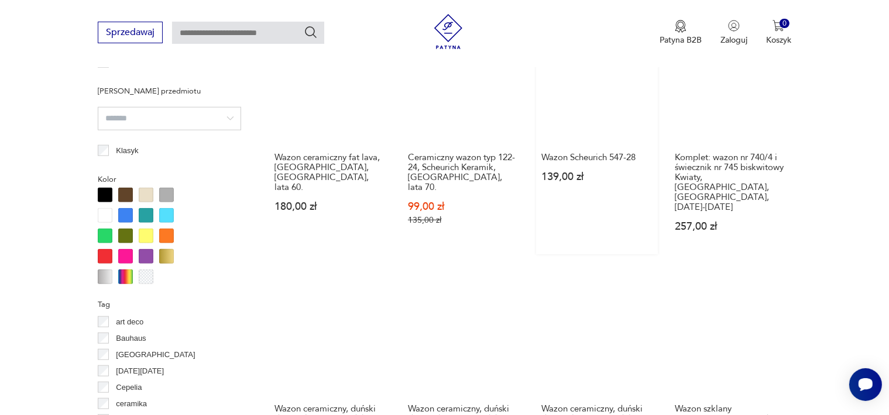
scroll to position [1071, 0]
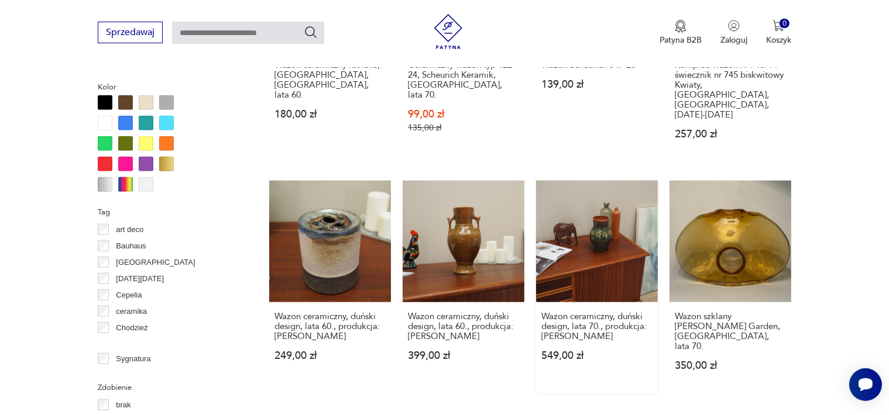
click at [595, 193] on link "Wazon ceramiczny, duński design, lata 70., produkcja: Dania 549,00 zł" at bounding box center [597, 287] width 122 height 213
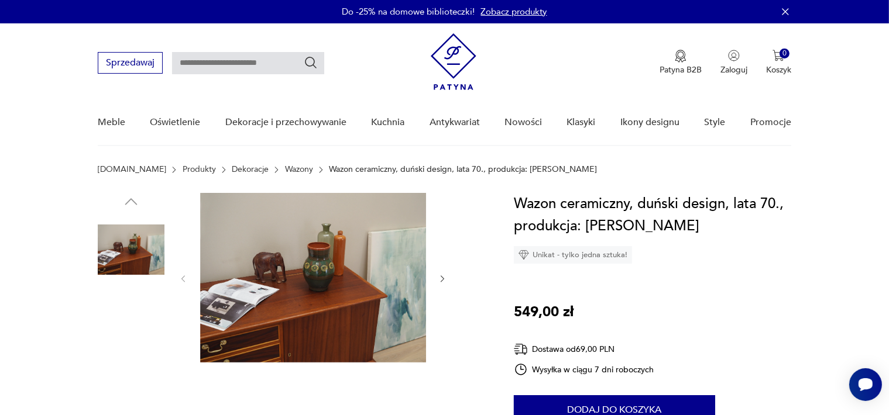
click at [316, 282] on img at bounding box center [313, 278] width 226 height 170
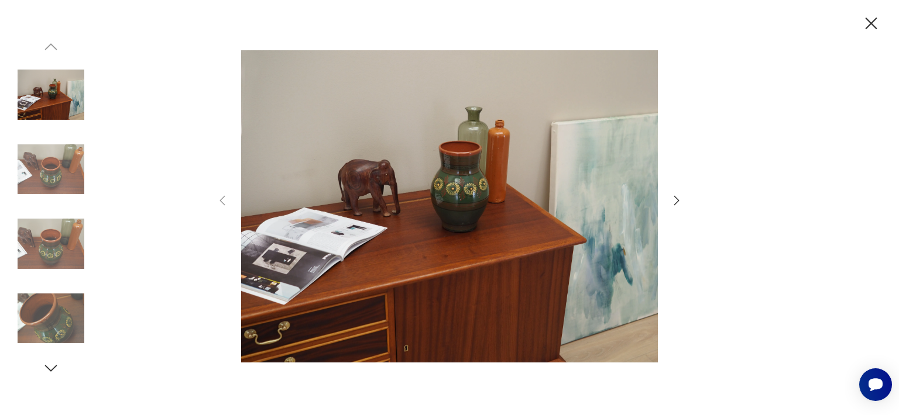
click at [461, 216] on img at bounding box center [449, 206] width 417 height 332
click at [35, 319] on img at bounding box center [51, 319] width 67 height 67
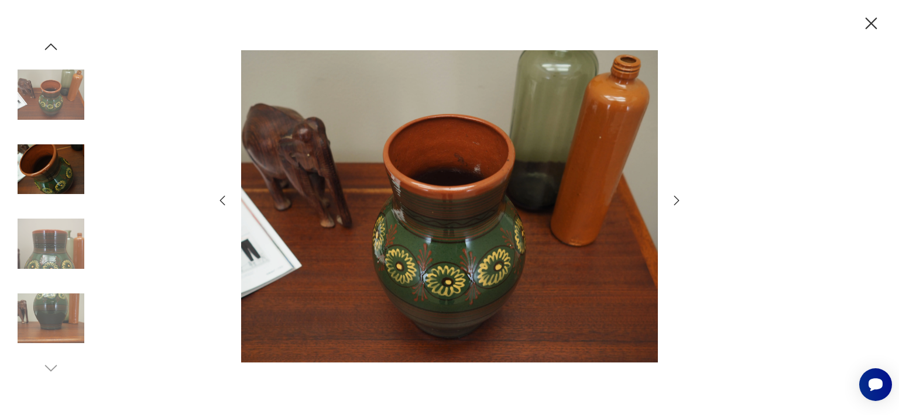
click at [51, 366] on icon "button" at bounding box center [51, 369] width 18 height 18
click at [49, 194] on img at bounding box center [51, 169] width 67 height 67
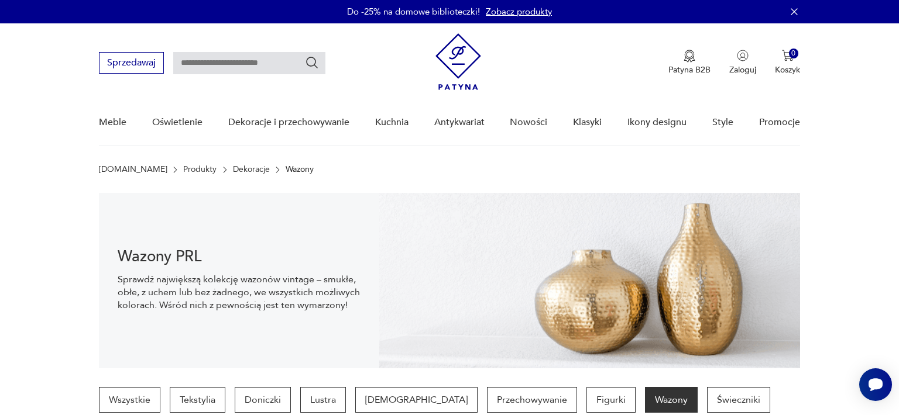
scroll to position [1178, 0]
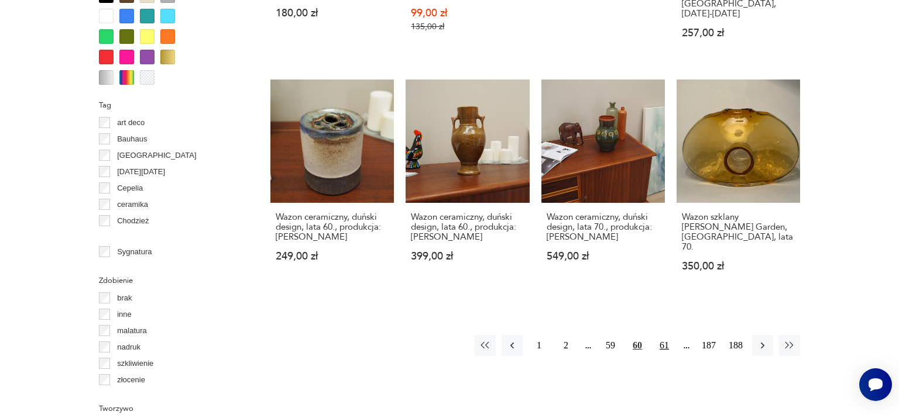
click at [663, 335] on button "61" at bounding box center [664, 345] width 21 height 21
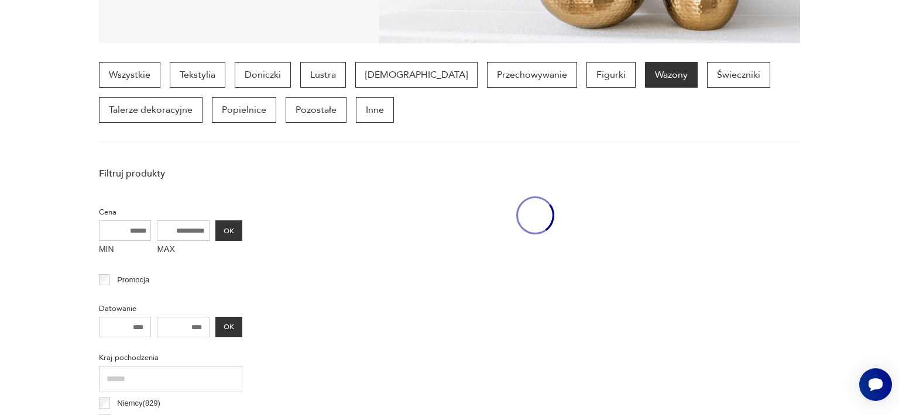
scroll to position [310, 0]
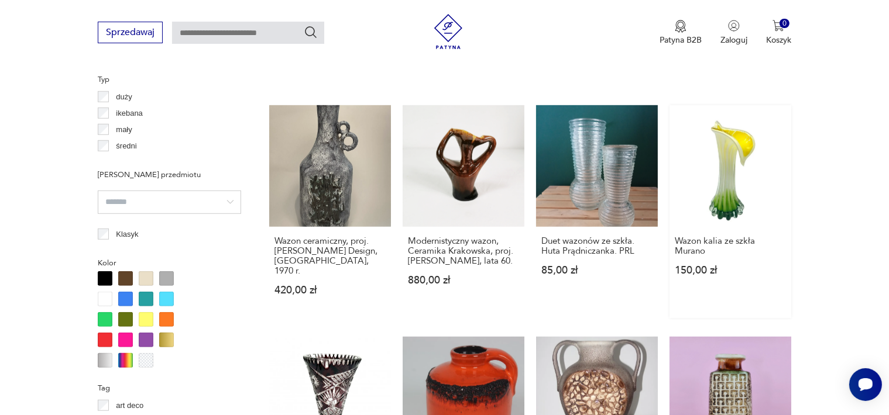
click at [727, 181] on link "Wazon kalia ze szkła Murano 150,00 zł" at bounding box center [730, 211] width 122 height 213
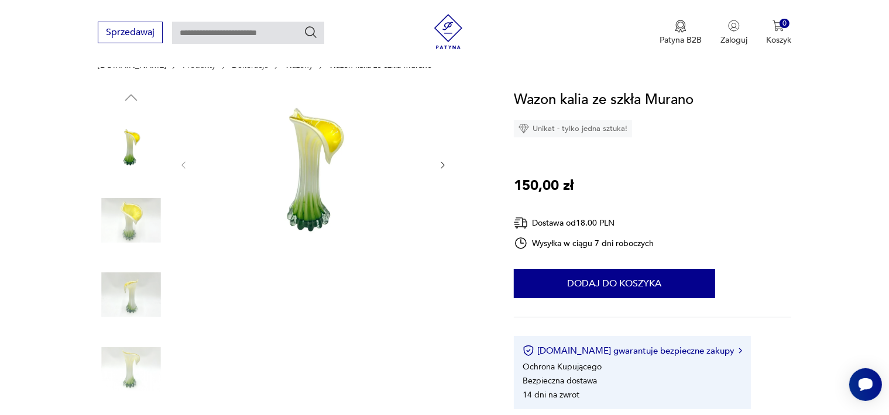
scroll to position [117, 0]
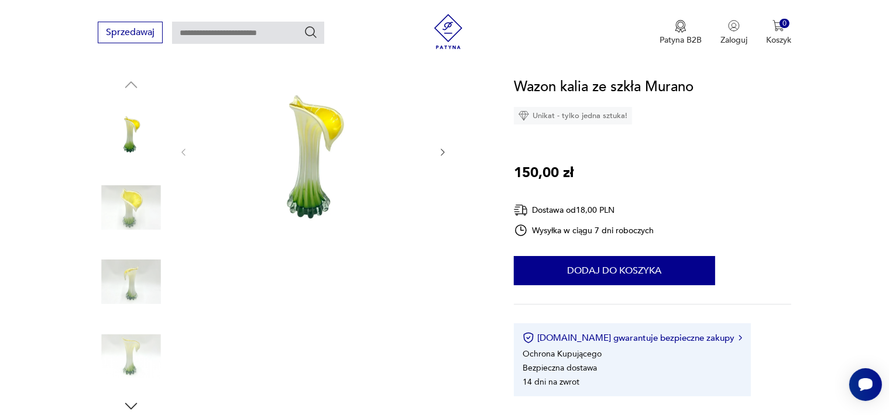
click at [135, 218] on img at bounding box center [131, 207] width 67 height 67
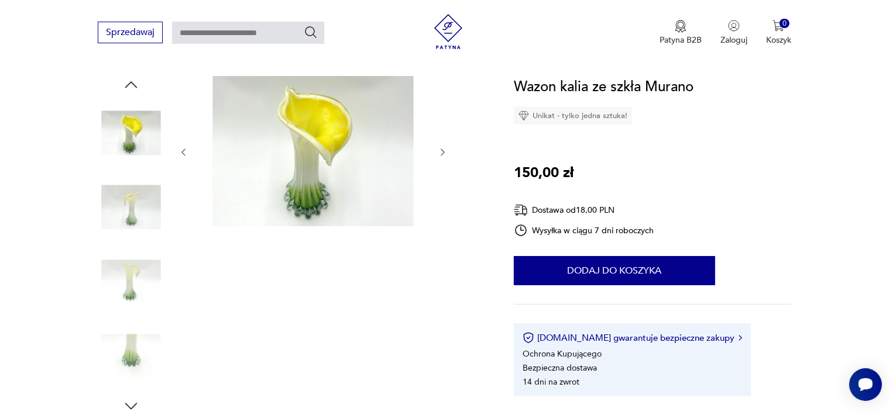
click at [124, 274] on img at bounding box center [131, 282] width 67 height 67
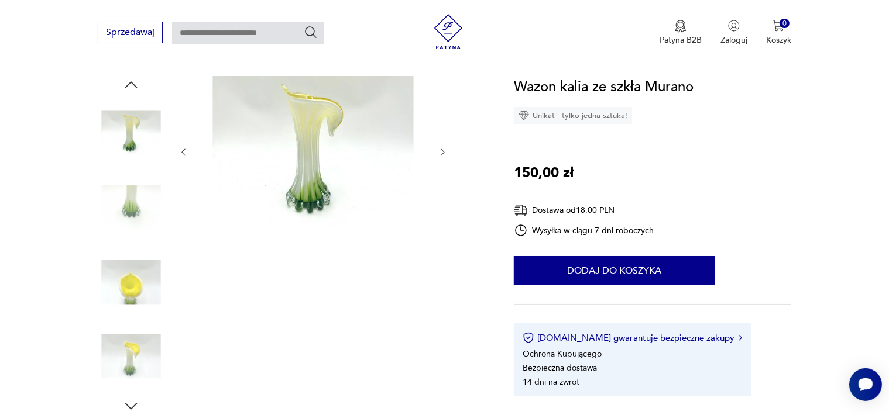
click at [123, 362] on img at bounding box center [131, 357] width 67 height 67
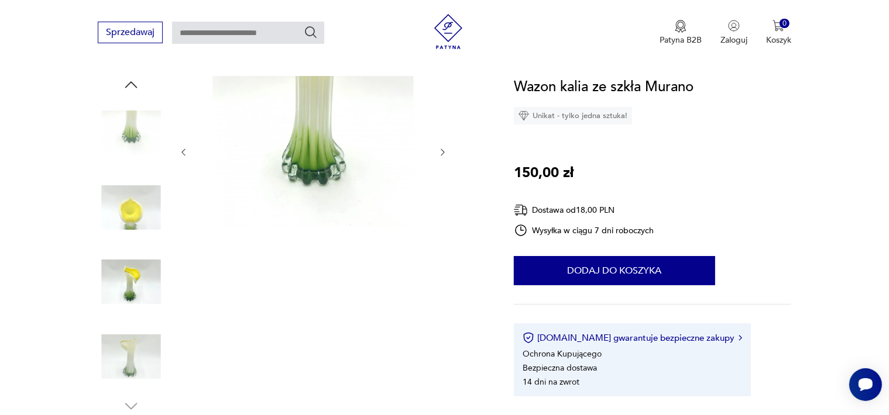
click at [133, 296] on img at bounding box center [131, 282] width 67 height 67
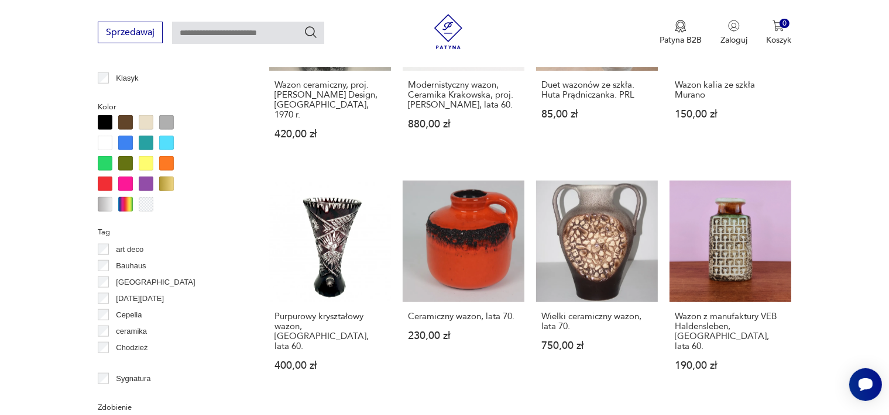
scroll to position [1119, 0]
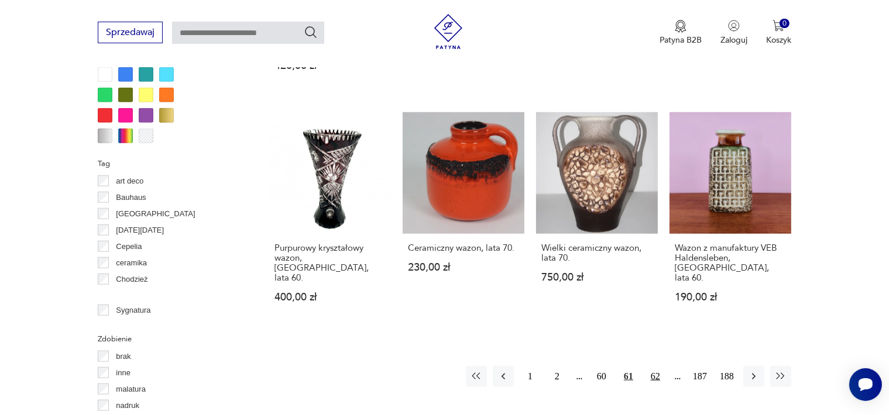
click at [655, 366] on button "62" at bounding box center [655, 376] width 21 height 21
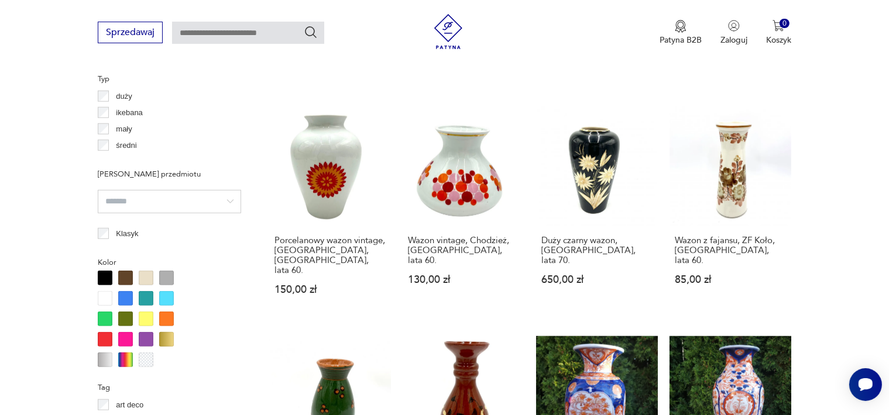
scroll to position [1129, 0]
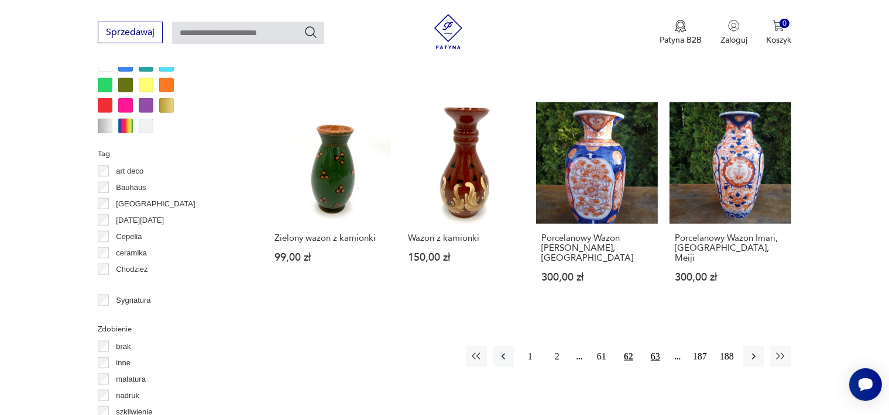
click at [656, 346] on button "63" at bounding box center [655, 356] width 21 height 21
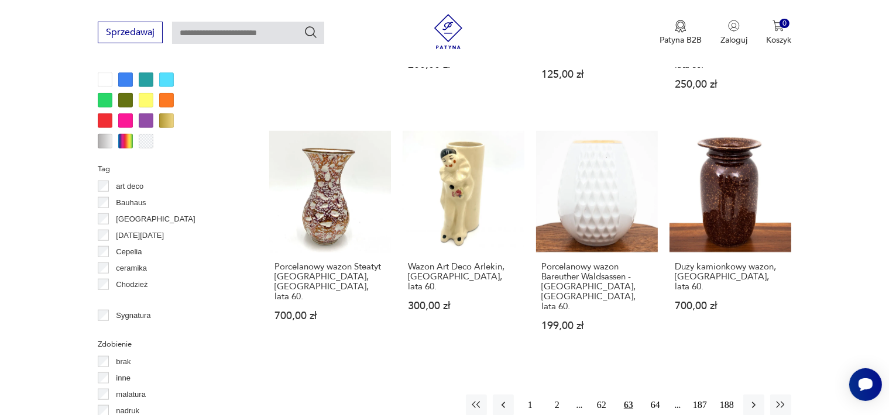
scroll to position [1188, 0]
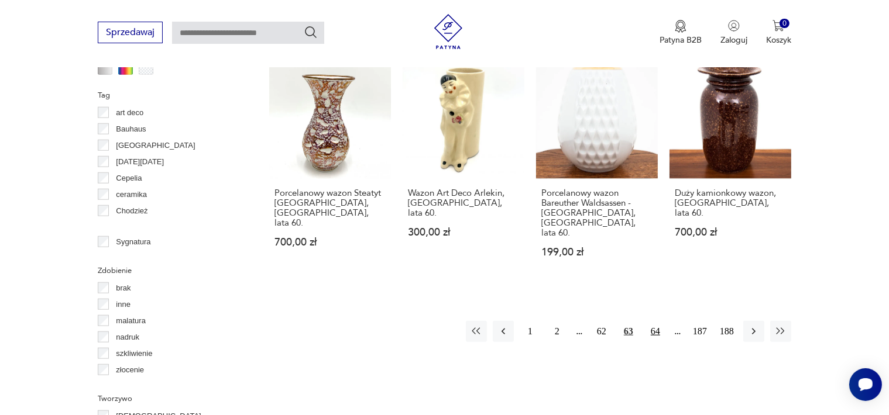
click at [654, 321] on button "64" at bounding box center [655, 331] width 21 height 21
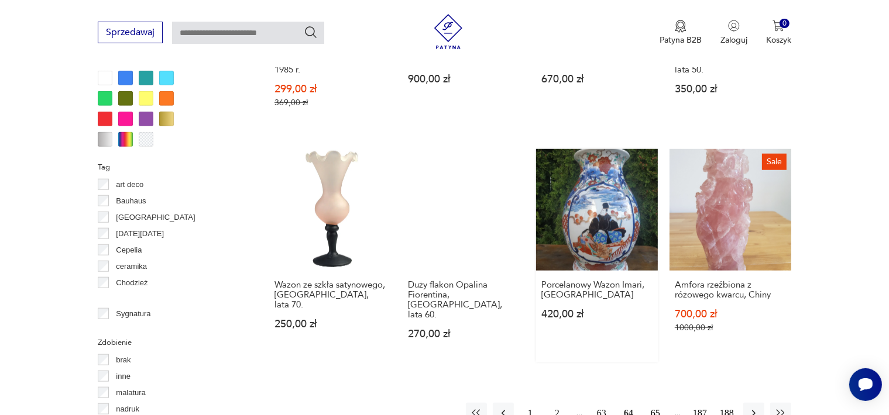
scroll to position [1188, 0]
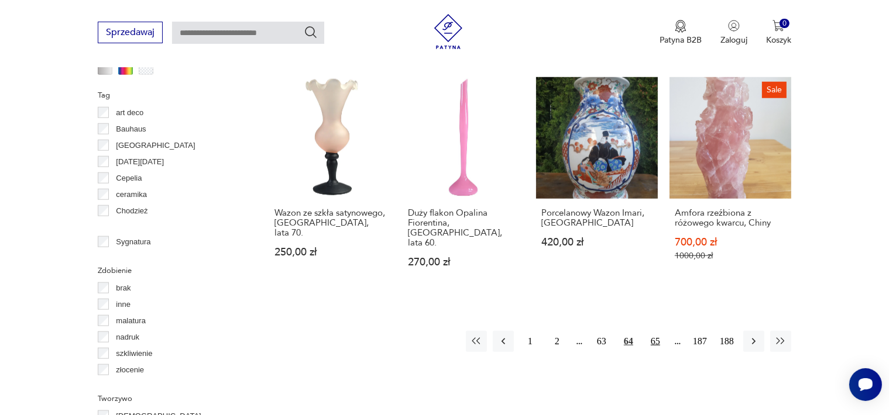
click at [656, 331] on button "65" at bounding box center [655, 341] width 21 height 21
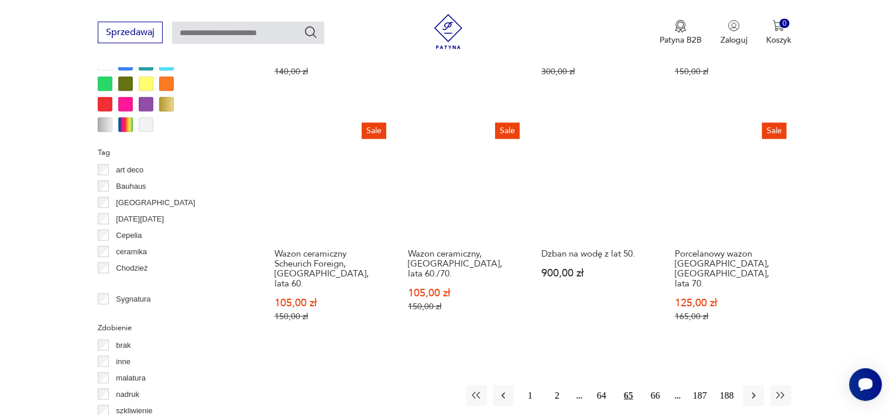
scroll to position [1305, 0]
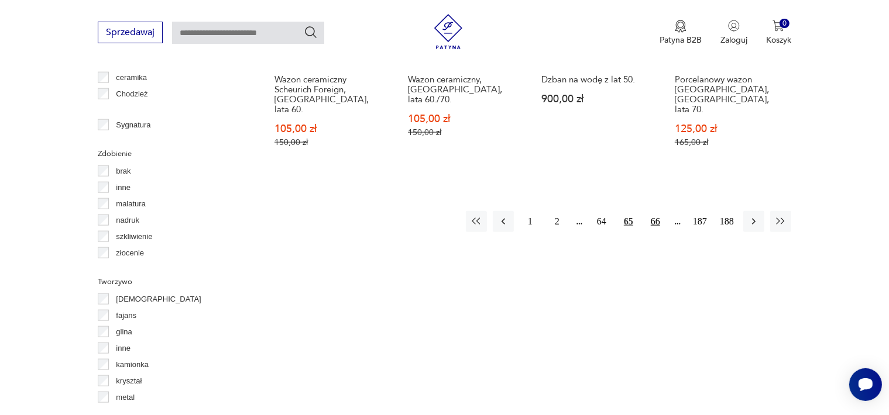
click at [655, 211] on button "66" at bounding box center [655, 221] width 21 height 21
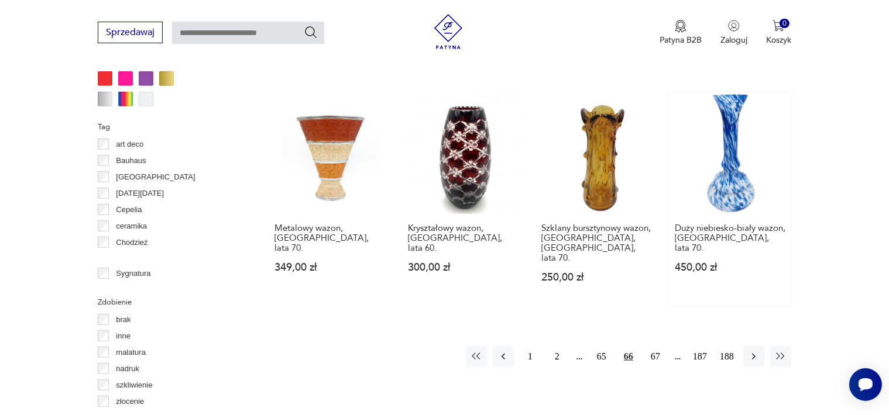
scroll to position [1305, 0]
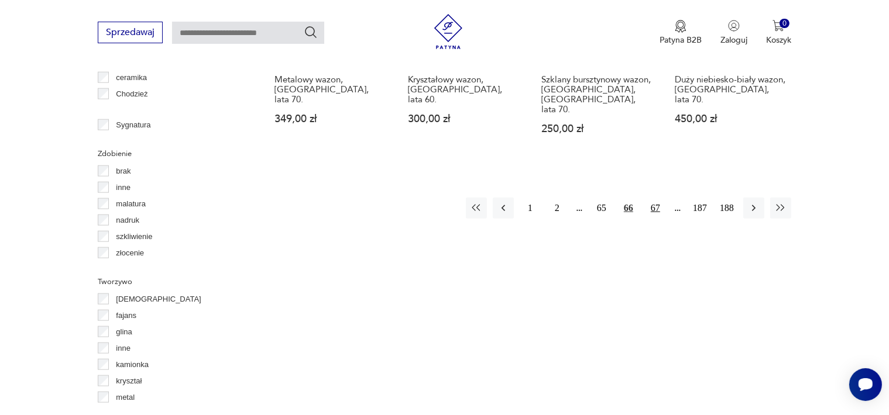
click at [654, 198] on button "67" at bounding box center [655, 208] width 21 height 21
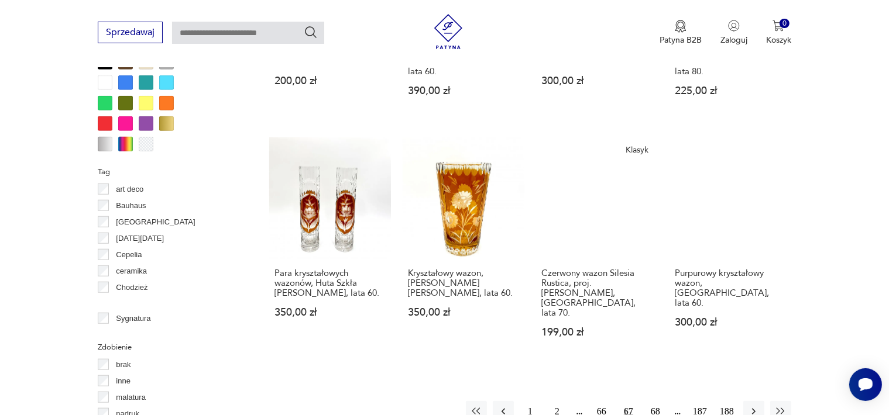
scroll to position [1129, 0]
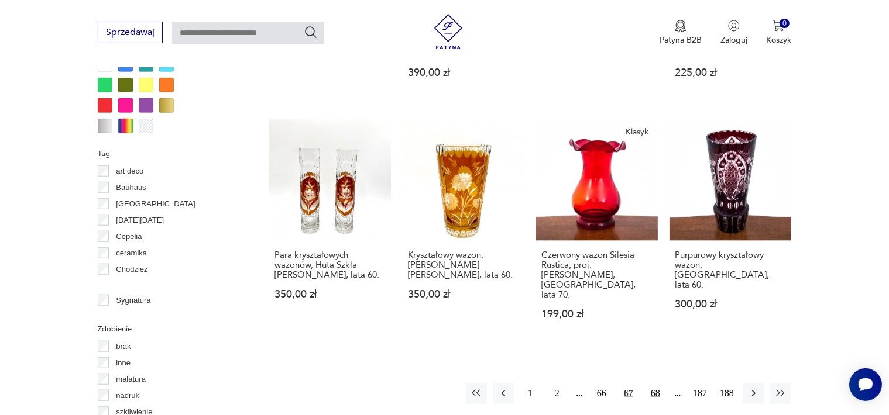
click at [657, 383] on button "68" at bounding box center [655, 393] width 21 height 21
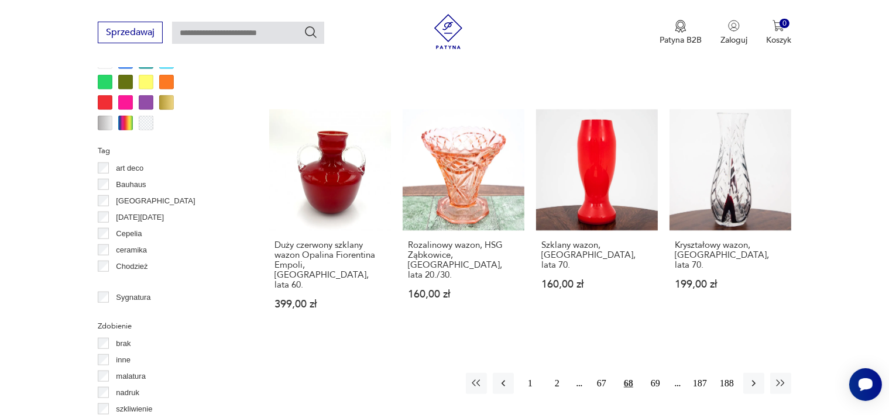
scroll to position [1246, 0]
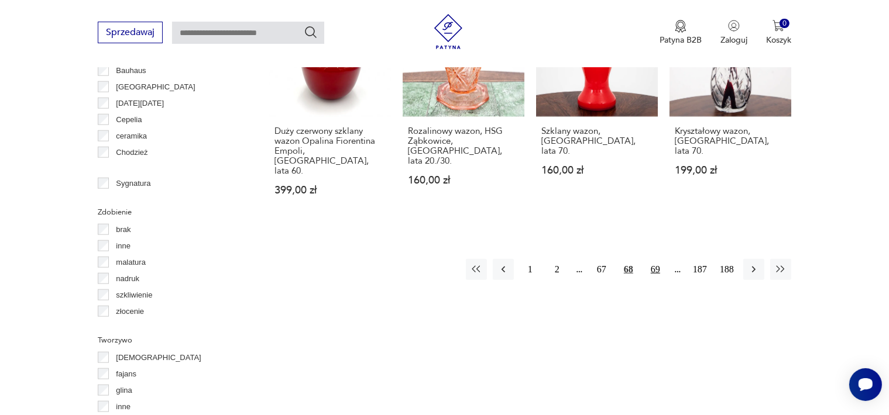
click at [657, 259] on button "69" at bounding box center [655, 269] width 21 height 21
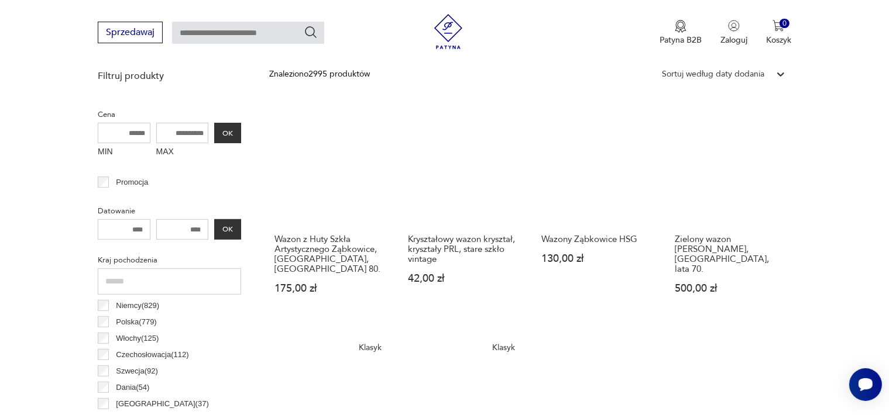
scroll to position [661, 0]
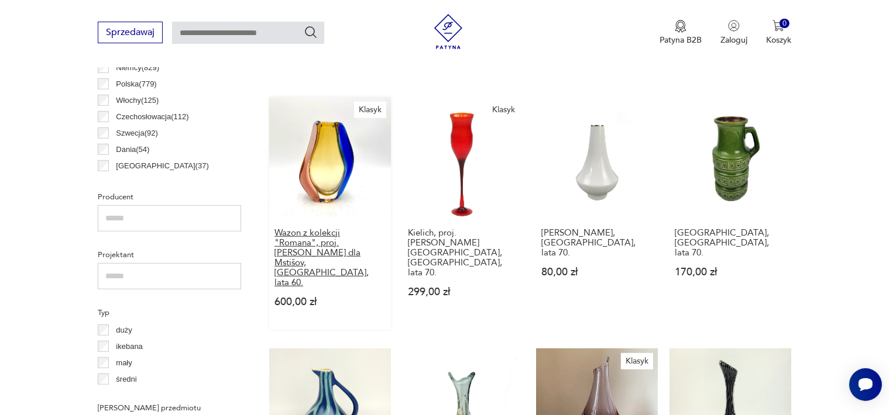
click at [321, 237] on h3 "Wazon z kolekcji "Romana", proj. Hana Machovská dla Mstišov, Czechy, lata 60." at bounding box center [329, 258] width 111 height 60
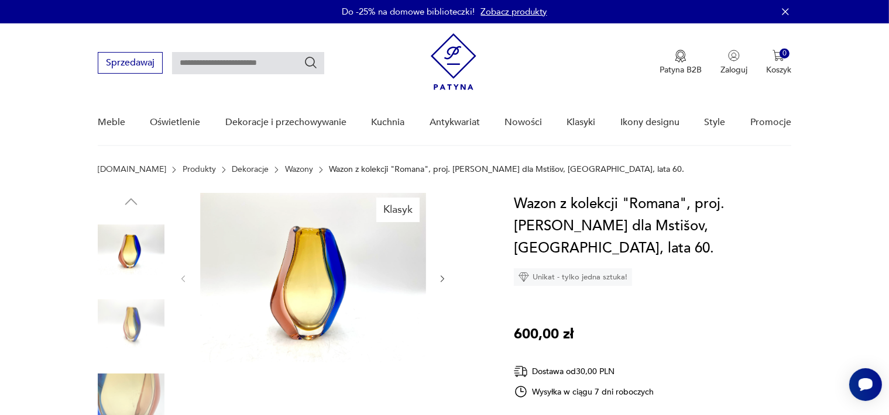
click at [441, 279] on icon "button" at bounding box center [443, 279] width 10 height 10
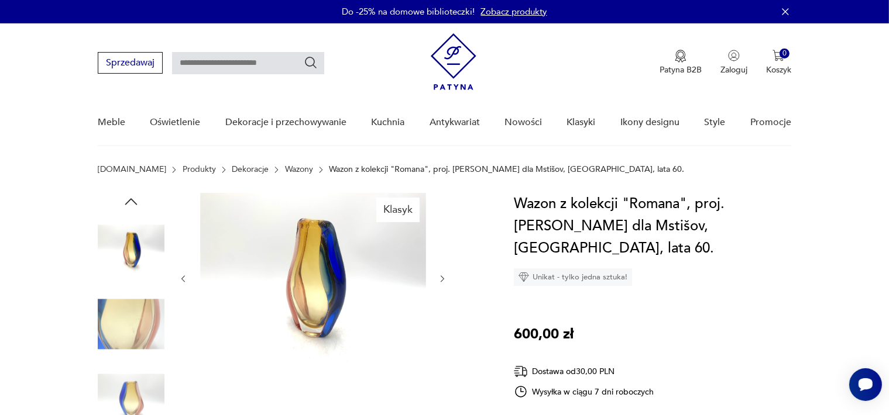
click at [441, 279] on icon "button" at bounding box center [443, 279] width 10 height 10
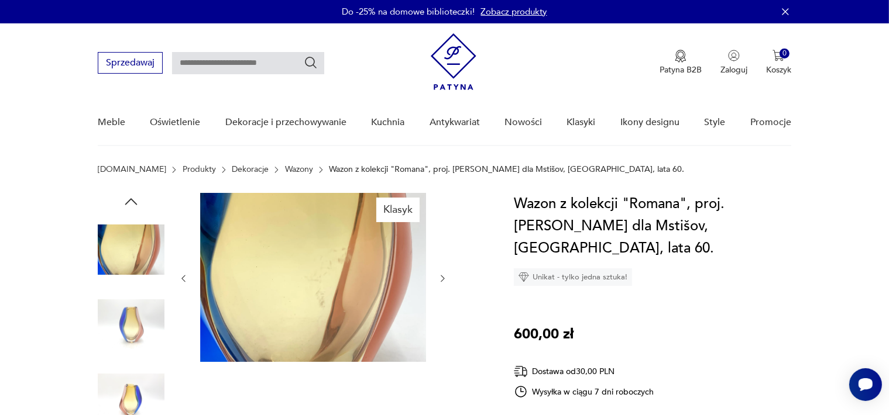
click at [441, 279] on icon "button" at bounding box center [443, 279] width 10 height 10
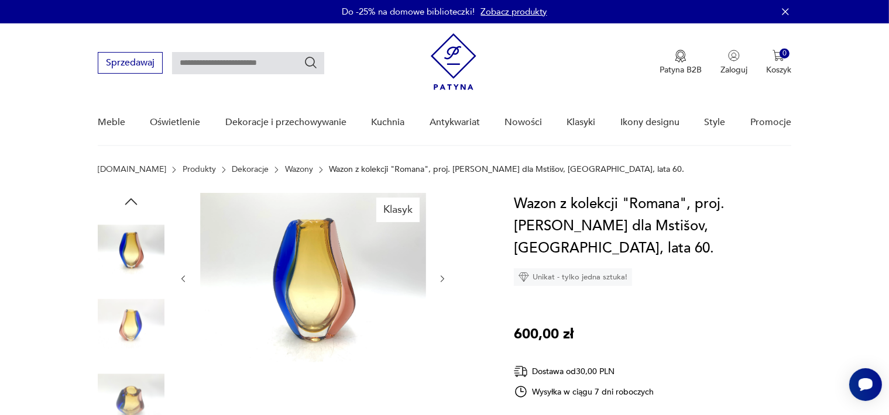
click at [441, 279] on icon "button" at bounding box center [443, 279] width 10 height 10
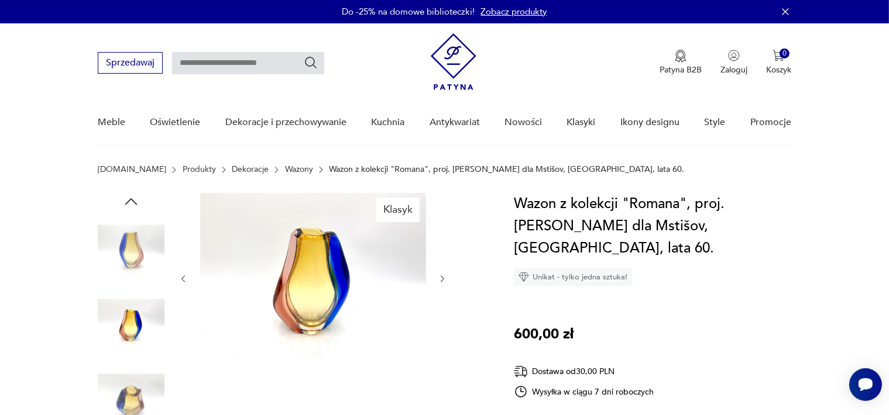
click at [441, 279] on icon "button" at bounding box center [443, 279] width 10 height 10
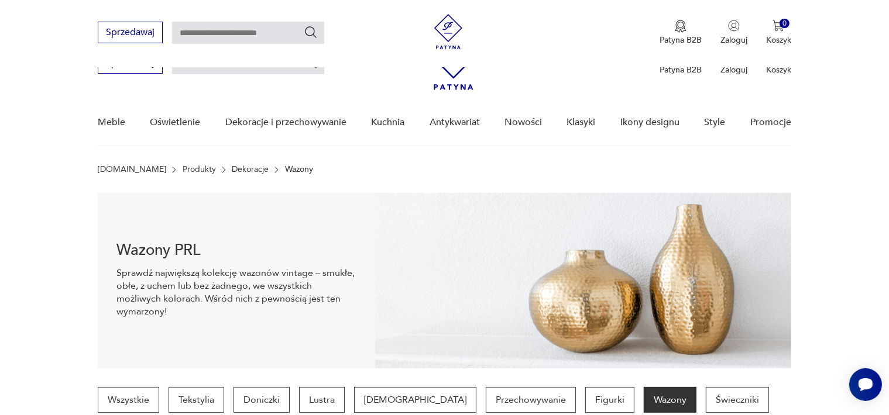
scroll to position [658, 0]
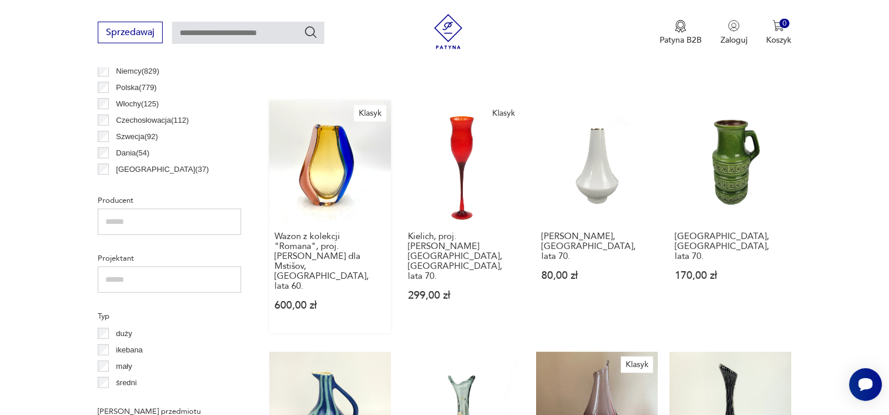
click at [335, 162] on link "Klasyk Wazon z kolekcji "Romana", proj. Hana Machovská dla Mstišov, Czechy, lat…" at bounding box center [330, 217] width 122 height 233
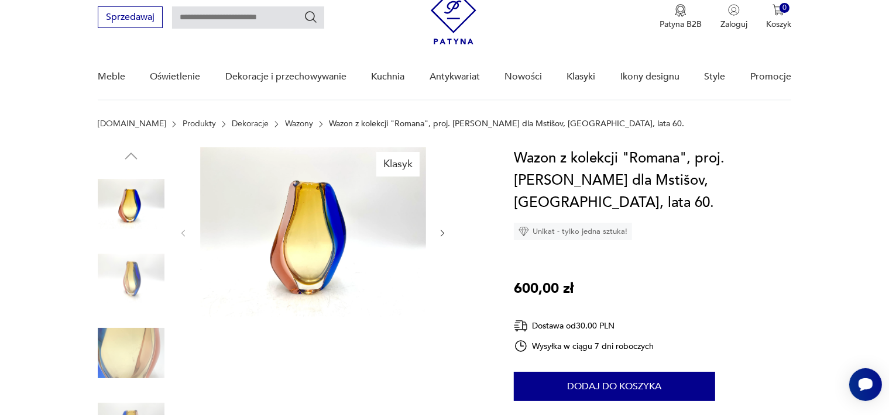
scroll to position [59, 0]
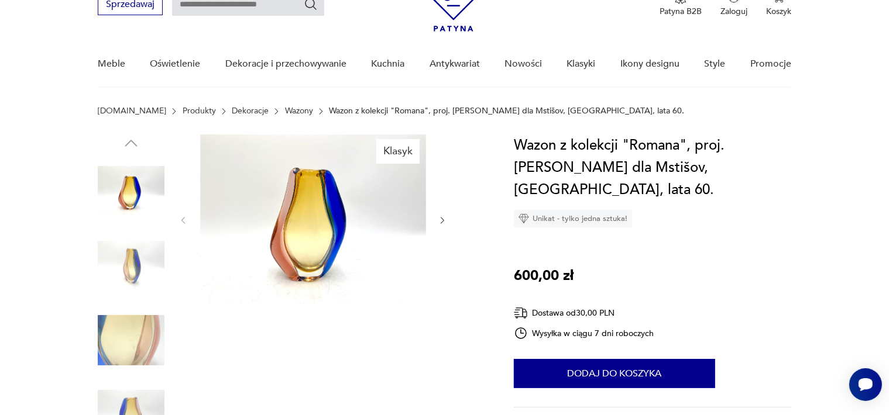
click at [444, 221] on icon "button" at bounding box center [443, 220] width 4 height 7
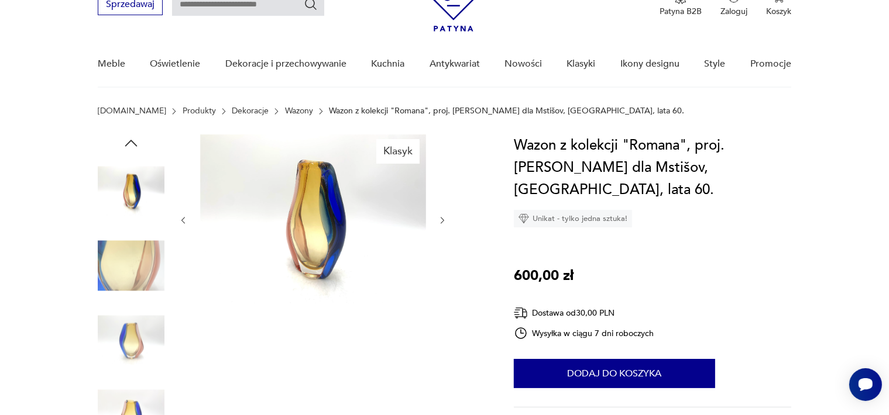
click at [444, 221] on icon "button" at bounding box center [443, 220] width 4 height 7
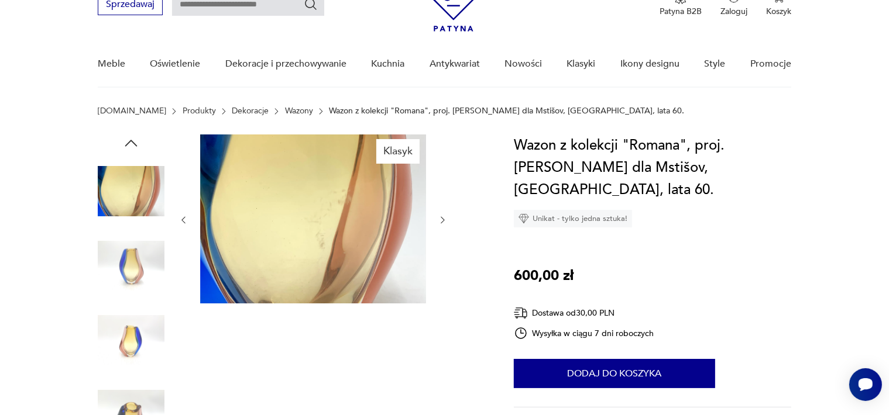
click at [444, 221] on icon "button" at bounding box center [443, 220] width 4 height 7
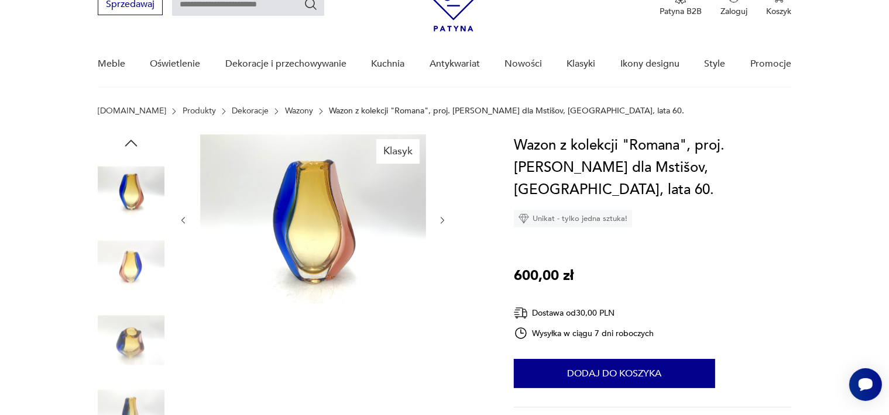
click at [444, 221] on icon "button" at bounding box center [443, 220] width 4 height 7
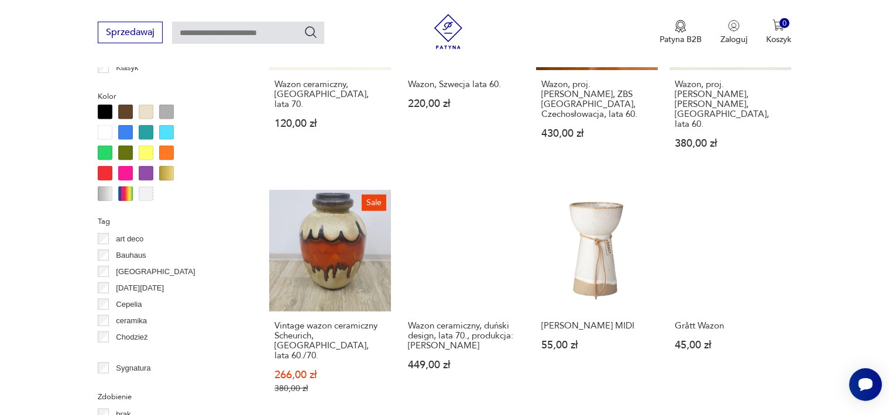
scroll to position [1180, 0]
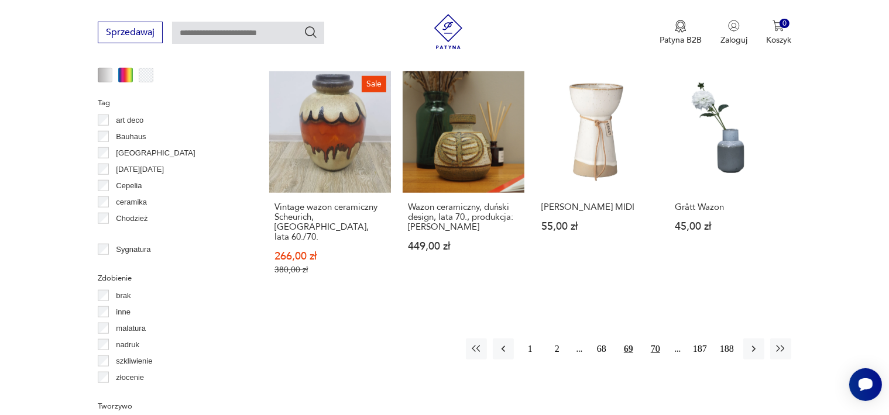
click at [656, 339] on button "70" at bounding box center [655, 349] width 21 height 21
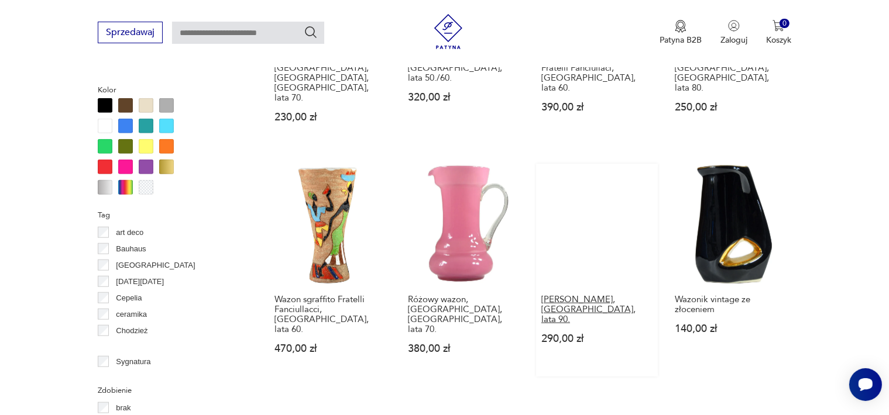
scroll to position [1188, 0]
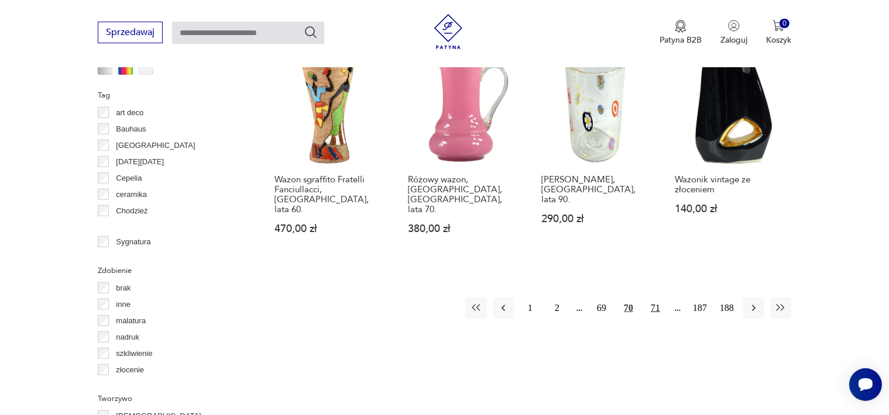
click at [653, 298] on button "71" at bounding box center [655, 308] width 21 height 21
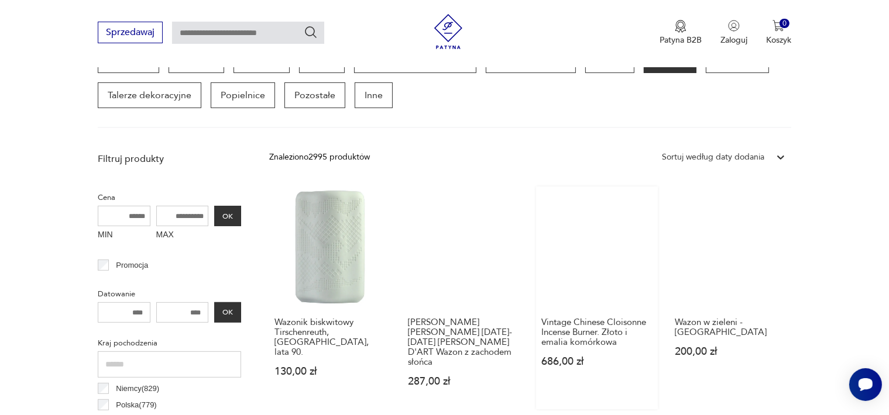
scroll to position [369, 0]
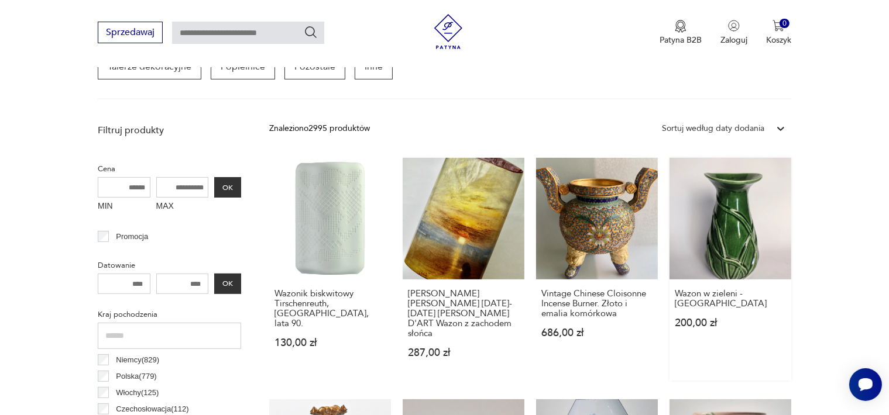
click at [733, 263] on link "Wazon w zieleni - Białystok 200,00 zł" at bounding box center [730, 269] width 122 height 223
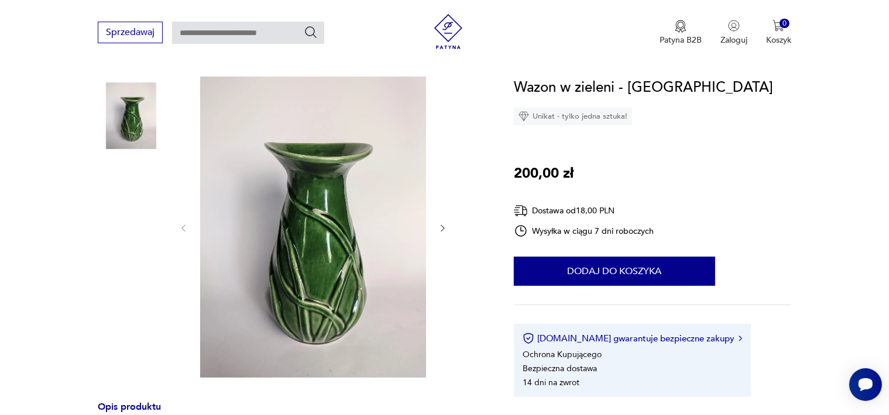
scroll to position [117, 0]
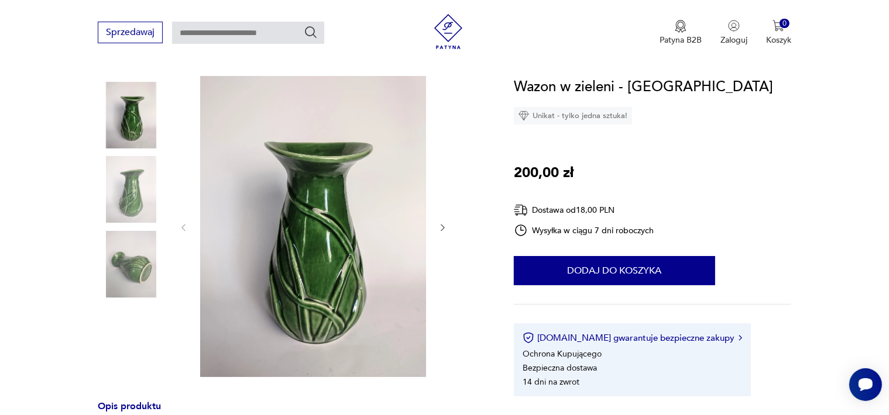
click at [440, 228] on icon "button" at bounding box center [443, 228] width 10 height 10
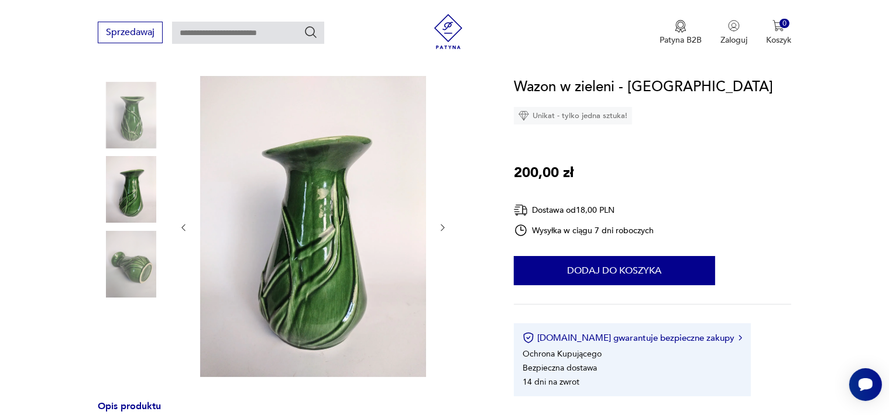
click at [440, 228] on icon "button" at bounding box center [443, 228] width 10 height 10
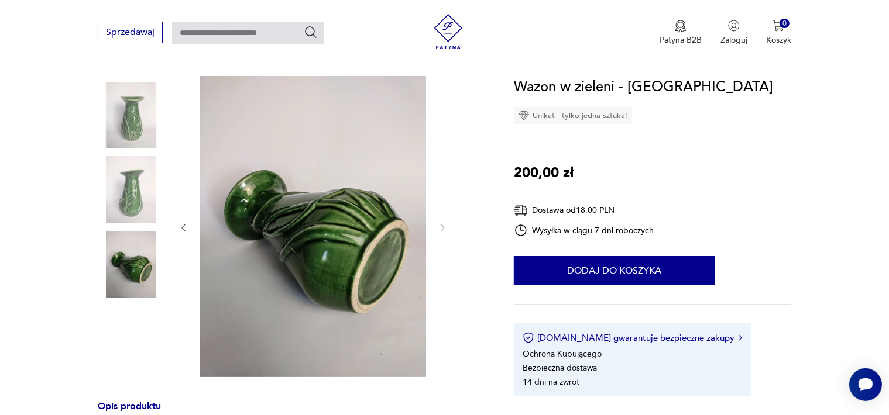
click at [440, 228] on icon "button" at bounding box center [443, 228] width 10 height 10
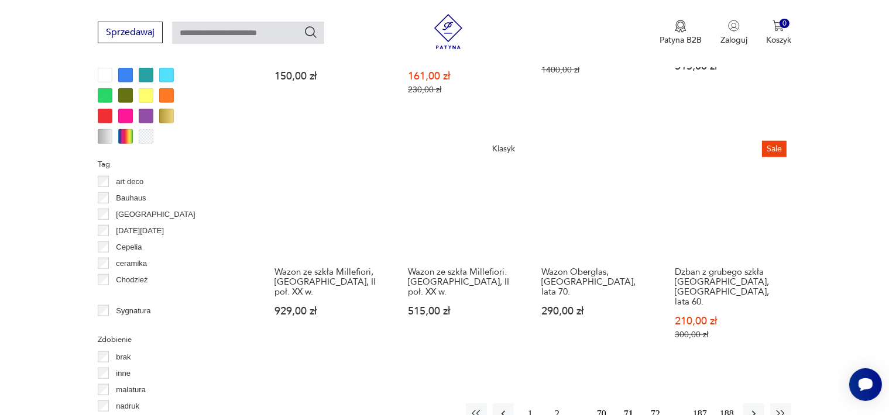
scroll to position [1188, 0]
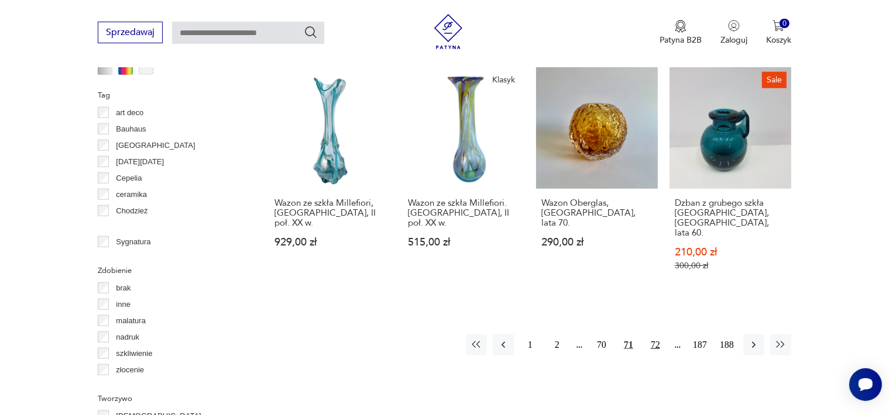
click at [655, 335] on button "72" at bounding box center [655, 345] width 21 height 21
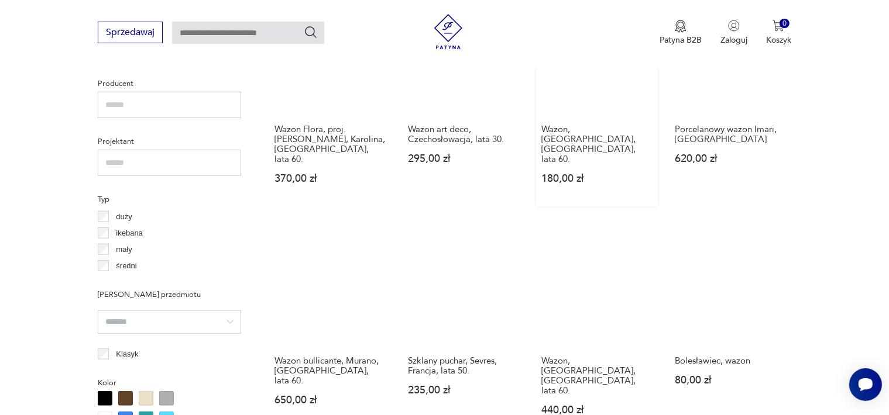
scroll to position [778, 0]
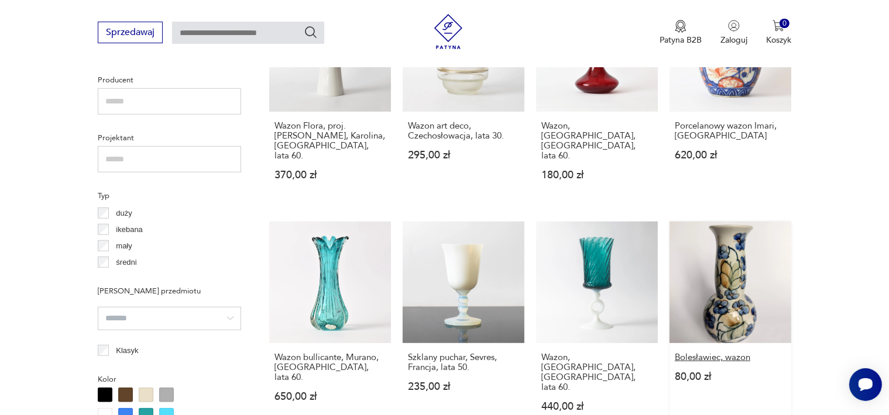
click at [723, 353] on h3 "Bolesławiec, wazon" at bounding box center [730, 358] width 111 height 10
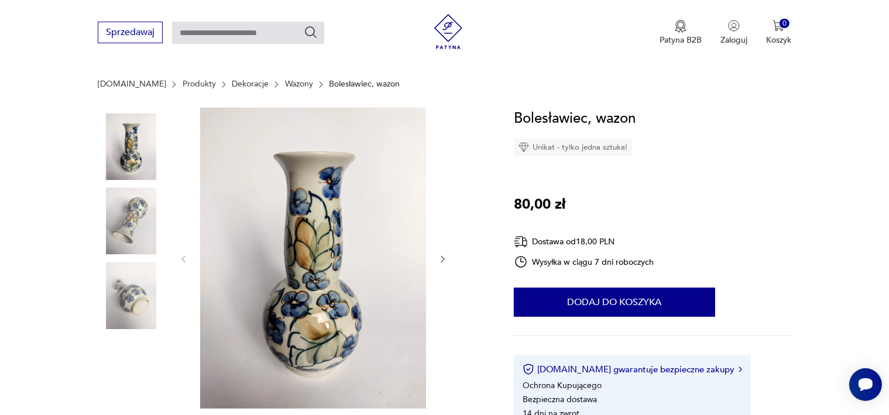
scroll to position [117, 0]
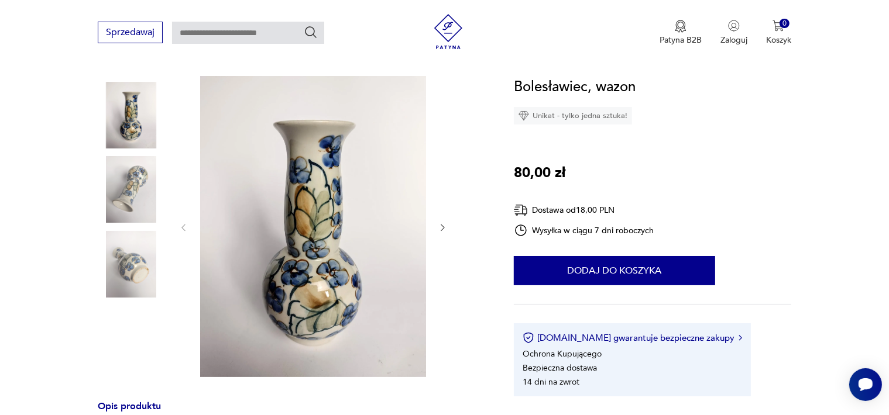
click at [439, 228] on icon "button" at bounding box center [443, 228] width 10 height 10
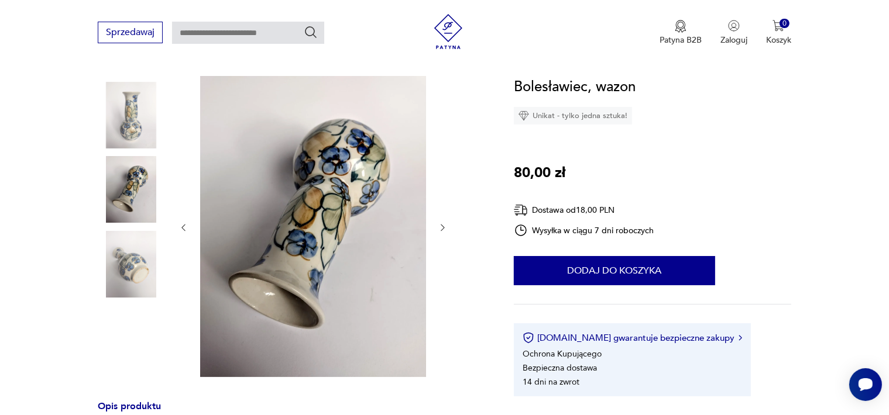
click at [439, 228] on icon "button" at bounding box center [443, 228] width 10 height 10
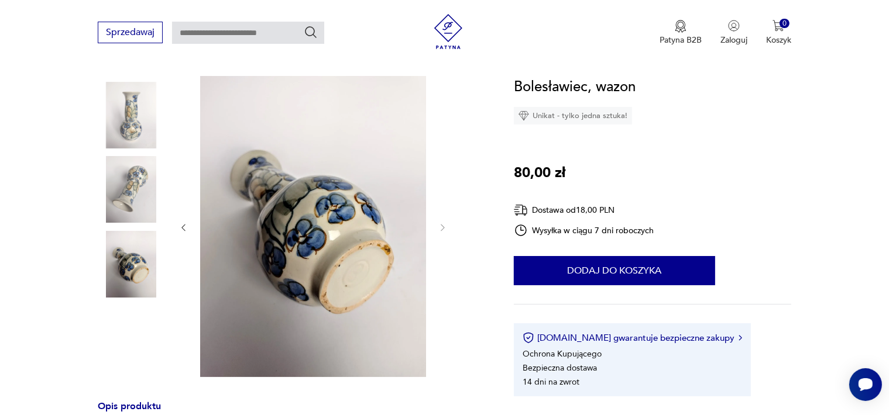
click at [439, 228] on icon "button" at bounding box center [443, 228] width 10 height 10
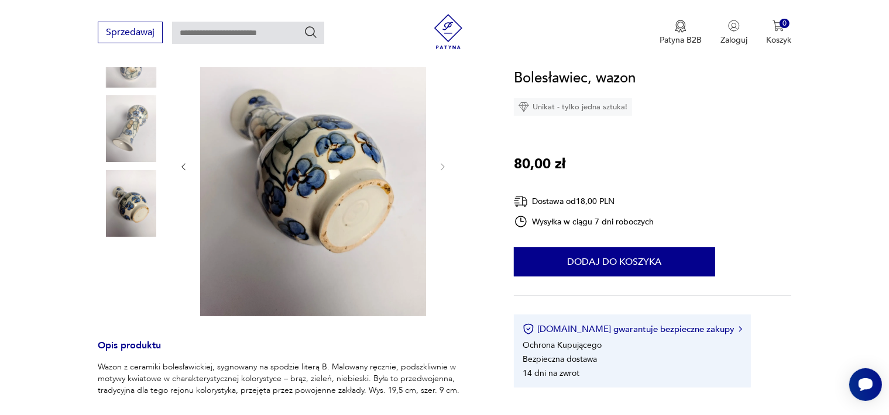
scroll to position [176, 0]
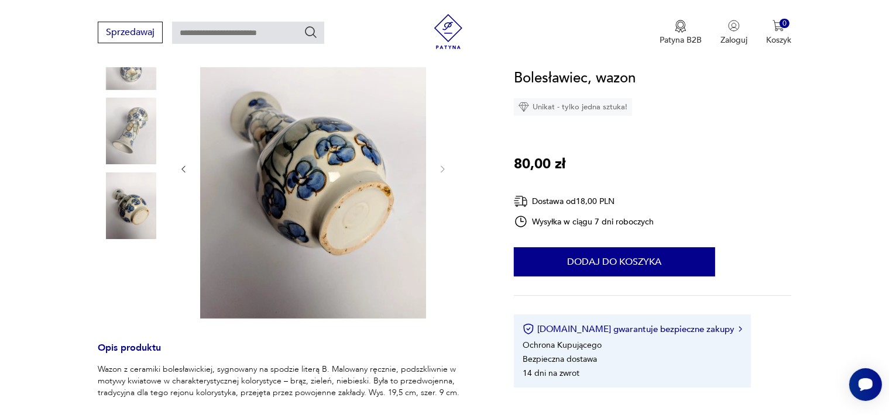
click at [130, 149] on img at bounding box center [131, 131] width 67 height 67
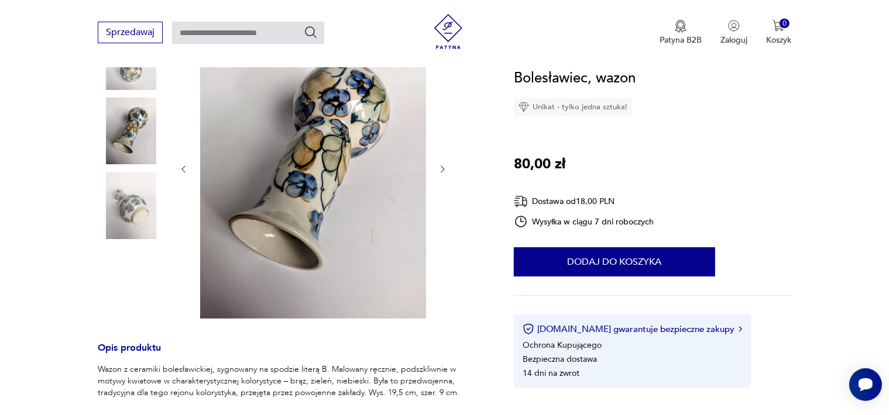
scroll to position [117, 0]
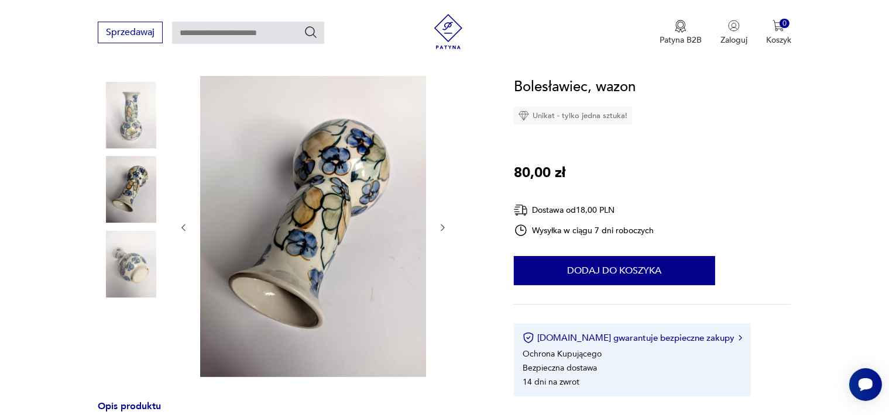
click at [123, 118] on img at bounding box center [131, 115] width 67 height 67
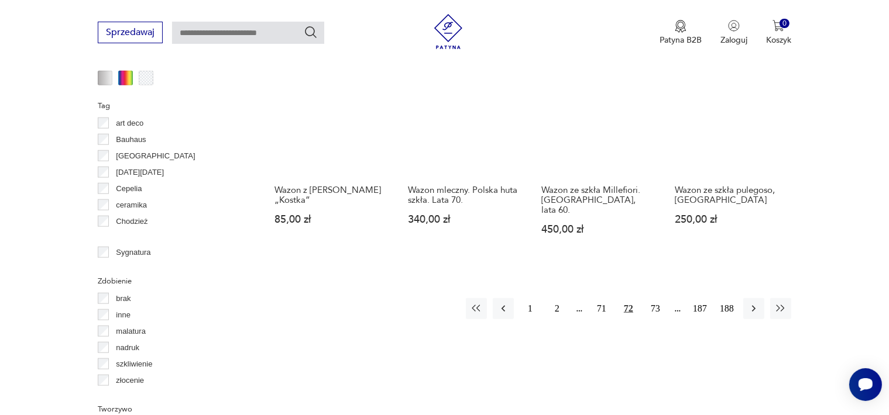
scroll to position [1179, 0]
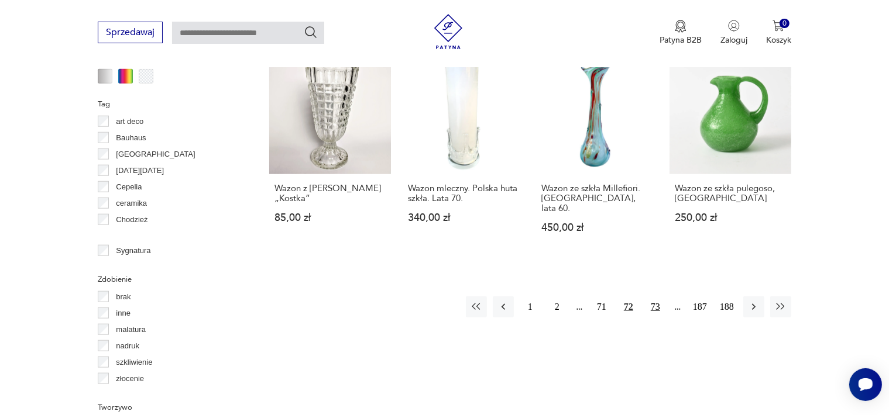
click at [652, 297] on button "73" at bounding box center [655, 307] width 21 height 21
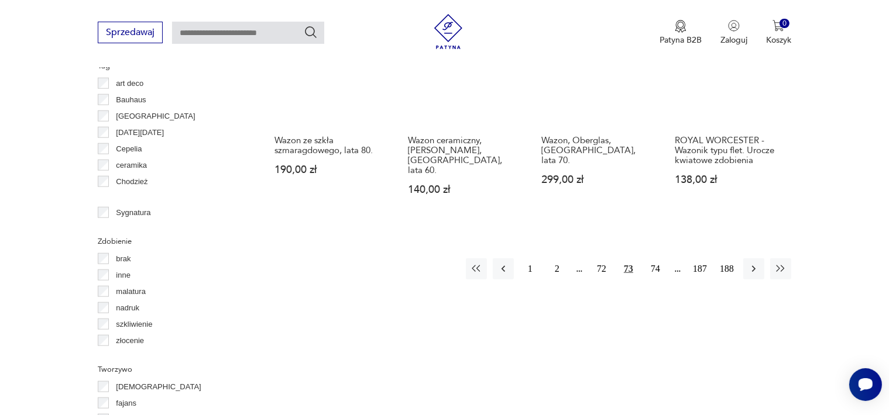
scroll to position [1246, 0]
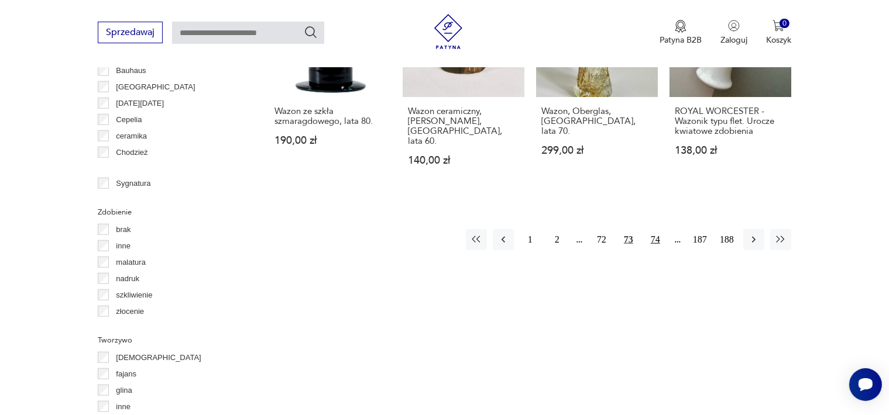
click at [654, 229] on button "74" at bounding box center [655, 239] width 21 height 21
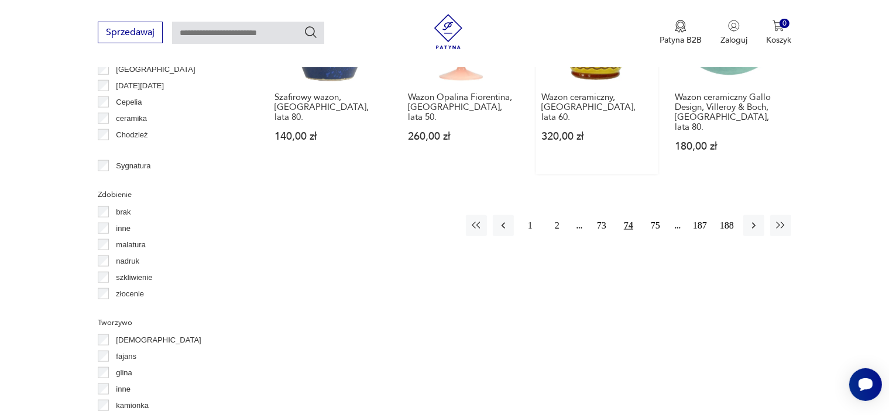
scroll to position [1305, 0]
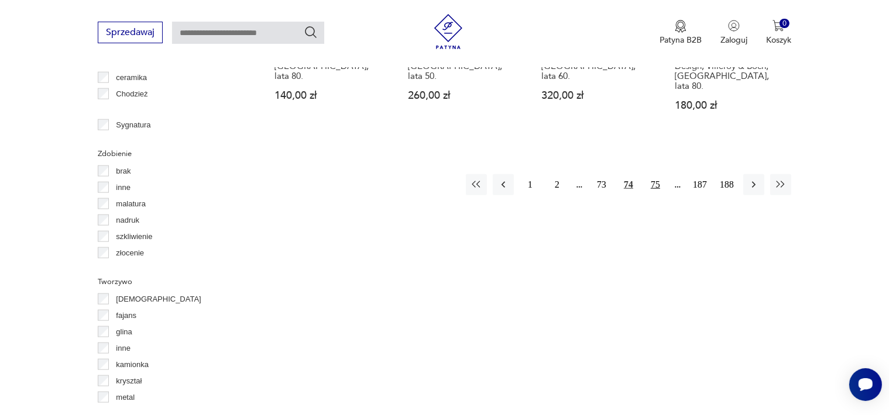
click at [660, 174] on button "75" at bounding box center [655, 184] width 21 height 21
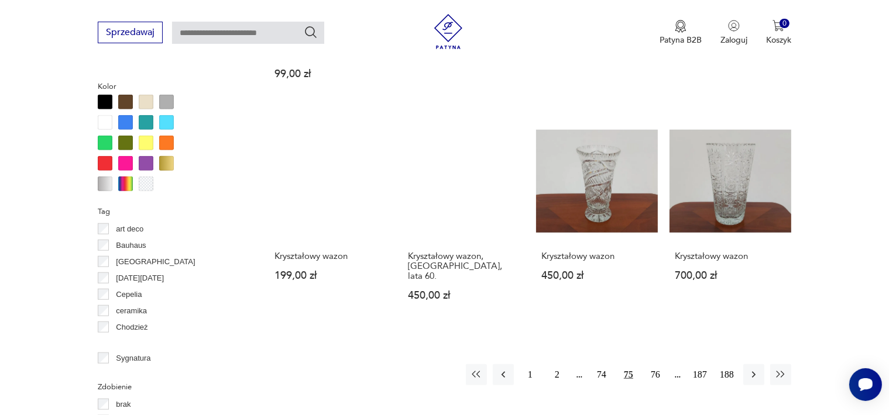
scroll to position [1129, 0]
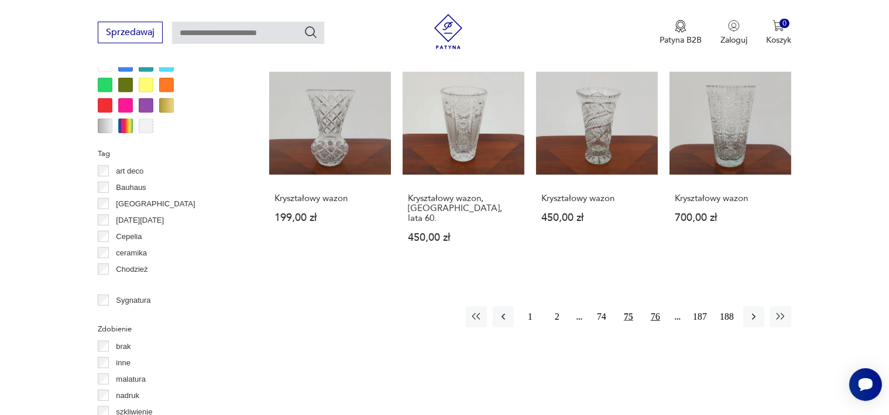
click at [660, 307] on button "76" at bounding box center [655, 317] width 21 height 21
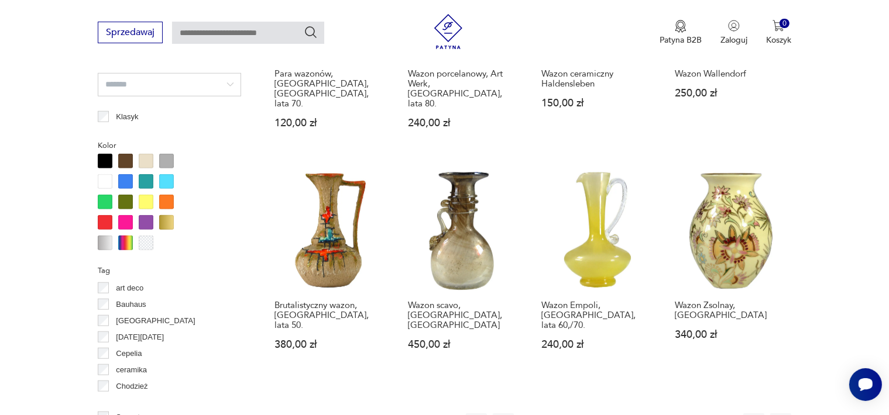
scroll to position [1305, 0]
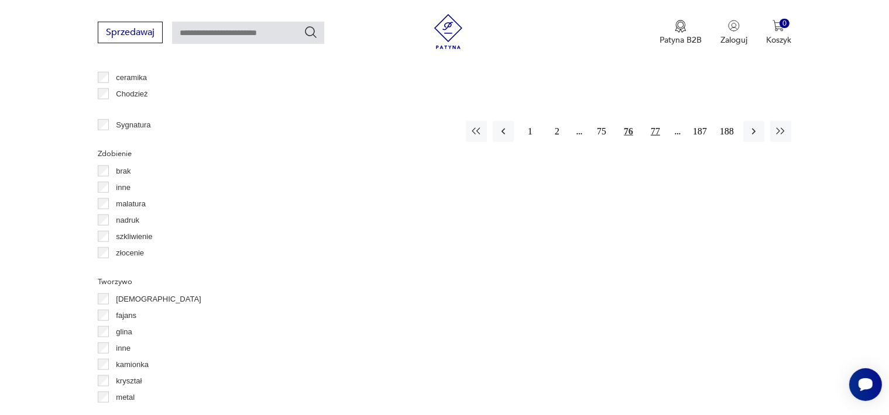
click at [652, 121] on button "77" at bounding box center [655, 131] width 21 height 21
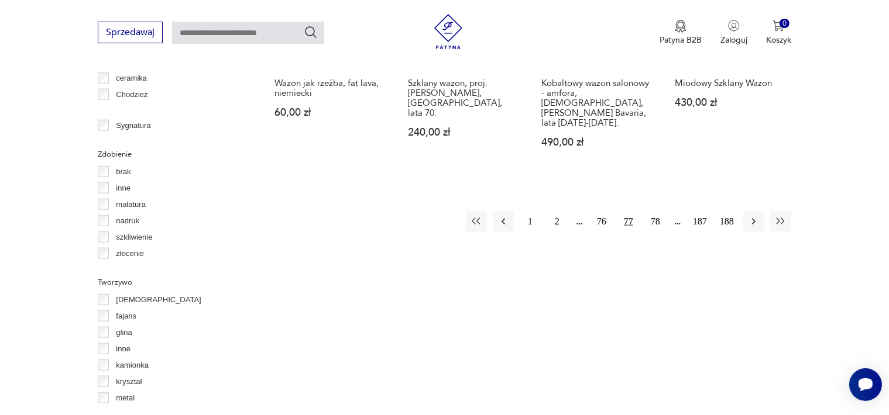
scroll to position [1305, 0]
click at [657, 211] on button "78" at bounding box center [655, 221] width 21 height 21
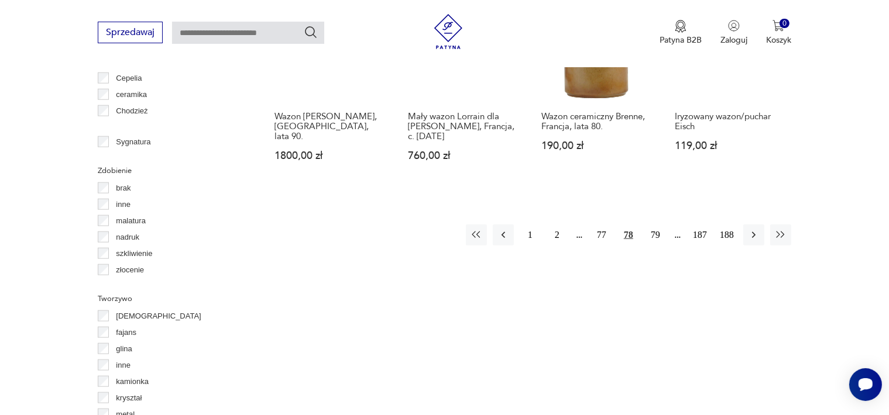
scroll to position [1305, 0]
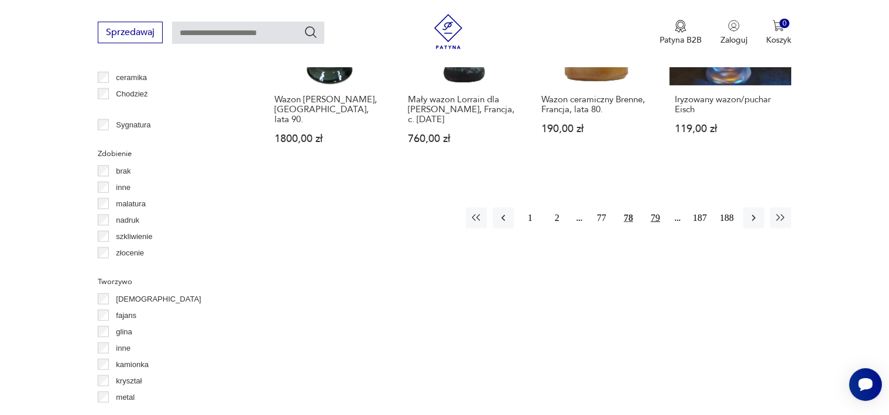
click at [658, 208] on button "79" at bounding box center [655, 218] width 21 height 21
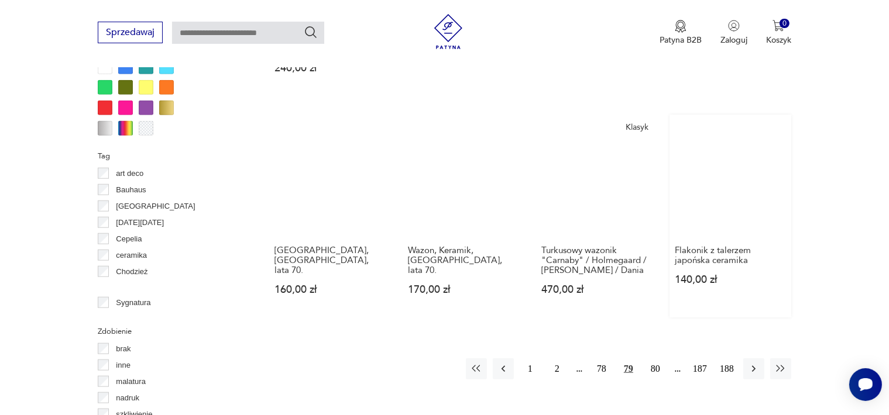
scroll to position [1246, 0]
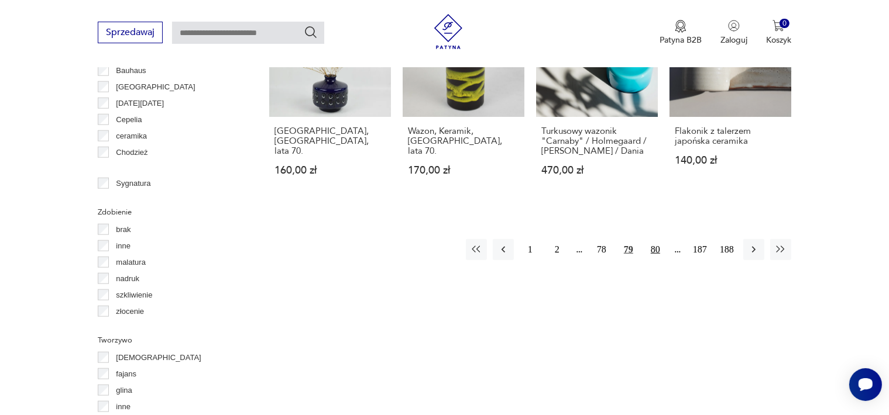
click at [655, 239] on button "80" at bounding box center [655, 249] width 21 height 21
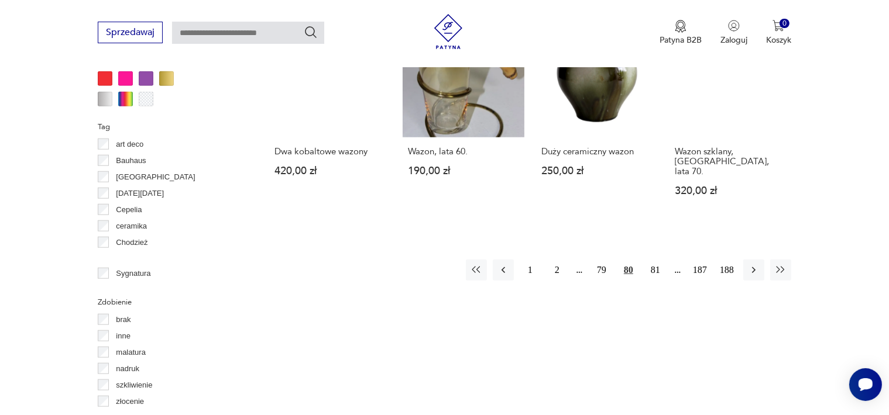
scroll to position [1188, 0]
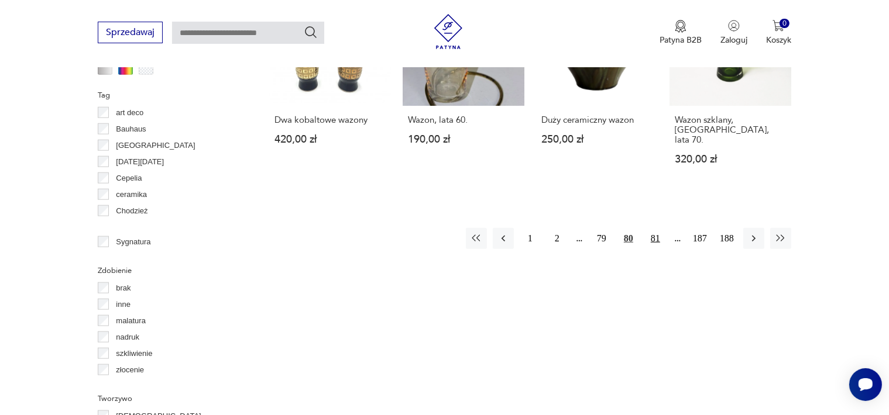
click at [656, 229] on button "81" at bounding box center [655, 238] width 21 height 21
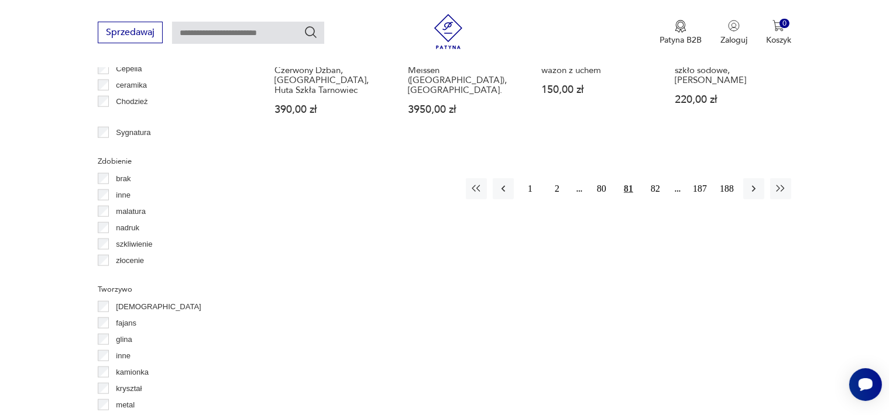
scroll to position [1305, 0]
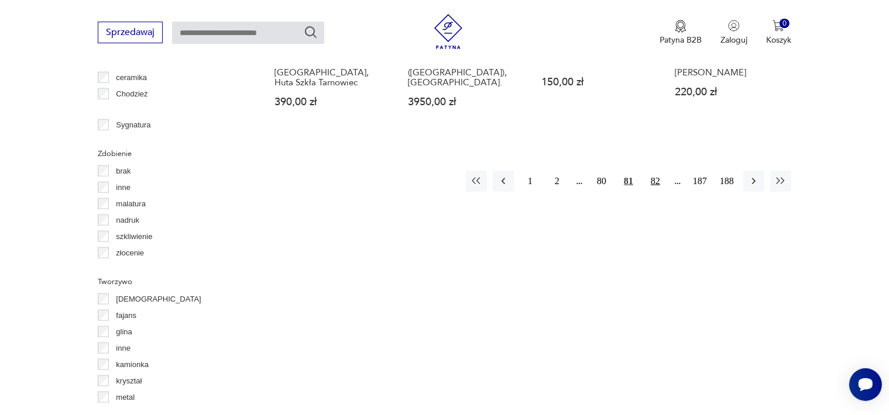
click at [652, 171] on button "82" at bounding box center [655, 181] width 21 height 21
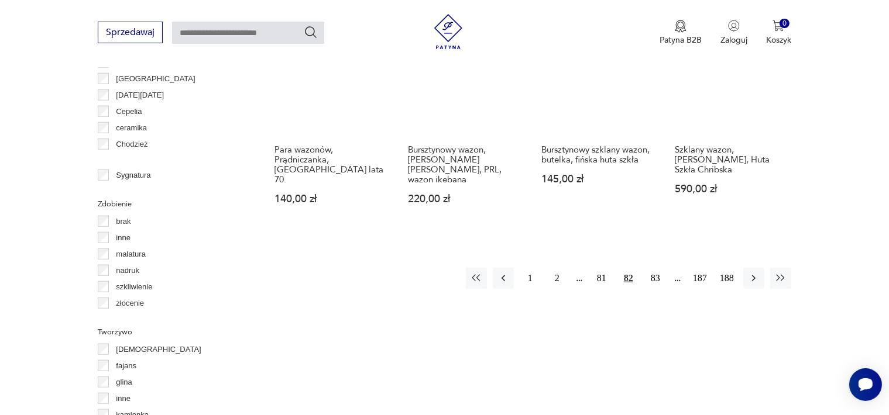
scroll to position [1246, 0]
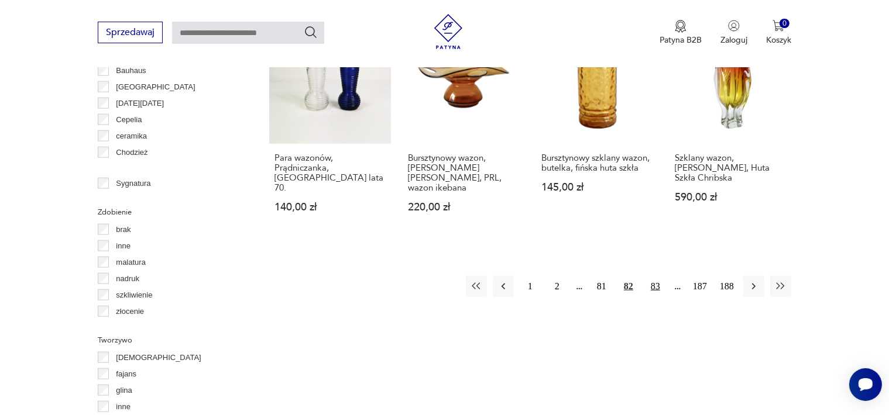
click at [654, 276] on button "83" at bounding box center [655, 286] width 21 height 21
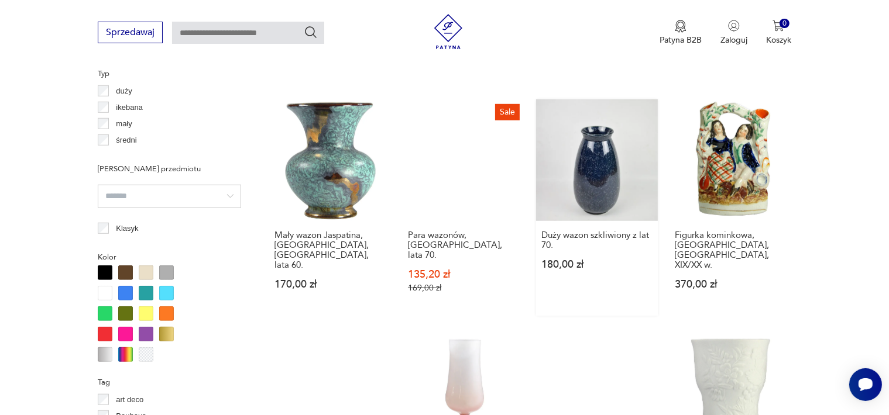
scroll to position [1129, 0]
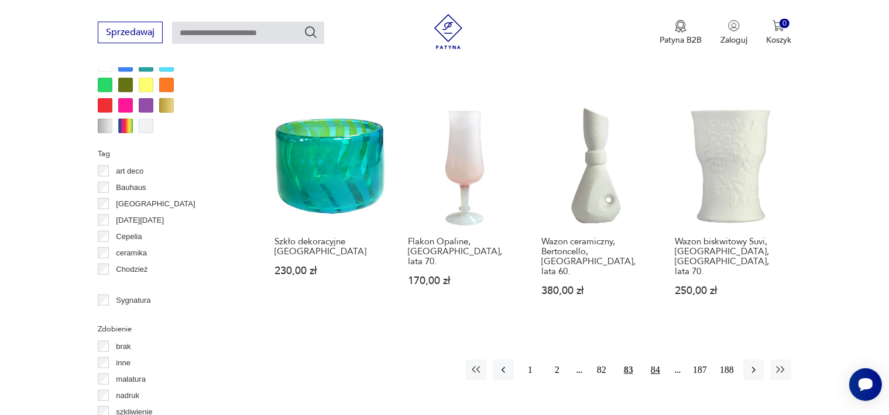
click at [650, 360] on button "84" at bounding box center [655, 370] width 21 height 21
click at [657, 360] on button "85" at bounding box center [655, 370] width 21 height 21
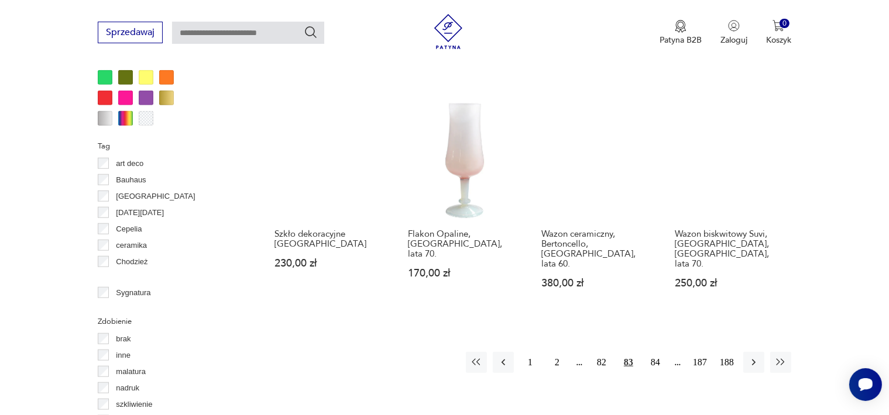
scroll to position [1246, 0]
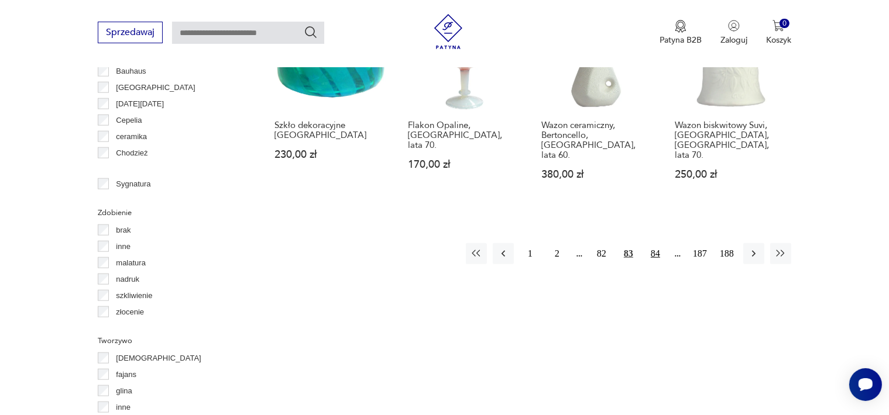
click at [655, 243] on button "84" at bounding box center [655, 253] width 21 height 21
click at [655, 243] on button "85" at bounding box center [655, 253] width 21 height 21
click at [655, 243] on button "86" at bounding box center [655, 253] width 21 height 21
click at [655, 243] on button "87" at bounding box center [655, 253] width 21 height 21
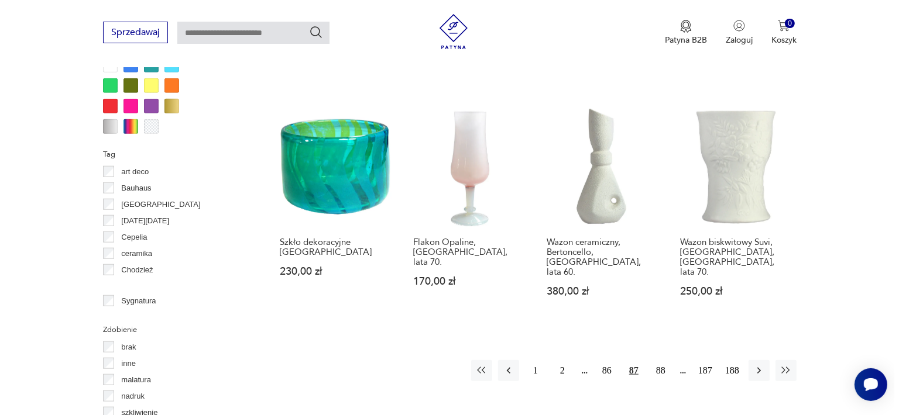
scroll to position [0, 0]
